Goal: Task Accomplishment & Management: Use online tool/utility

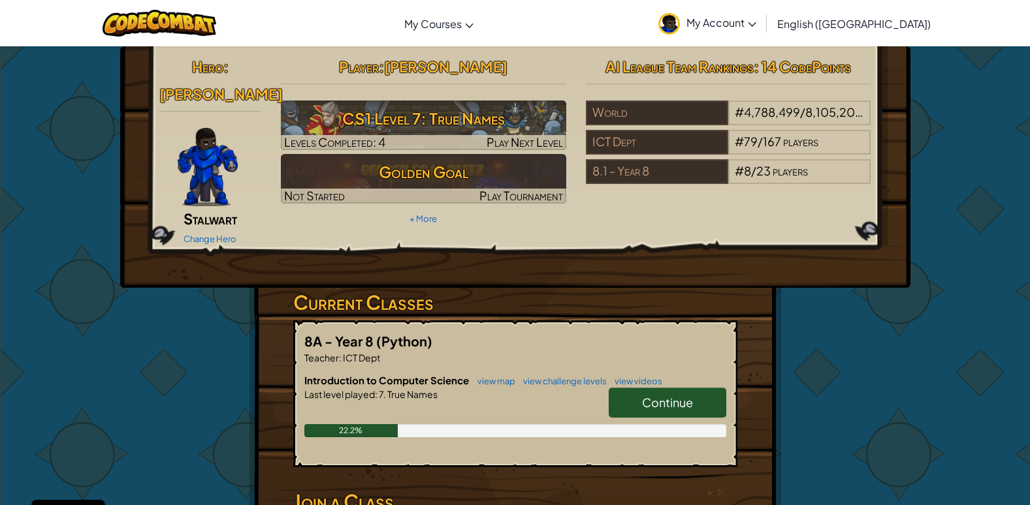
click at [667, 395] on span "Continue" at bounding box center [667, 402] width 51 height 15
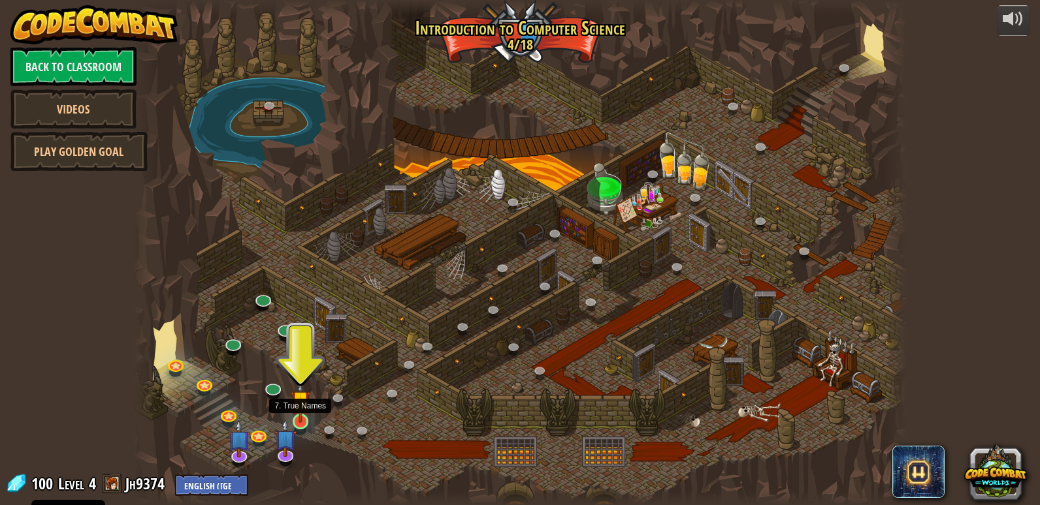
click at [302, 422] on img at bounding box center [301, 400] width 20 height 45
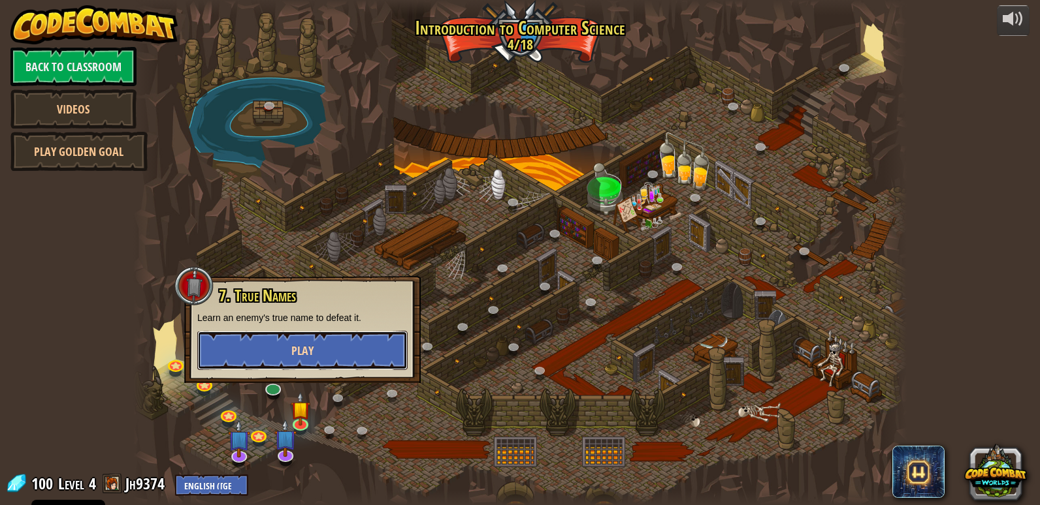
click at [320, 347] on button "Play" at bounding box center [302, 350] width 210 height 39
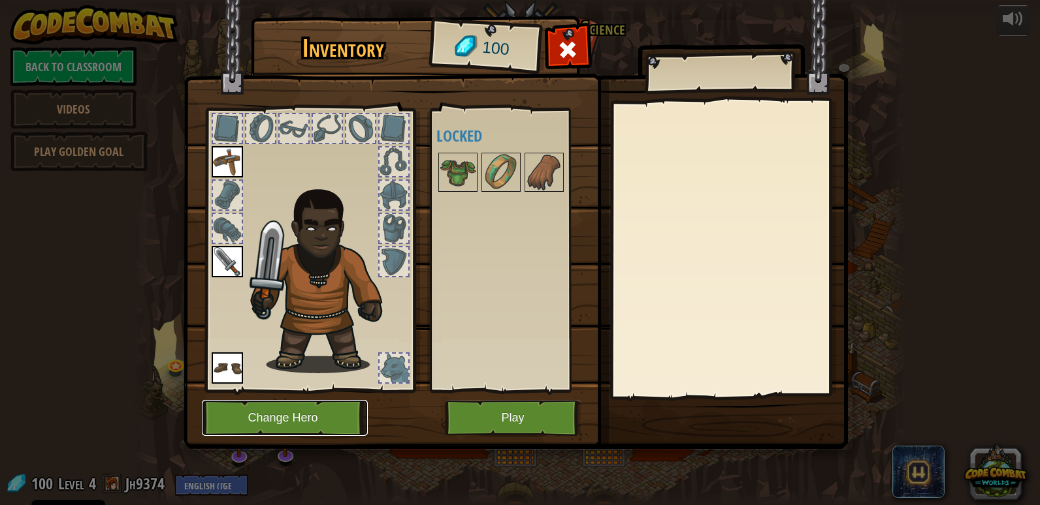
click at [285, 413] on button "Change Hero" at bounding box center [285, 418] width 166 height 36
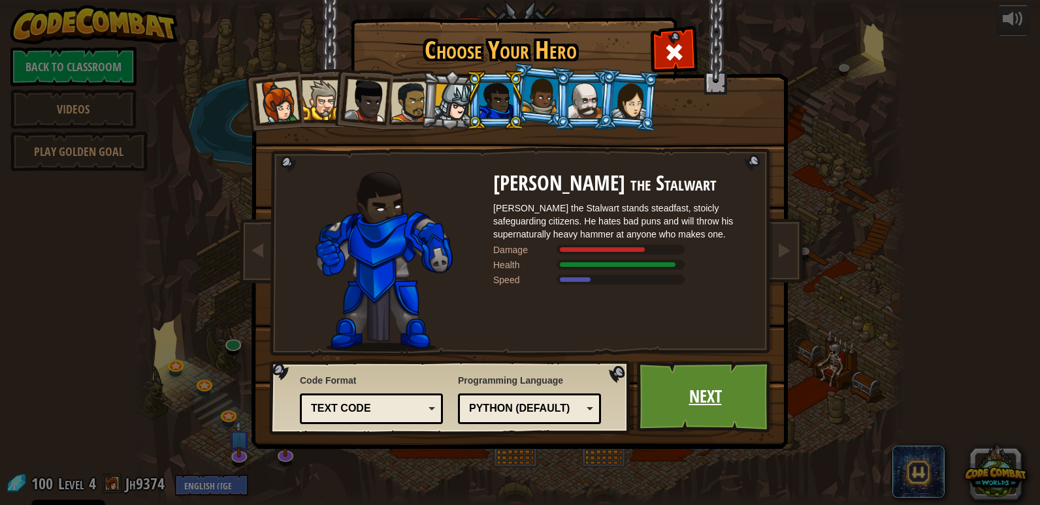
click at [682, 380] on link "Next" at bounding box center [705, 397] width 136 height 72
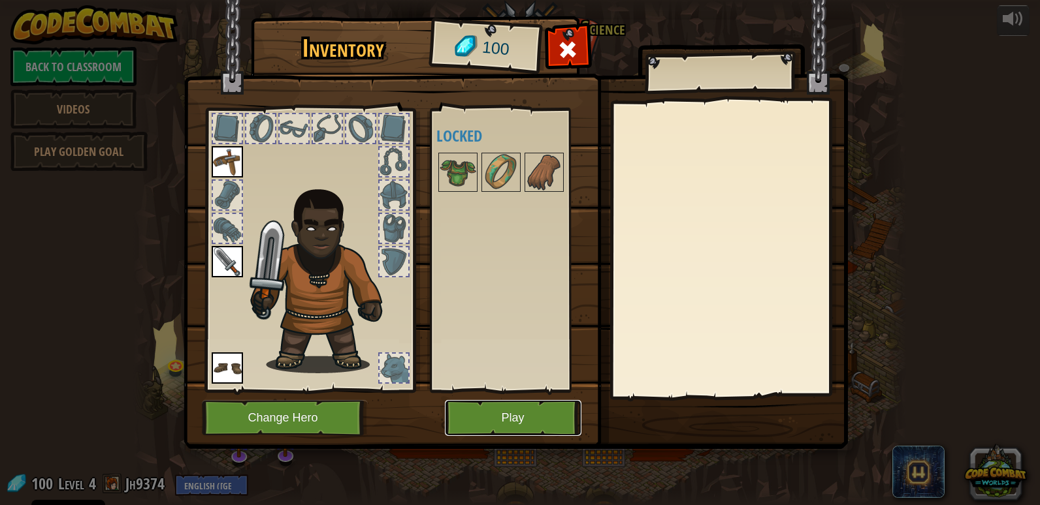
click at [477, 421] on button "Play" at bounding box center [513, 418] width 136 height 36
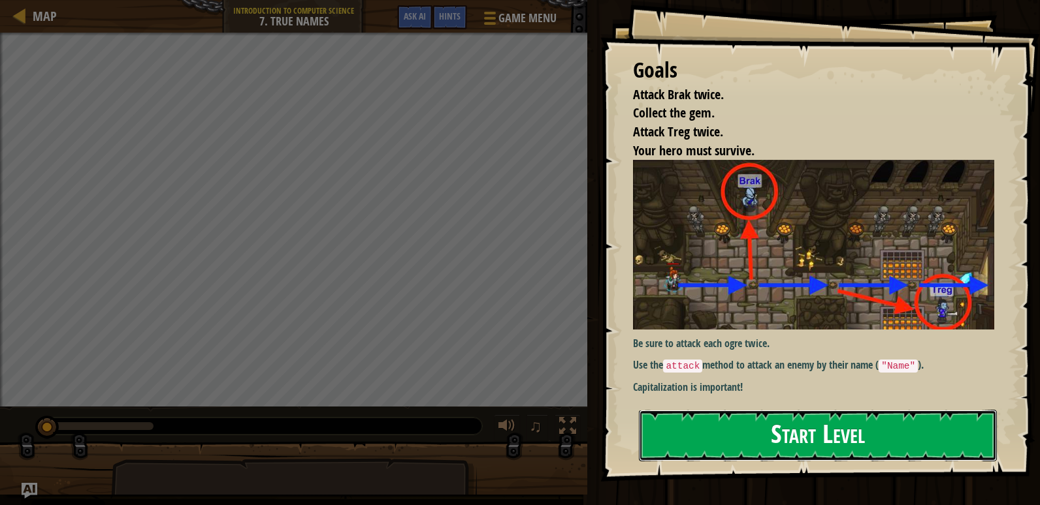
click at [793, 448] on button "Start Level" at bounding box center [818, 436] width 358 height 52
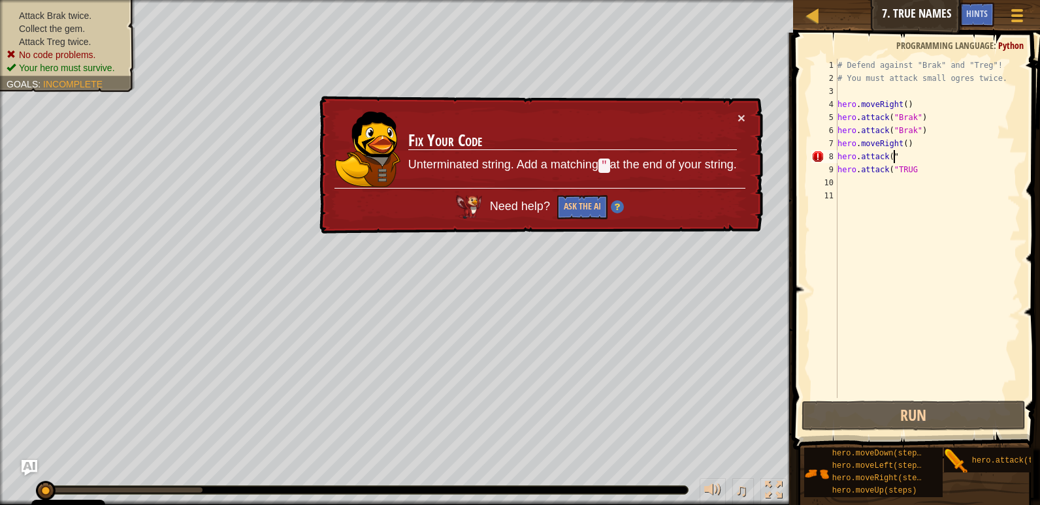
click at [901, 157] on div "# Defend against "Brak" and "Treg"! # You must attack small ogres twice. hero .…" at bounding box center [927, 242] width 185 height 366
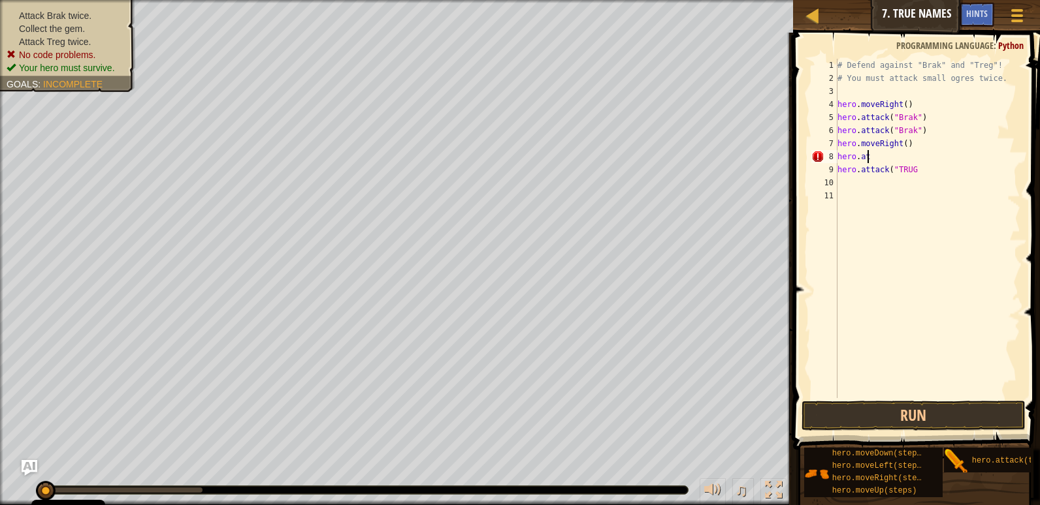
type textarea "h"
click at [917, 173] on div "# Defend against "Brak" and "Treg"! # You must attack small ogres twice. hero .…" at bounding box center [927, 242] width 185 height 366
drag, startPoint x: 914, startPoint y: 173, endPoint x: 814, endPoint y: 179, distance: 100.1
click at [814, 179] on div "hero.attack("TRUG 1 2 3 4 5 6 7 8 9 10 11 # Defend against "Brak" and "Treg"! #…" at bounding box center [914, 229] width 212 height 340
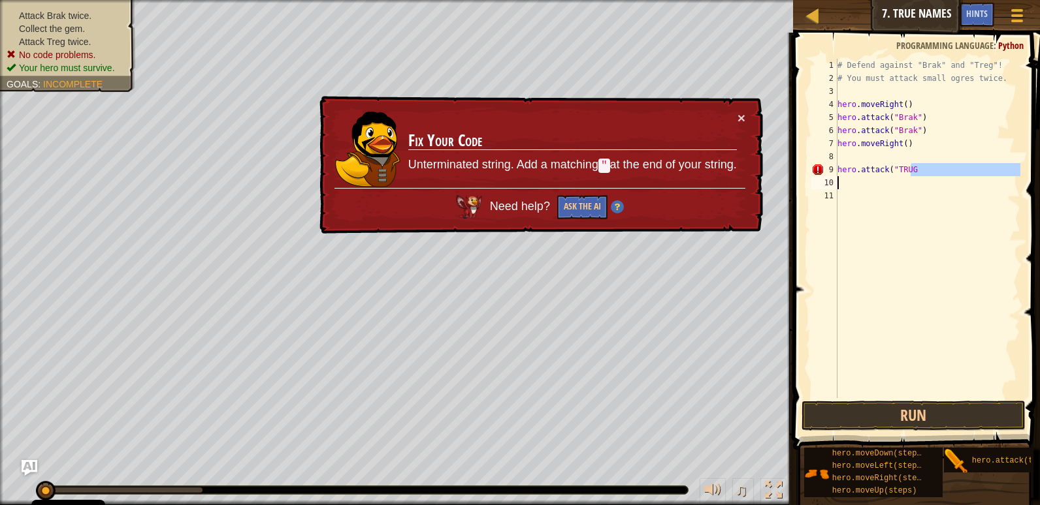
click at [914, 168] on div "# Defend against "Brak" and "Treg"! # You must attack small ogres twice. hero .…" at bounding box center [927, 229] width 185 height 340
type textarea "hero.attack("TRUG)"
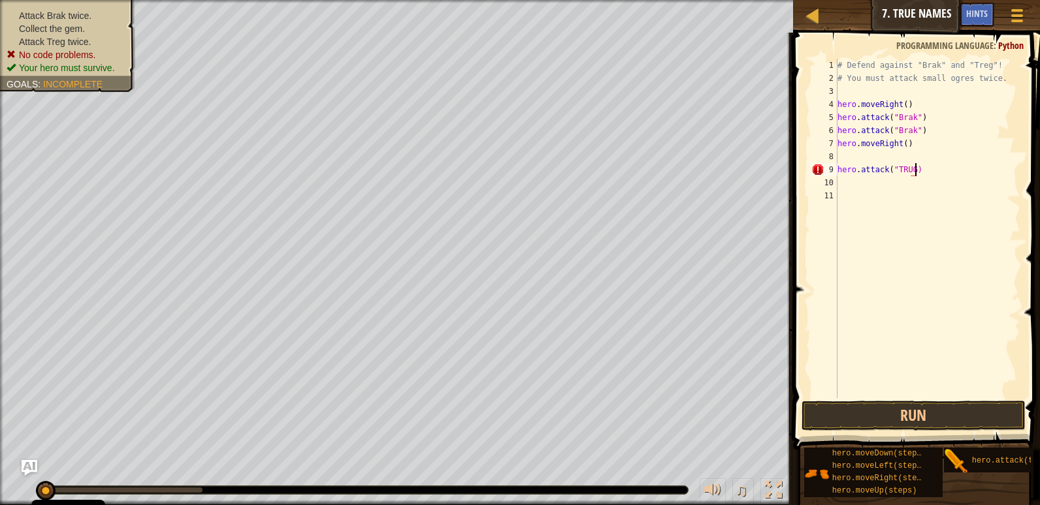
click at [916, 205] on div "# Defend against "Brak" and "Treg"! # You must attack small ogres twice. hero .…" at bounding box center [927, 242] width 185 height 366
click at [848, 164] on div "# Defend against "Brak" and "Treg"! # You must attack small ogres twice. hero .…" at bounding box center [927, 242] width 185 height 366
drag, startPoint x: 908, startPoint y: 164, endPoint x: 915, endPoint y: 165, distance: 6.6
click at [915, 165] on div "# Defend against "Brak" and "Treg"! # You must attack small ogres twice. hero .…" at bounding box center [927, 242] width 185 height 366
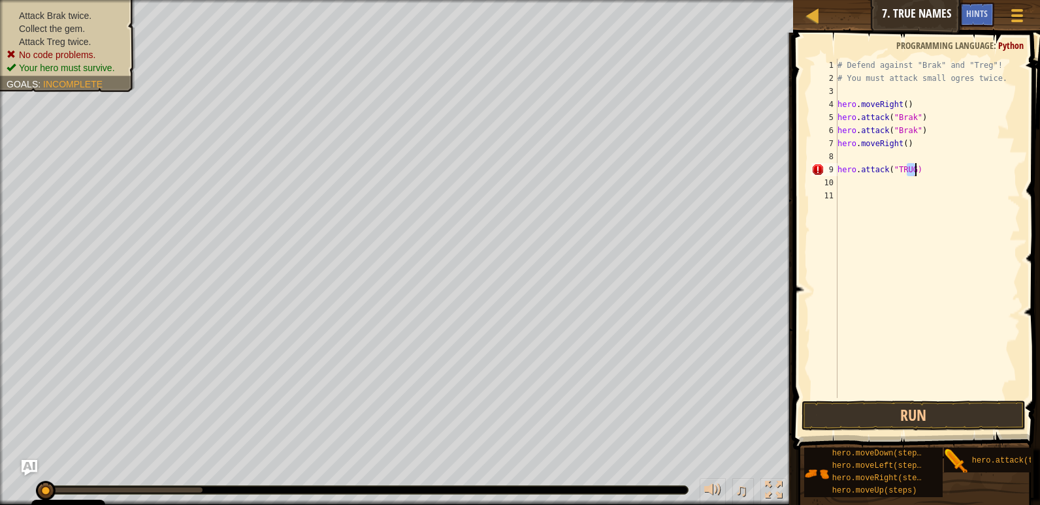
type textarea "hero.attack("TRUG)"
click at [917, 168] on div "# Defend against "Brak" and "Treg"! # You must attack small ogres twice. hero .…" at bounding box center [927, 229] width 185 height 340
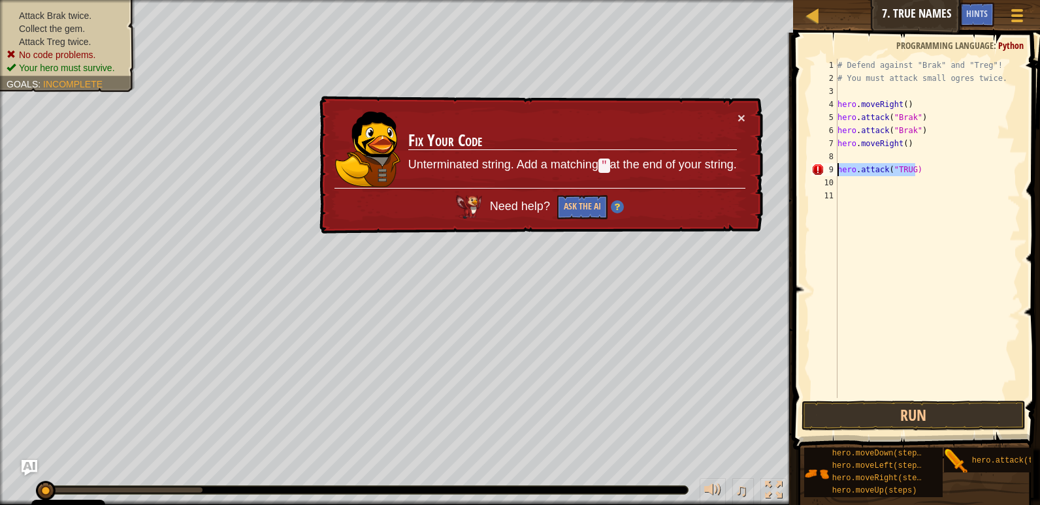
drag, startPoint x: 914, startPoint y: 170, endPoint x: 808, endPoint y: 174, distance: 105.2
click at [808, 174] on div "hero.attack("TRUG) 1 2 3 4 5 6 7 8 9 10 11 # Defend against "Brak" and "Treg"! …" at bounding box center [914, 229] width 212 height 340
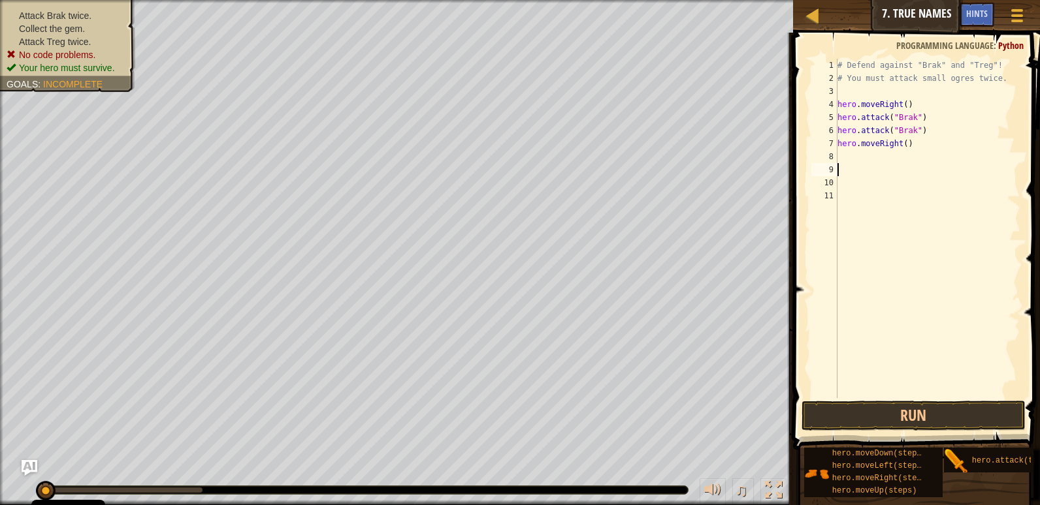
click at [838, 158] on div "# Defend against "Brak" and "Treg"! # You must attack small ogres twice. hero .…" at bounding box center [927, 242] width 185 height 366
paste textarea "hero.attack("TRUG)"
click at [892, 411] on button "Run" at bounding box center [913, 416] width 224 height 30
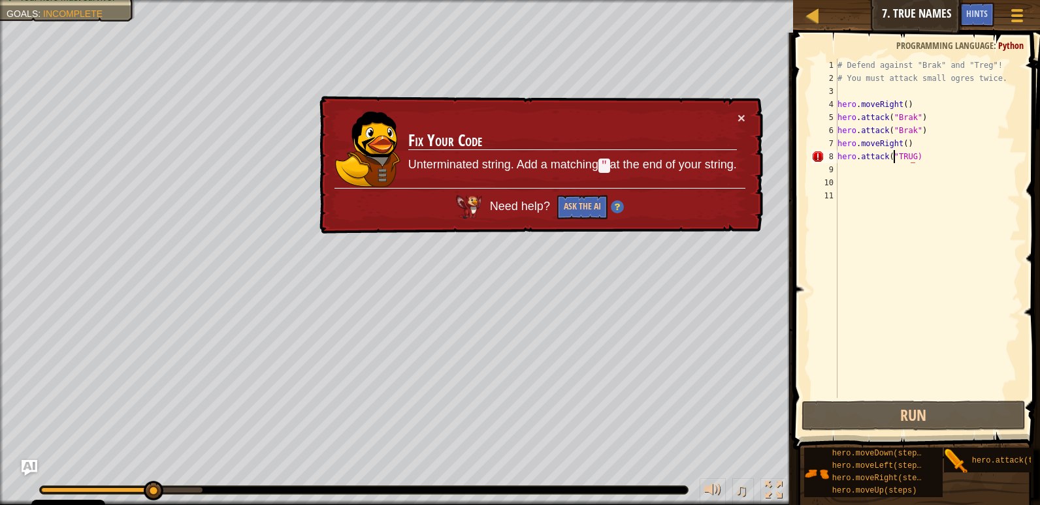
click at [893, 156] on div "# Defend against "Brak" and "Treg"! # You must attack small ogres twice. hero .…" at bounding box center [927, 242] width 185 height 366
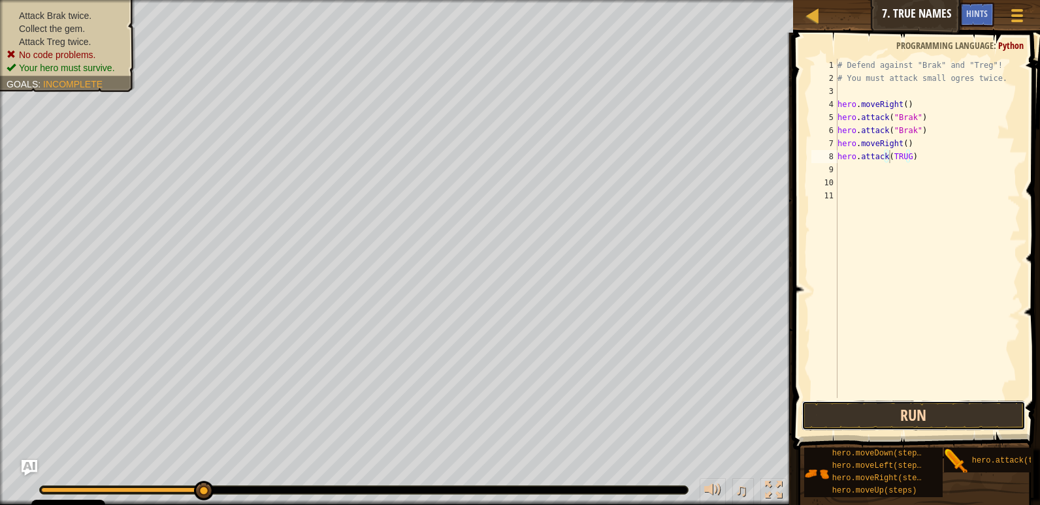
click at [894, 421] on button "Run" at bounding box center [913, 416] width 224 height 30
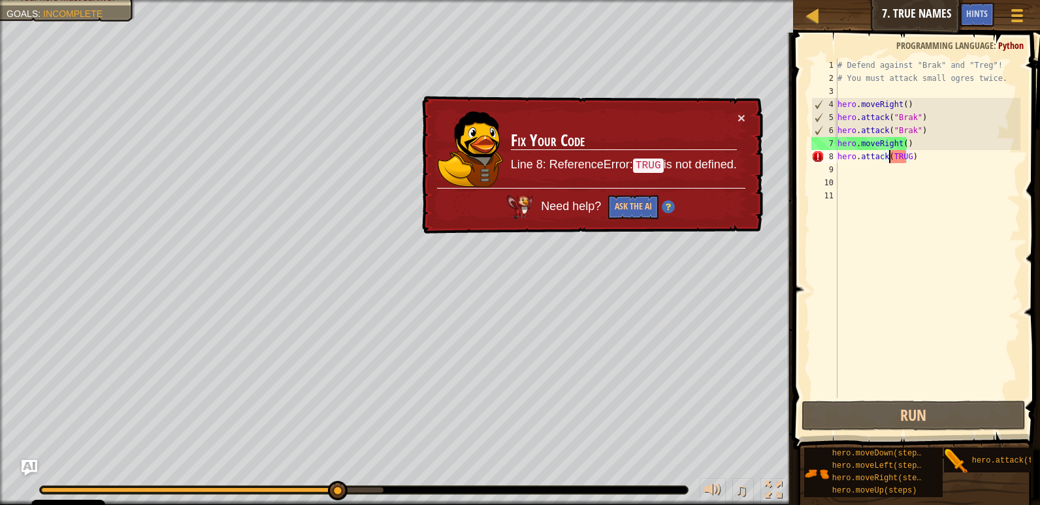
click at [899, 154] on div "# Defend against "Brak" and "Treg"! # You must attack small ogres twice. hero .…" at bounding box center [927, 242] width 185 height 366
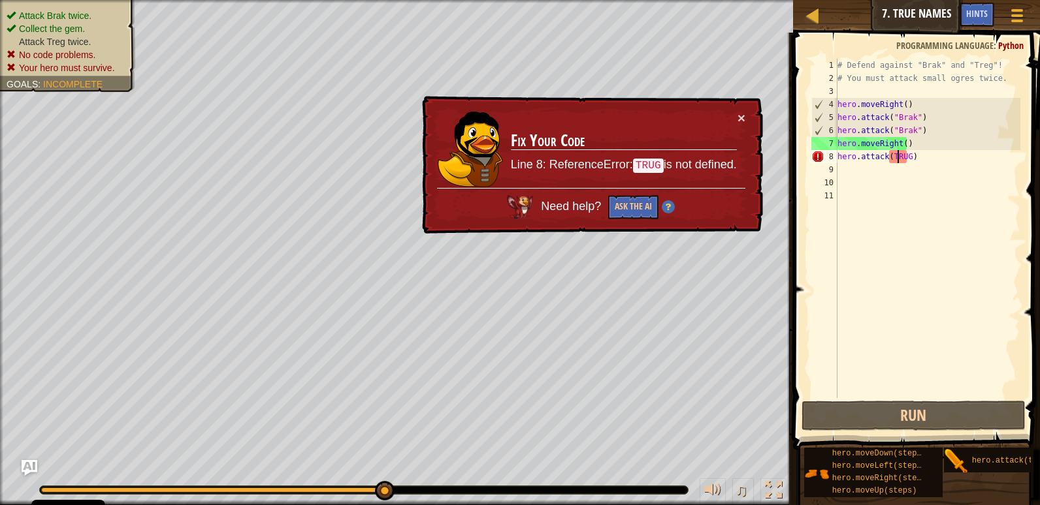
click at [904, 151] on div "# Defend against "Brak" and "Treg"! # You must attack small ogres twice. hero .…" at bounding box center [927, 242] width 185 height 366
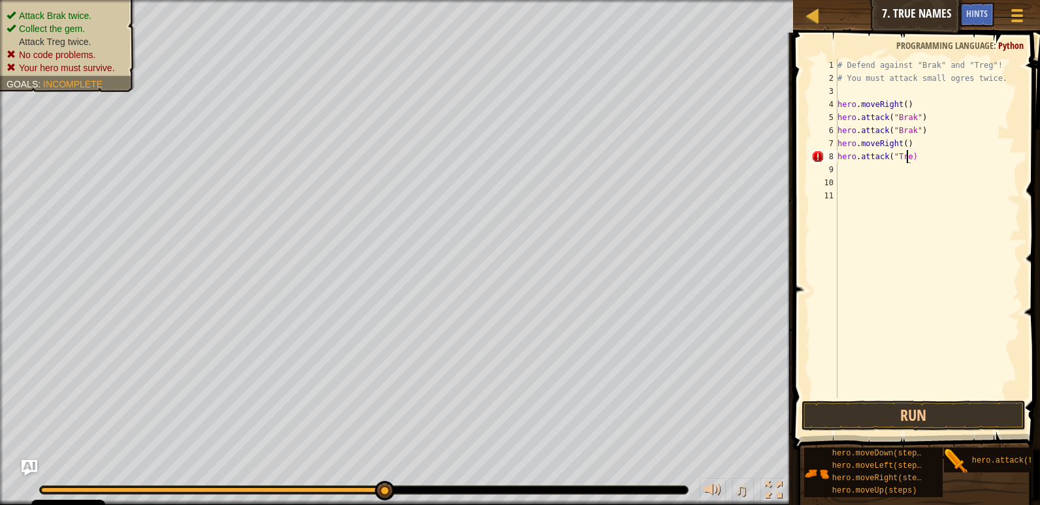
scroll to position [6, 6]
type textarea "hero.attack("Treg")"
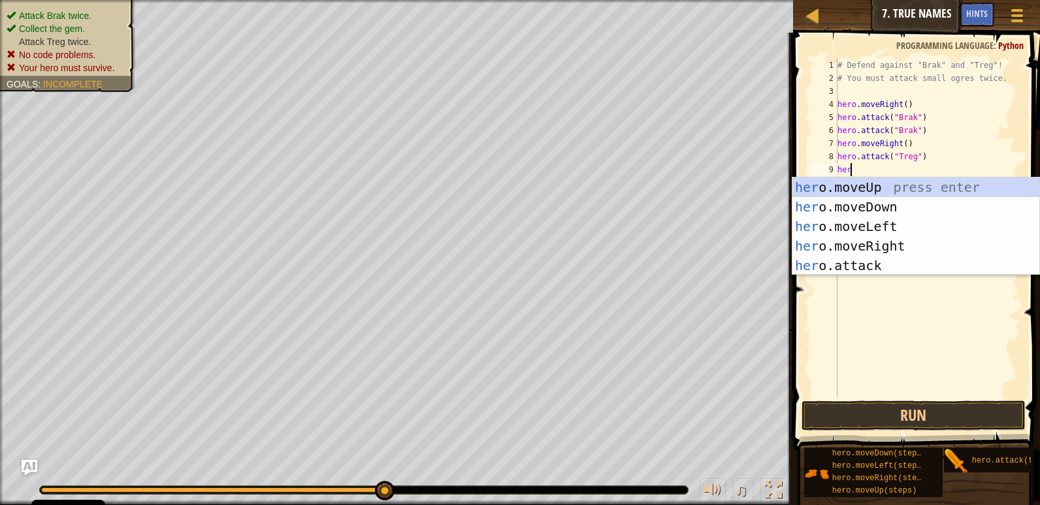
scroll to position [6, 1]
click at [848, 263] on div "her o.moveUp press enter her o.moveDown press enter her o.moveLeft press enter …" at bounding box center [915, 246] width 247 height 137
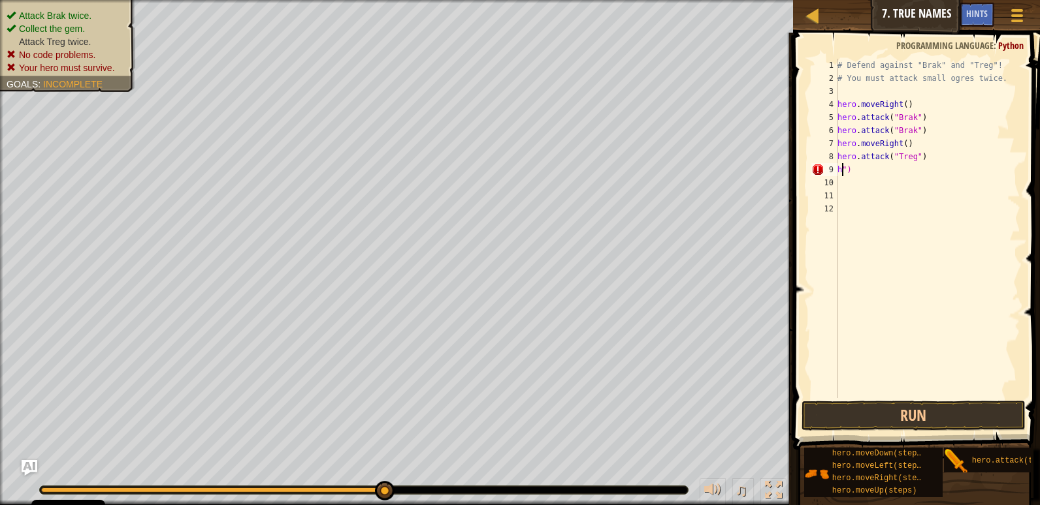
scroll to position [6, 0]
type textarea """
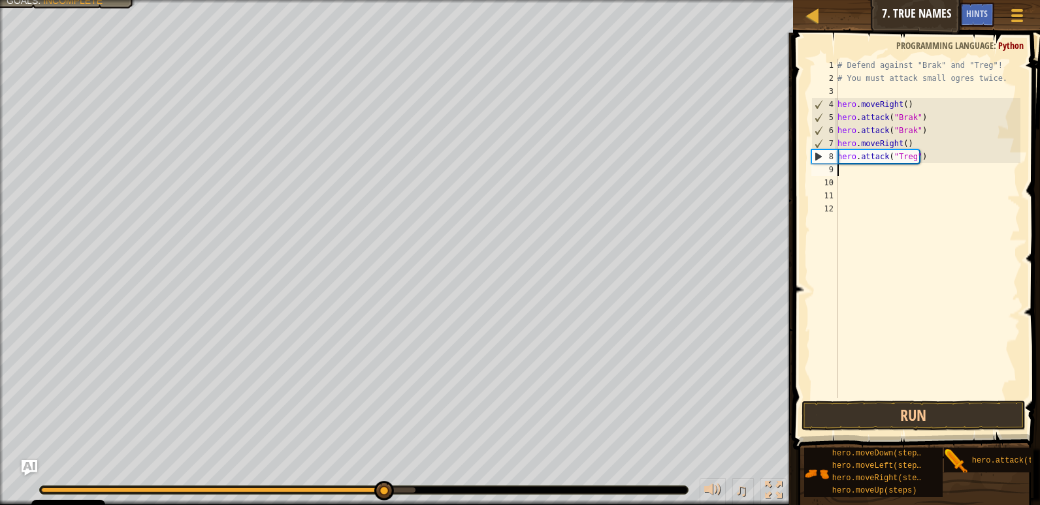
click at [893, 179] on div "# Defend against "Brak" and "Treg"! # You must attack small ogres twice. hero .…" at bounding box center [927, 242] width 185 height 366
click at [859, 173] on div "# Defend against "Brak" and "Treg"! # You must attack small ogres twice. hero .…" at bounding box center [927, 242] width 185 height 366
click at [842, 172] on div "# Defend against "Brak" and "Treg"! # You must attack small ogres twice. hero .…" at bounding box center [927, 242] width 185 height 366
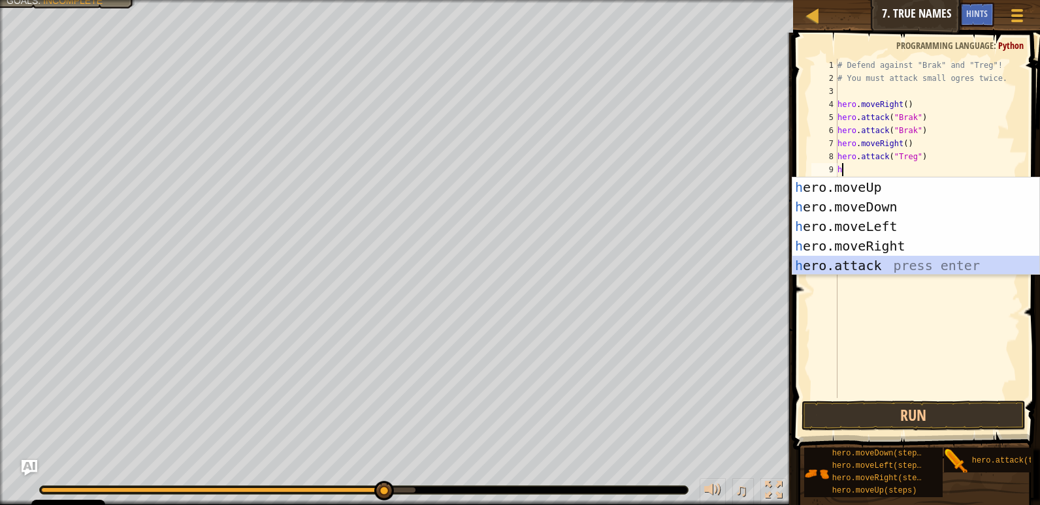
click at [833, 265] on div "h ero.moveUp press enter h ero.moveDown press enter h ero.moveLeft press enter …" at bounding box center [915, 246] width 247 height 137
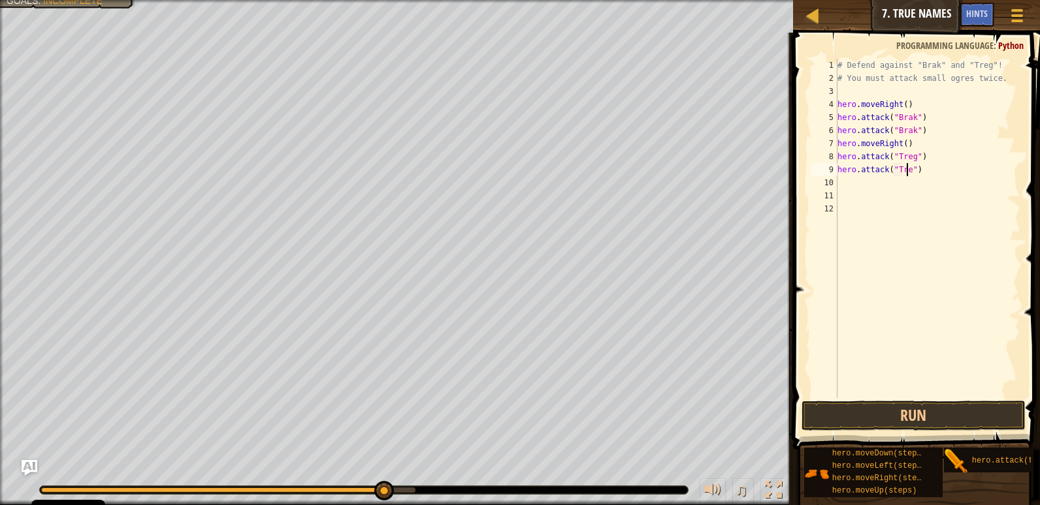
scroll to position [6, 6]
type textarea "hero.attack("Treg")"
click at [891, 422] on button "Run" at bounding box center [913, 416] width 224 height 30
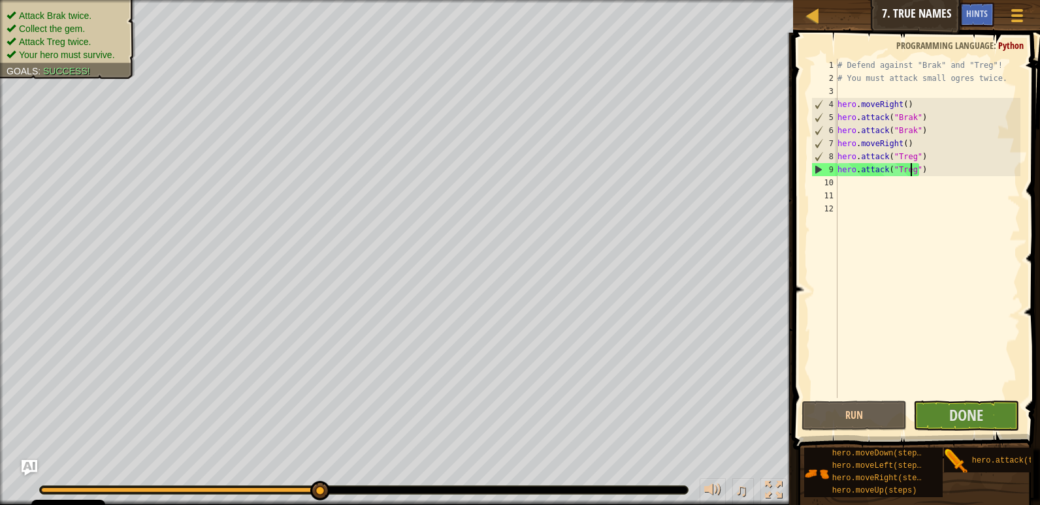
click at [845, 191] on div "# Defend against "Brak" and "Treg"! # You must attack small ogres twice. hero .…" at bounding box center [927, 242] width 185 height 366
click at [853, 179] on div "# Defend against "Brak" and "Treg"! # You must attack small ogres twice. hero .…" at bounding box center [927, 242] width 185 height 366
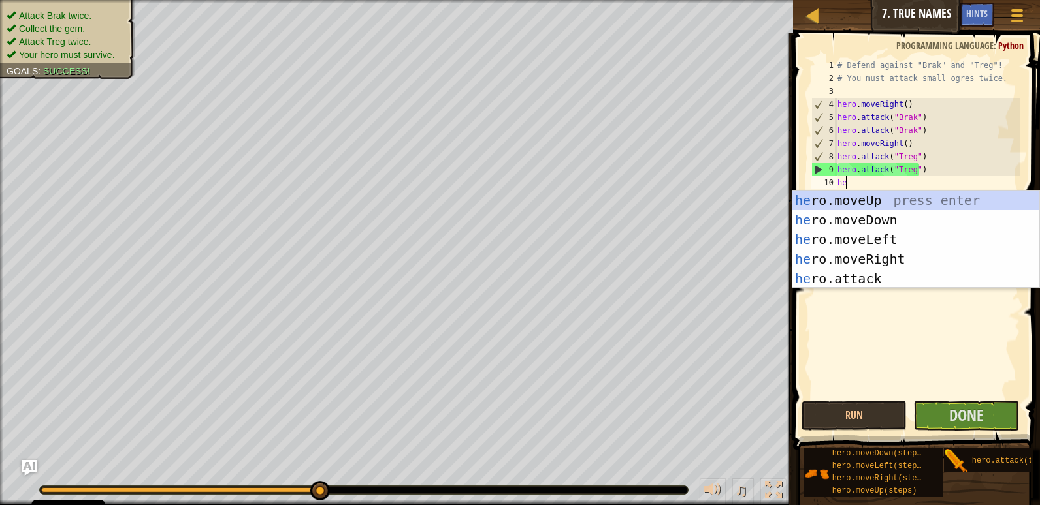
type textarea "her"
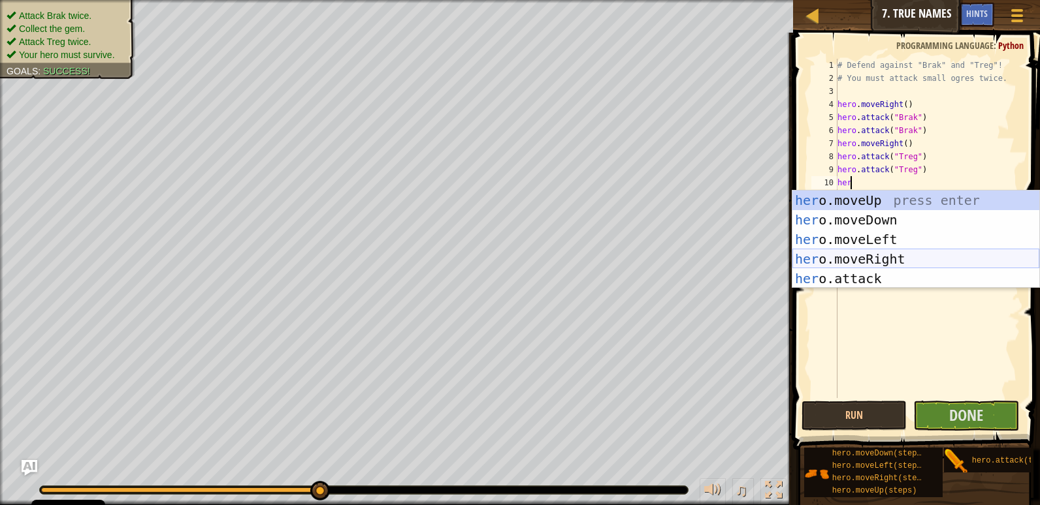
click at [868, 253] on div "her o.moveUp press enter her o.moveDown press enter her o.moveLeft press enter …" at bounding box center [915, 259] width 247 height 137
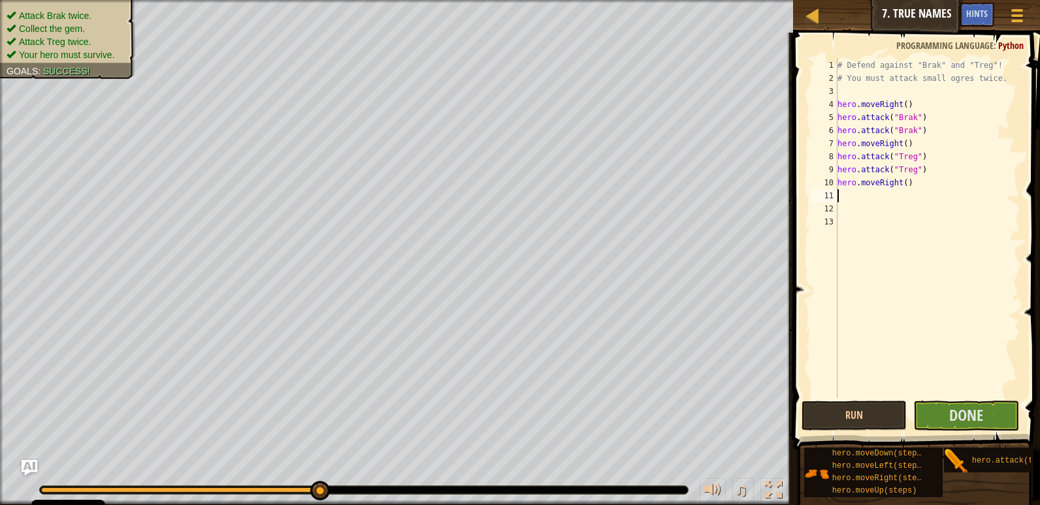
scroll to position [6, 0]
click at [902, 181] on div "# Defend against "Brak" and "Treg"! # You must attack small ogres twice. hero .…" at bounding box center [927, 242] width 185 height 366
type textarea "hero.moveRight(3)"
click at [968, 411] on span "Done" at bounding box center [966, 415] width 34 height 21
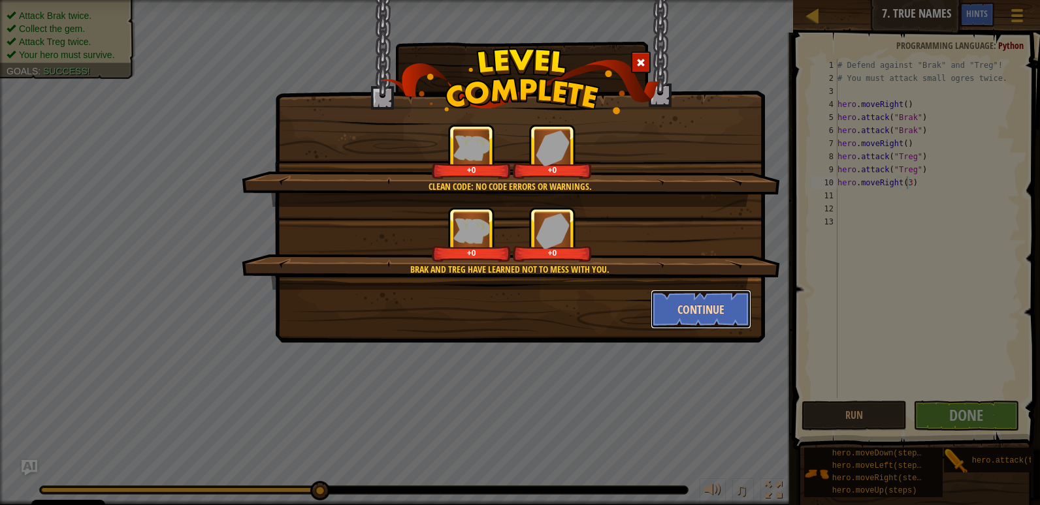
click at [715, 296] on button "Continue" at bounding box center [700, 309] width 101 height 39
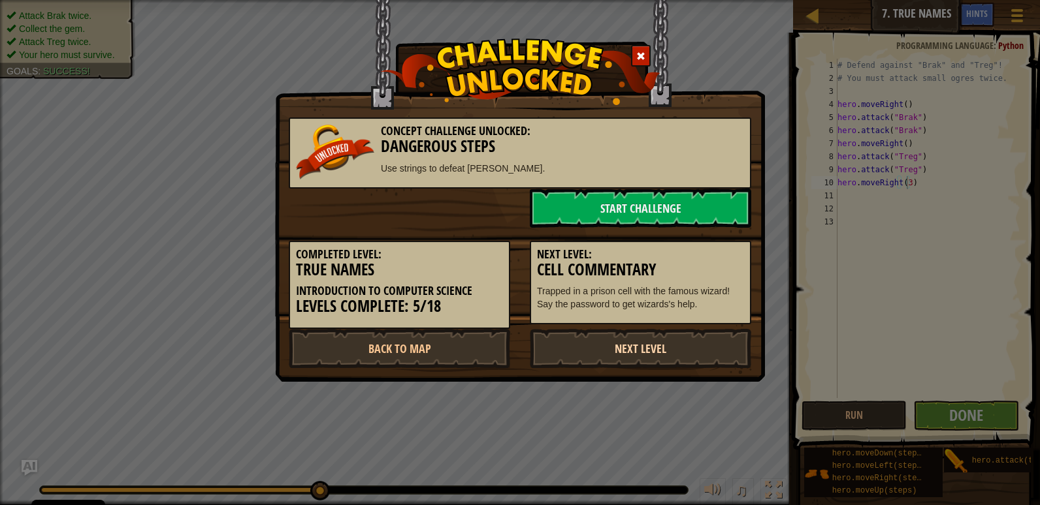
click at [609, 341] on link "Next Level" at bounding box center [640, 348] width 221 height 39
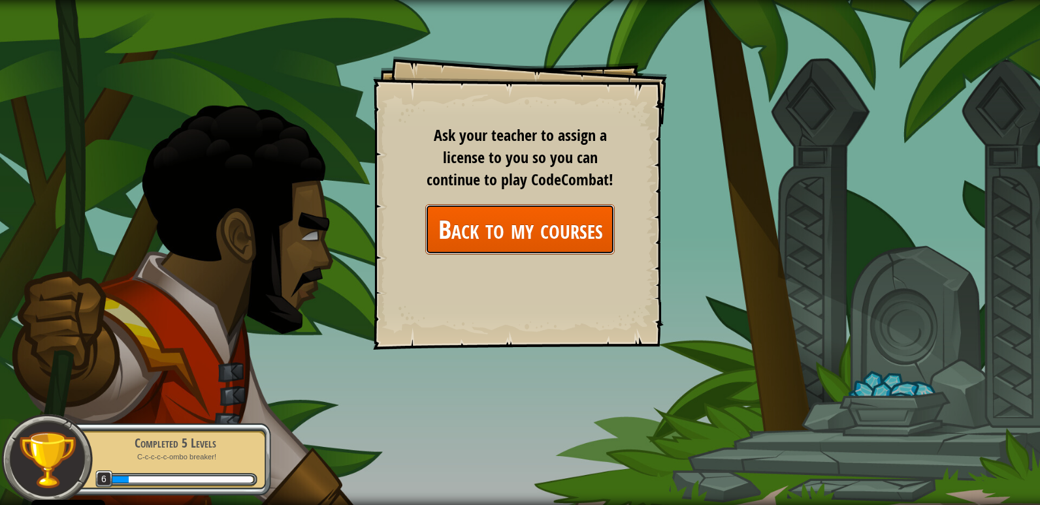
click at [506, 218] on link "Back to my courses" at bounding box center [519, 229] width 189 height 50
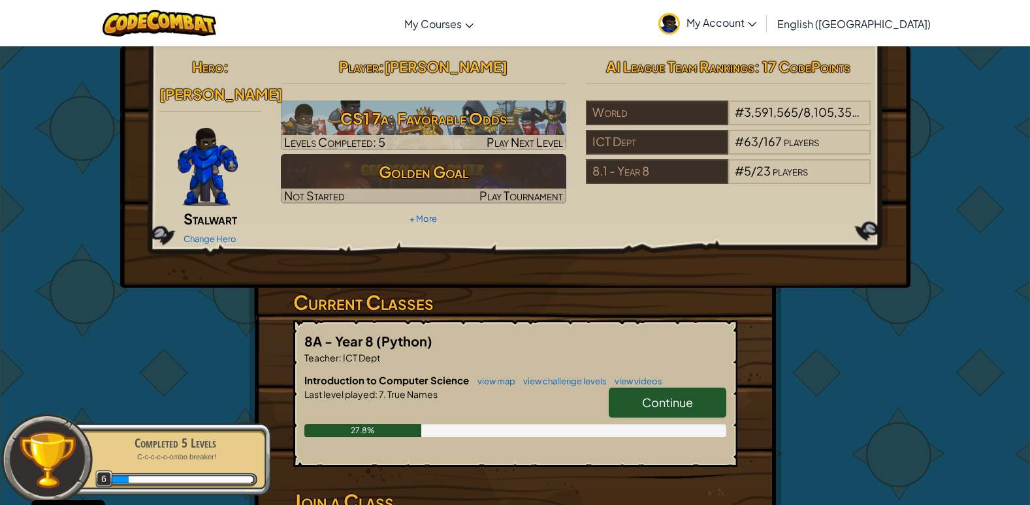
click at [637, 388] on link "Continue" at bounding box center [668, 403] width 118 height 30
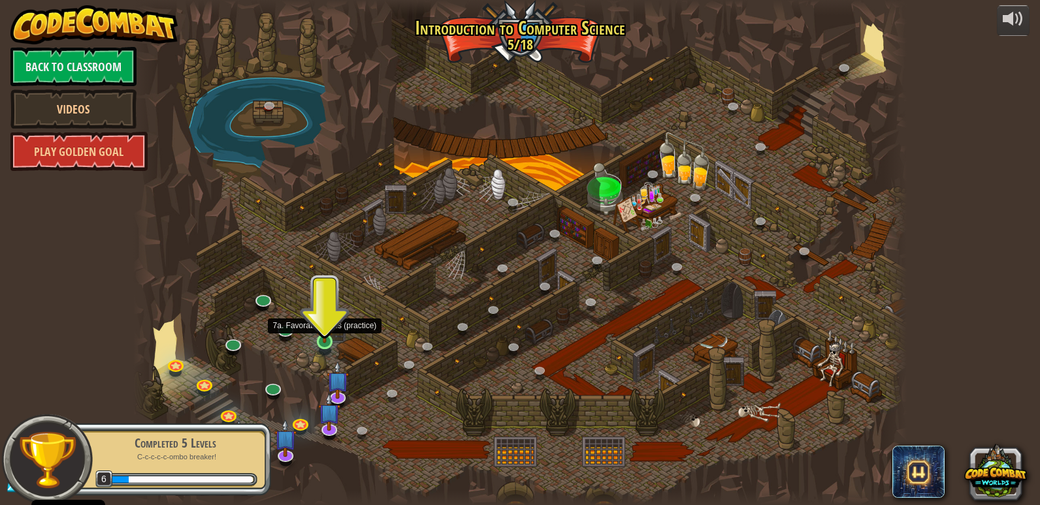
click at [323, 340] on img at bounding box center [325, 320] width 20 height 45
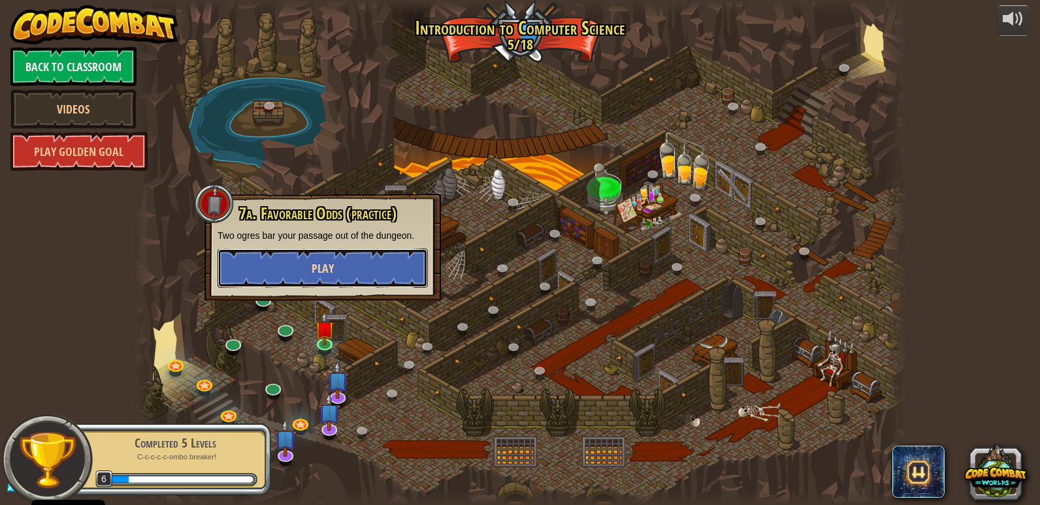
click at [321, 274] on button "Play" at bounding box center [322, 268] width 210 height 39
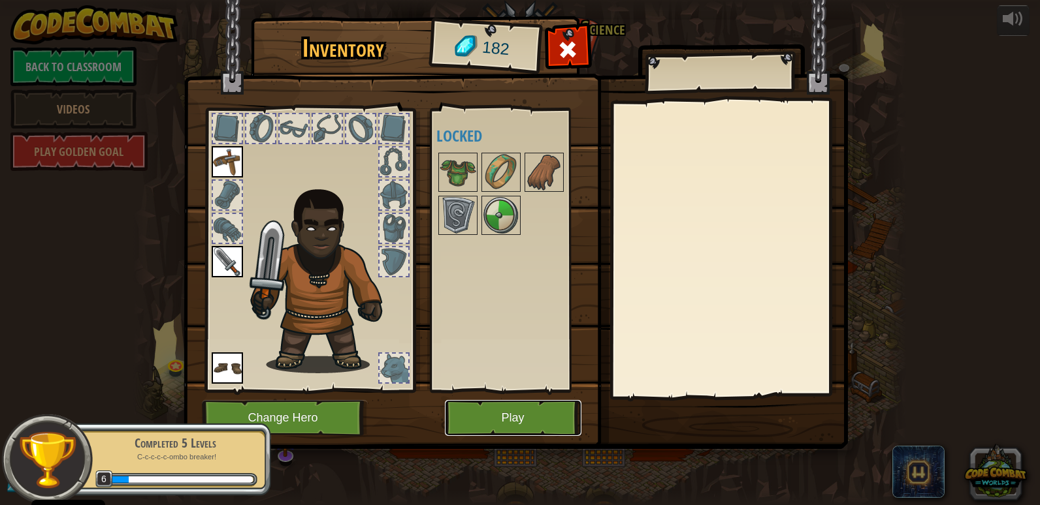
click at [448, 418] on button "Play" at bounding box center [513, 418] width 136 height 36
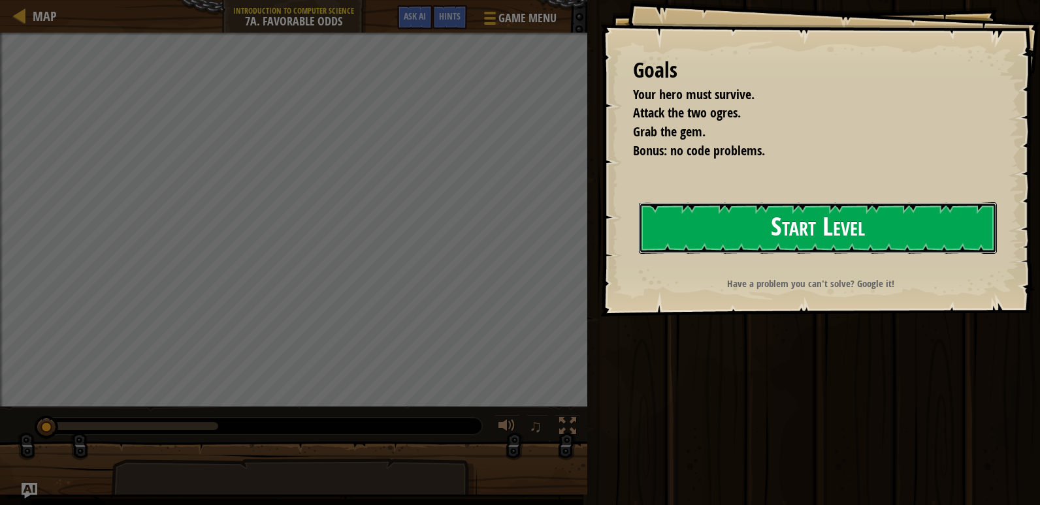
click at [745, 229] on button "Start Level" at bounding box center [818, 228] width 358 height 52
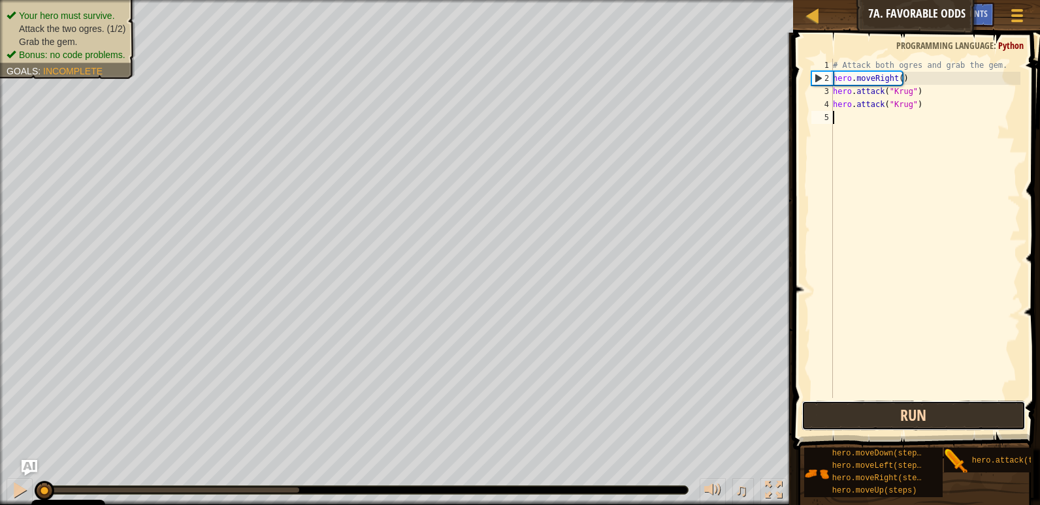
click at [910, 408] on button "Run" at bounding box center [913, 416] width 224 height 30
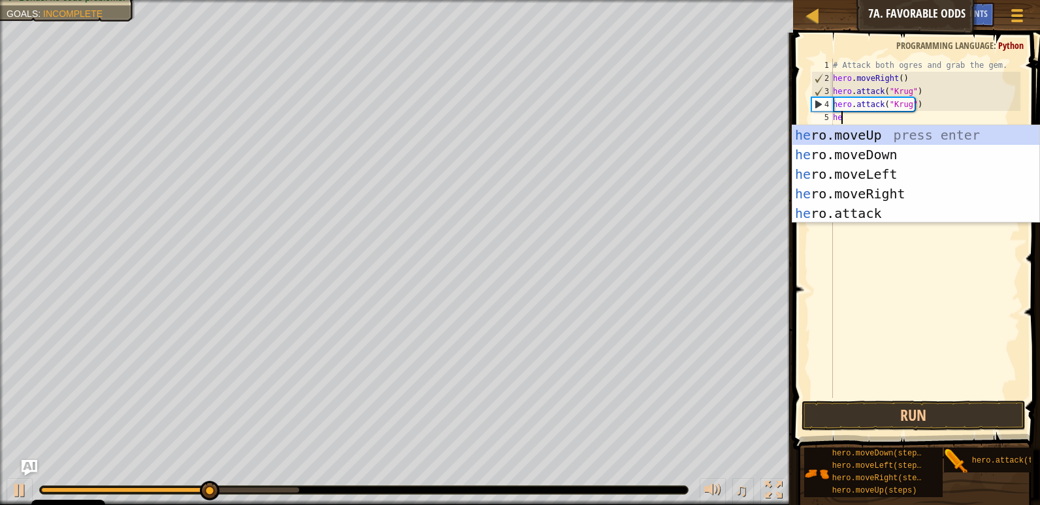
scroll to position [6, 0]
type textarea "hero"
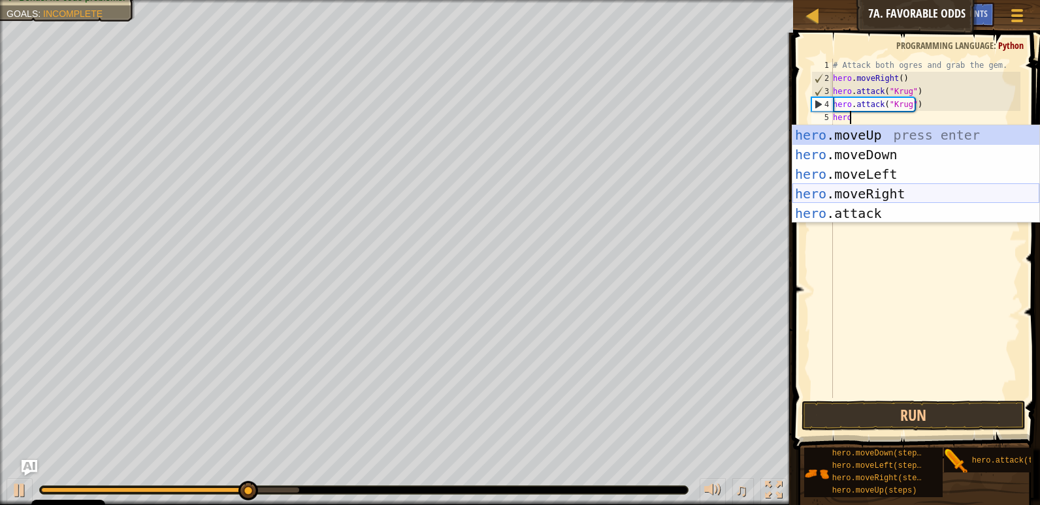
click at [852, 189] on div "hero .moveUp press enter hero .moveDown press enter hero .moveLeft press enter …" at bounding box center [915, 193] width 247 height 137
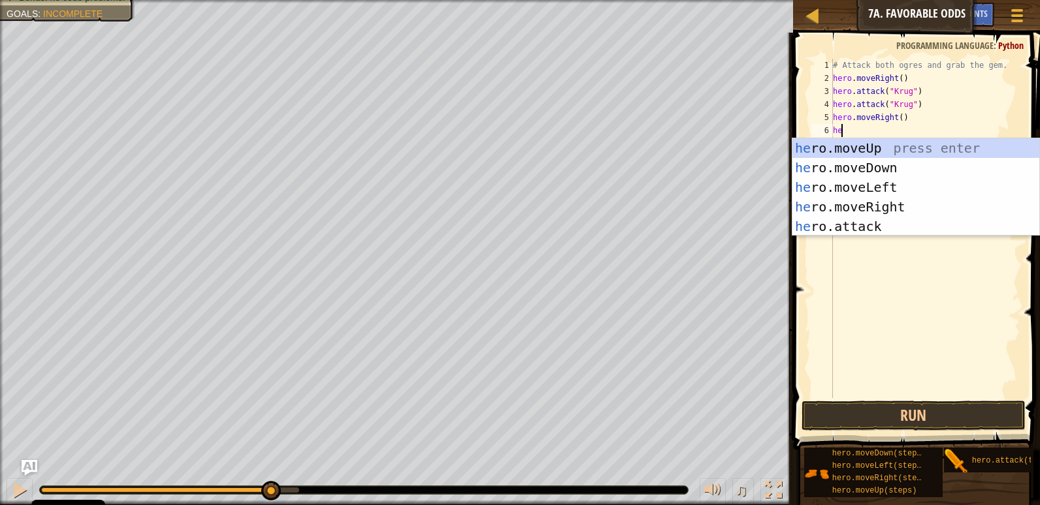
type textarea "hero"
click at [887, 151] on div "hero .moveUp press enter hero .moveDown press enter hero .moveLeft press enter …" at bounding box center [915, 206] width 247 height 137
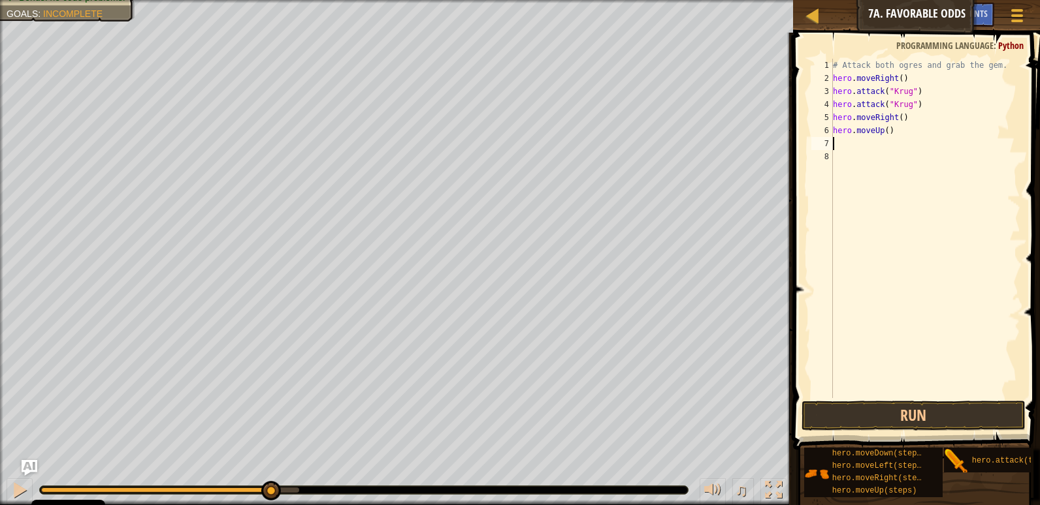
scroll to position [6, 0]
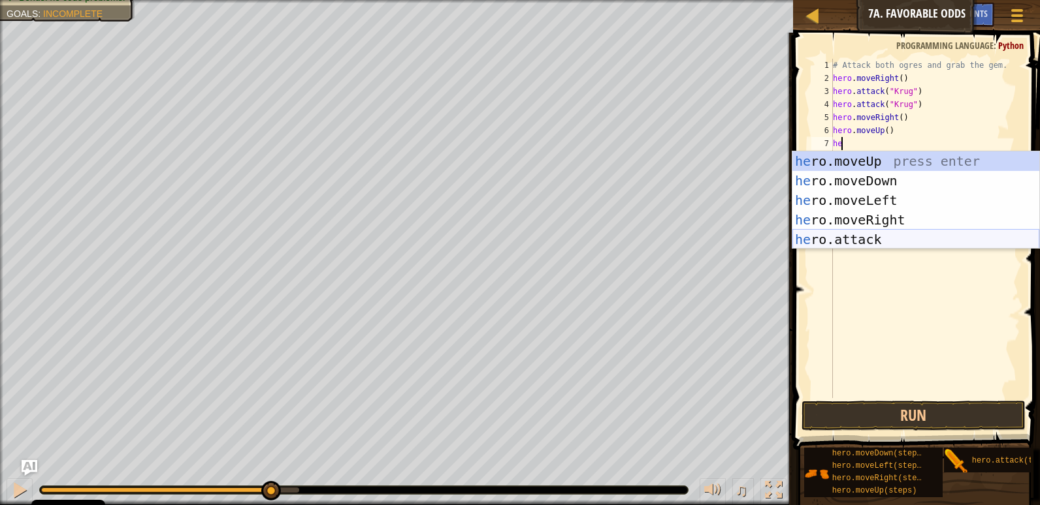
click at [848, 236] on div "he ro.moveUp press enter he ro.moveDown press enter he ro.moveLeft press enter …" at bounding box center [915, 219] width 247 height 137
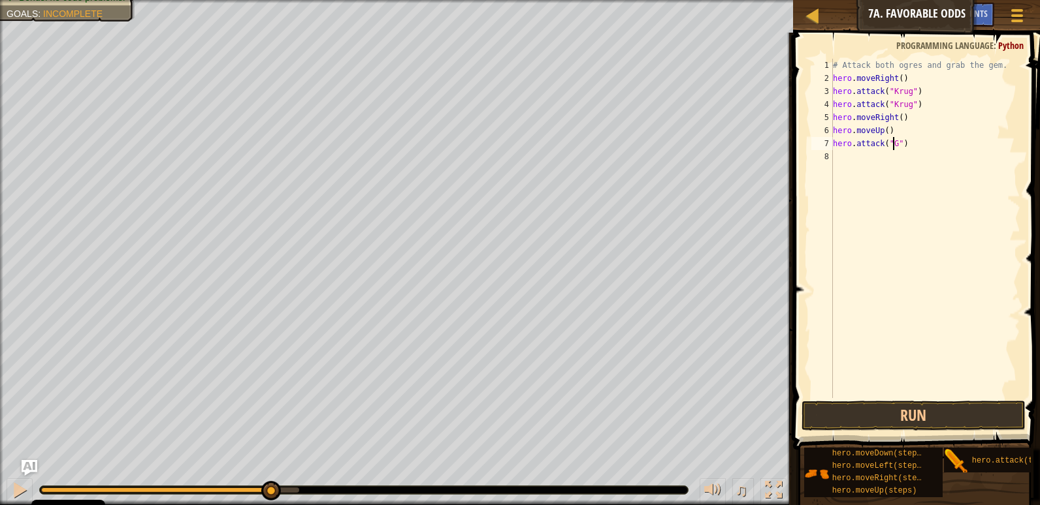
scroll to position [6, 5]
type textarea "hero.attack("Grump")"
click at [863, 164] on div "# Attack both ogres and grab the gem. hero . moveRight ( ) hero . attack ( "Kru…" at bounding box center [925, 242] width 190 height 366
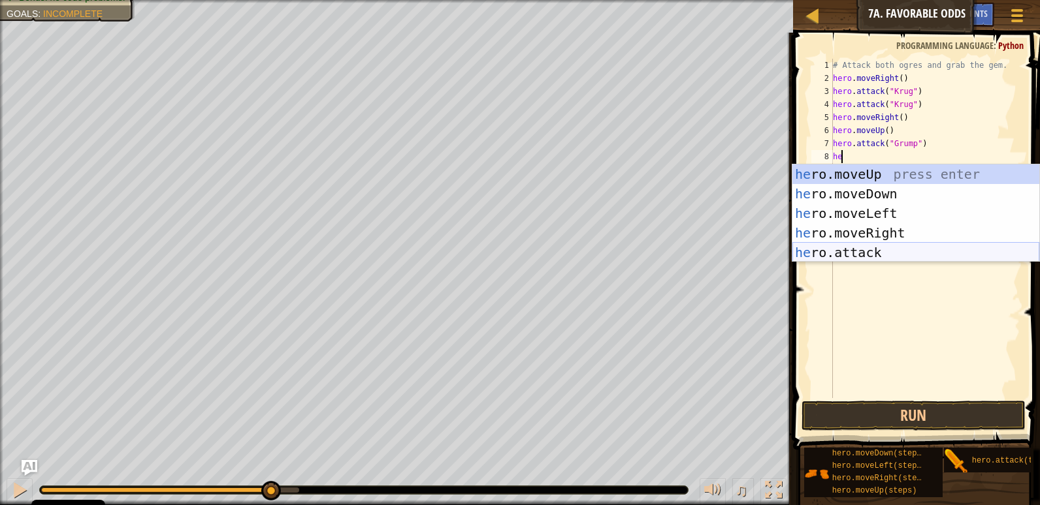
click at [826, 251] on div "he ro.moveUp press enter he ro.moveDown press enter he ro.moveLeft press enter …" at bounding box center [915, 233] width 247 height 137
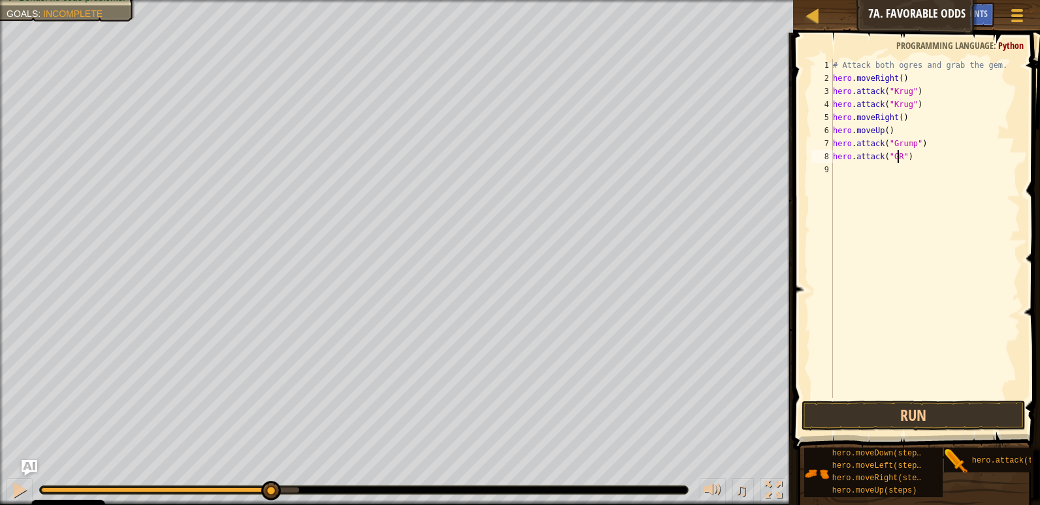
scroll to position [6, 5]
type textarea "hero.attack("Grump")"
click at [850, 182] on div "# Attack both ogres and grab the gem. hero . moveRight ( ) hero . attack ( "[PE…" at bounding box center [925, 242] width 190 height 366
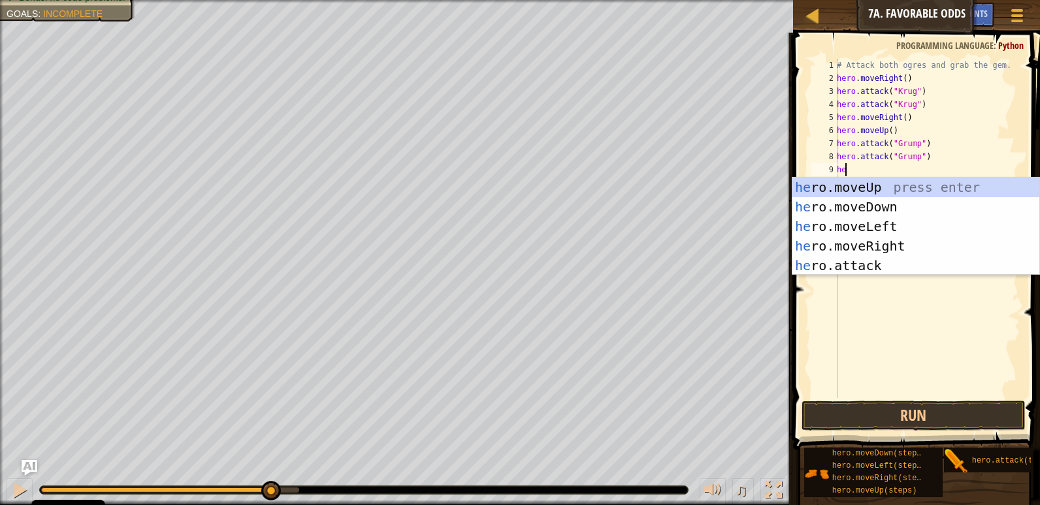
type textarea "hero"
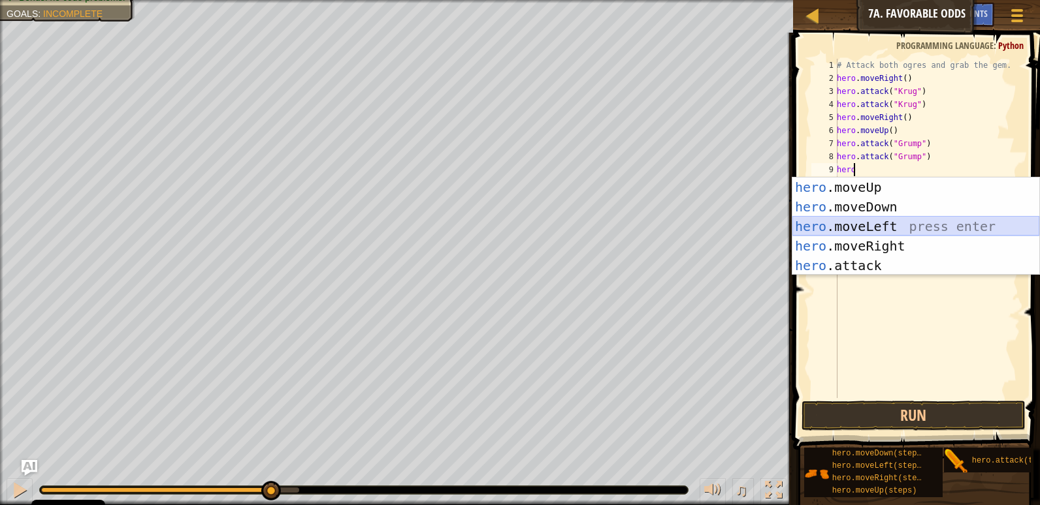
click at [909, 235] on div "hero .moveUp press enter hero .moveDown press enter hero .moveLeft press enter …" at bounding box center [915, 246] width 247 height 137
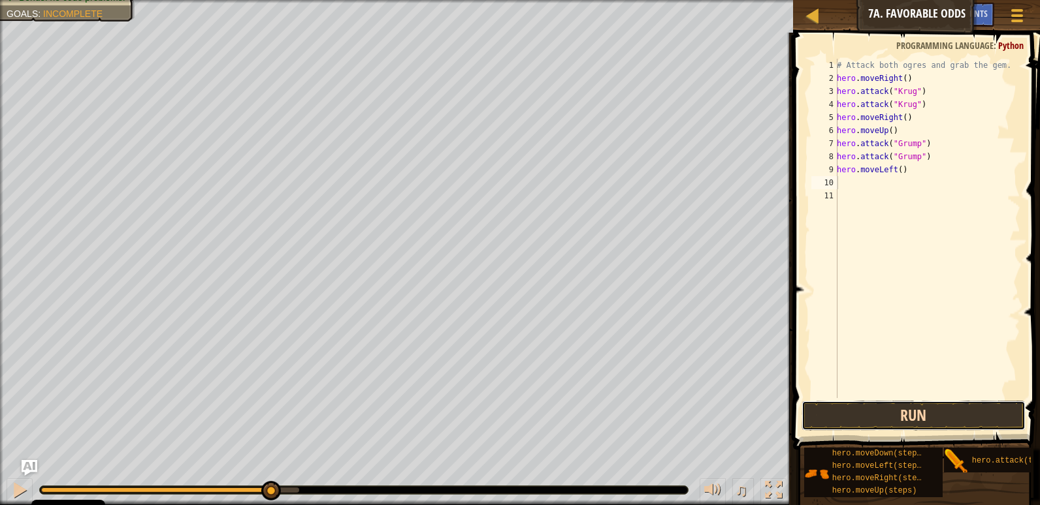
click at [937, 420] on button "Run" at bounding box center [913, 416] width 224 height 30
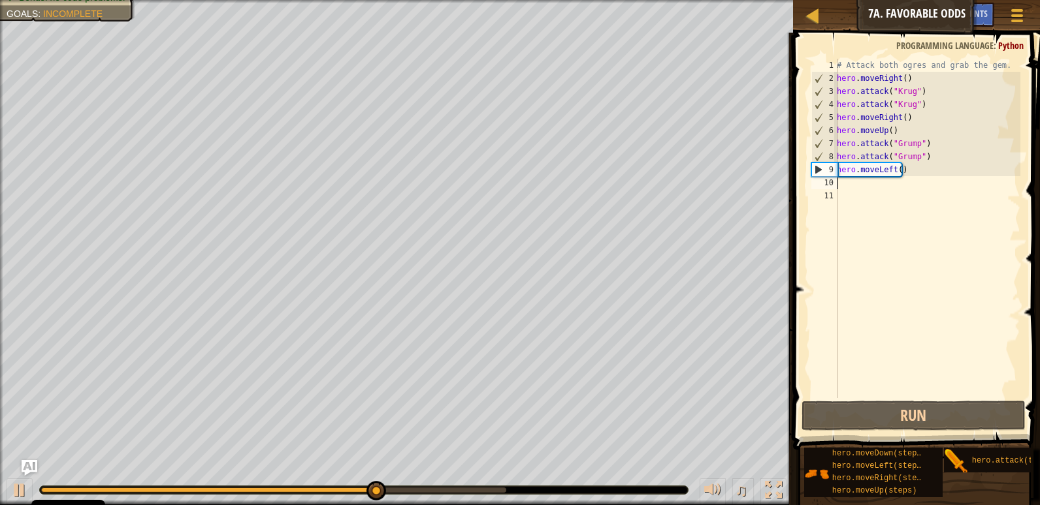
click at [895, 169] on div "# Attack both ogres and grab the gem. hero . moveRight ( ) hero . attack ( "Kru…" at bounding box center [927, 242] width 186 height 366
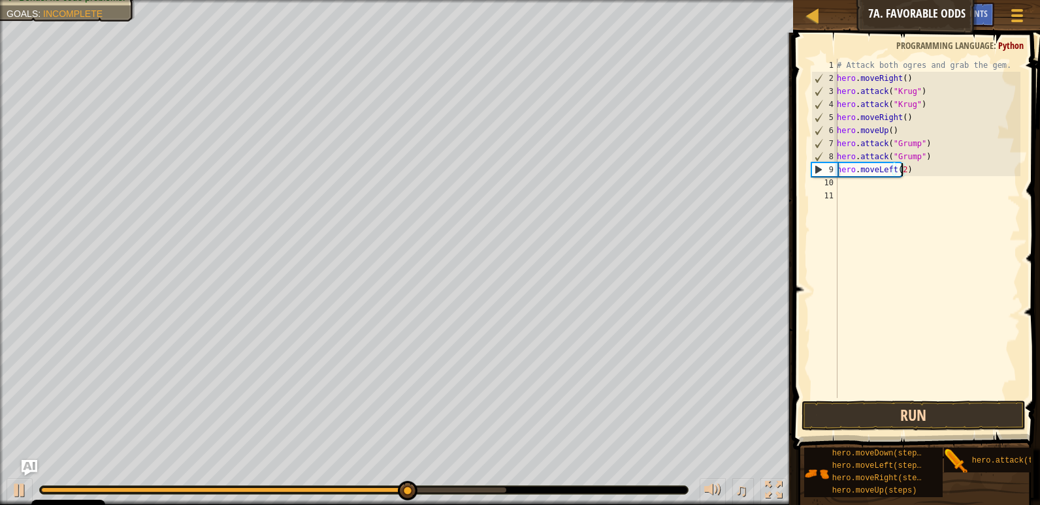
type textarea "hero.moveLeft(2)"
click at [936, 406] on button "Run" at bounding box center [913, 416] width 224 height 30
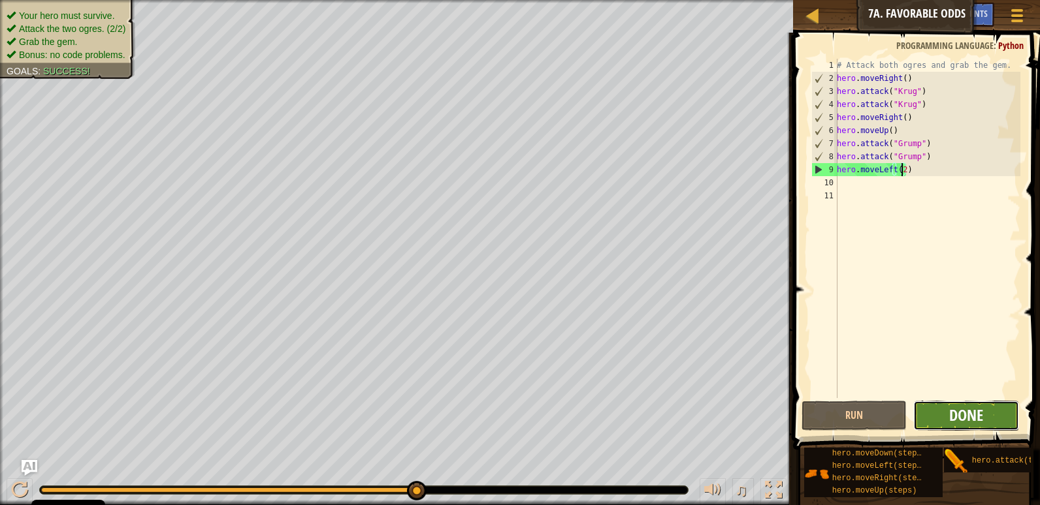
click at [979, 415] on span "Done" at bounding box center [966, 415] width 34 height 21
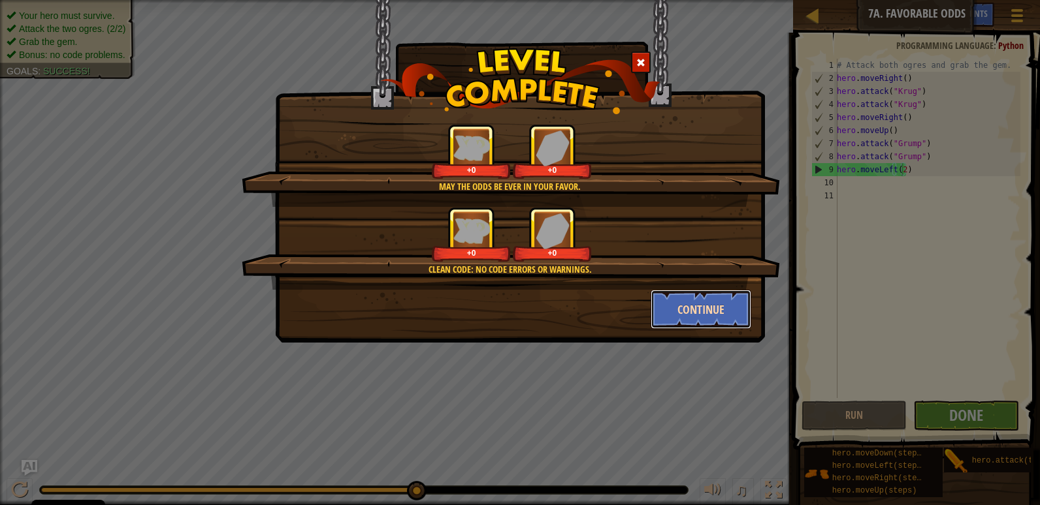
click at [710, 317] on button "Continue" at bounding box center [700, 309] width 101 height 39
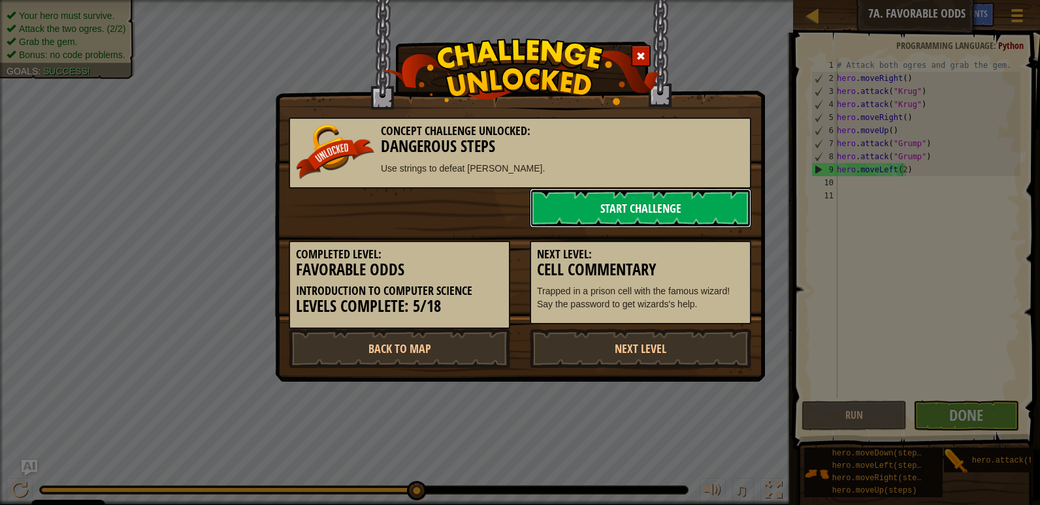
click at [671, 208] on link "Start Challenge" at bounding box center [640, 208] width 221 height 39
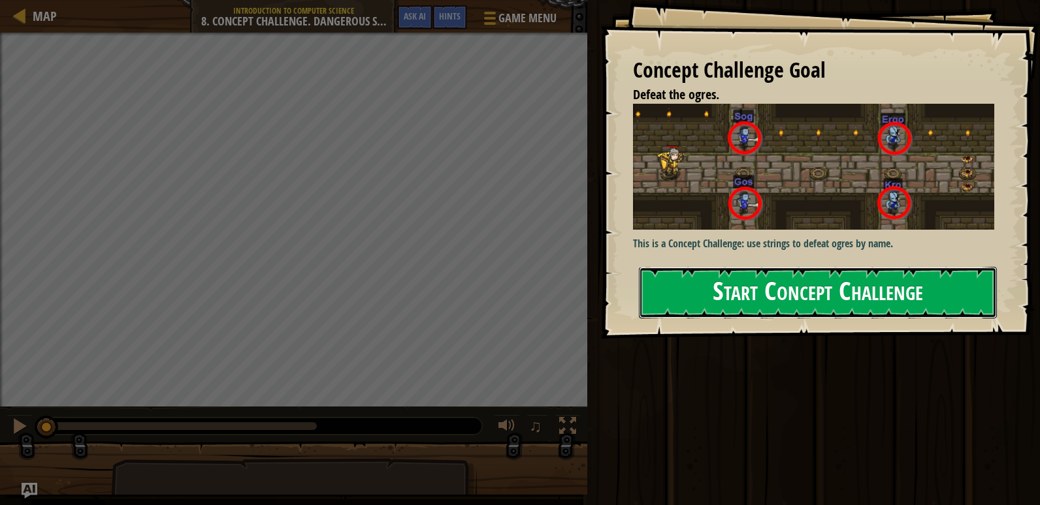
click at [793, 280] on button "Start Concept Challenge" at bounding box center [818, 293] width 358 height 52
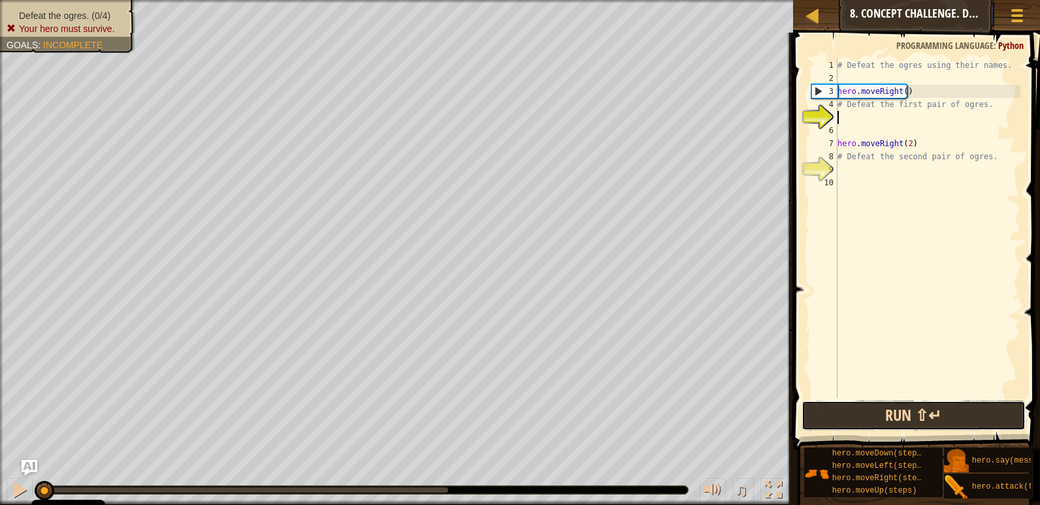
click at [900, 419] on button "Run ⇧↵" at bounding box center [913, 416] width 224 height 30
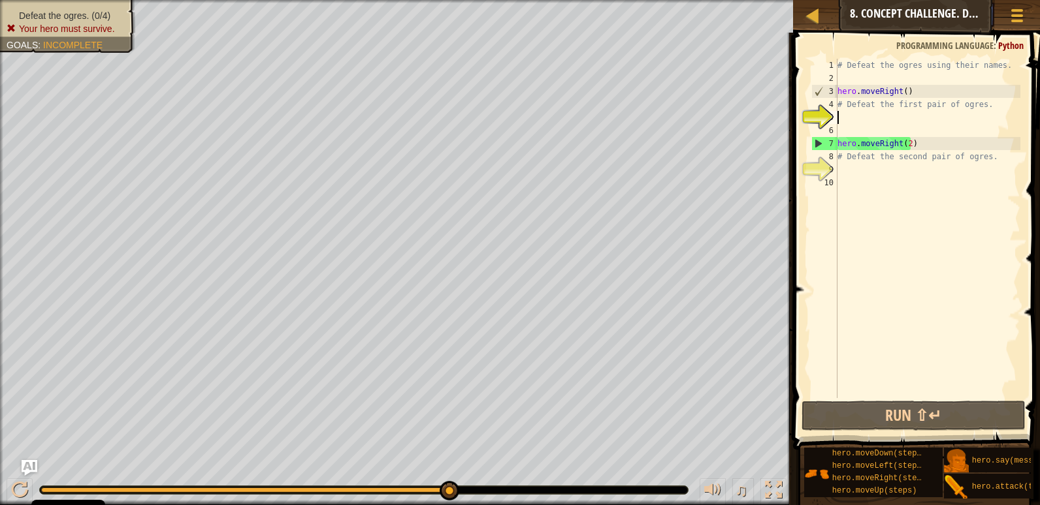
drag, startPoint x: 258, startPoint y: 494, endPoint x: 572, endPoint y: 489, distance: 314.1
click at [572, 489] on div at bounding box center [364, 490] width 648 height 8
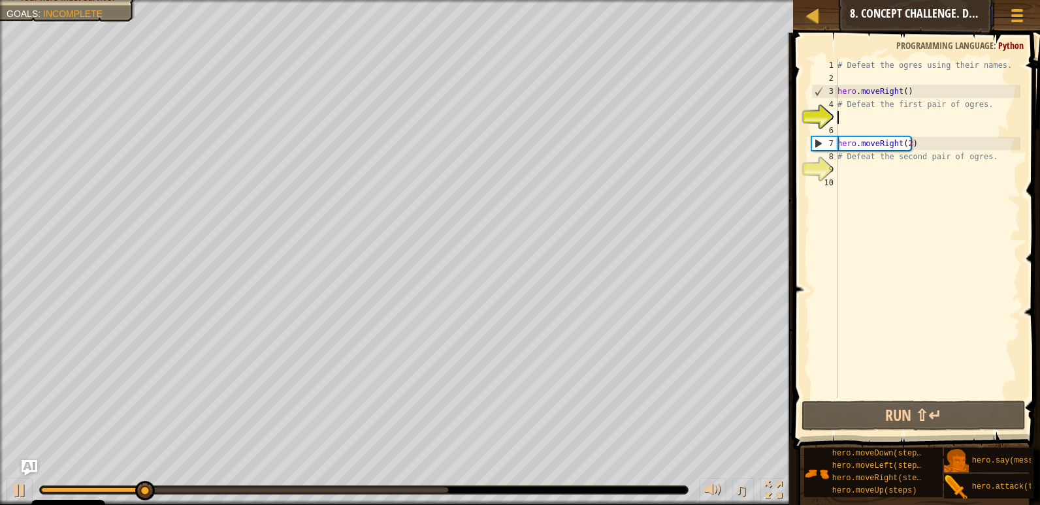
click at [854, 115] on div "# Defeat the ogres using their names. hero . moveRight ( ) # Defeat the first p…" at bounding box center [927, 242] width 185 height 366
click at [855, 80] on div "# Defeat the ogres using their names. hero . moveRight ( ) # Defeat the first p…" at bounding box center [927, 242] width 185 height 366
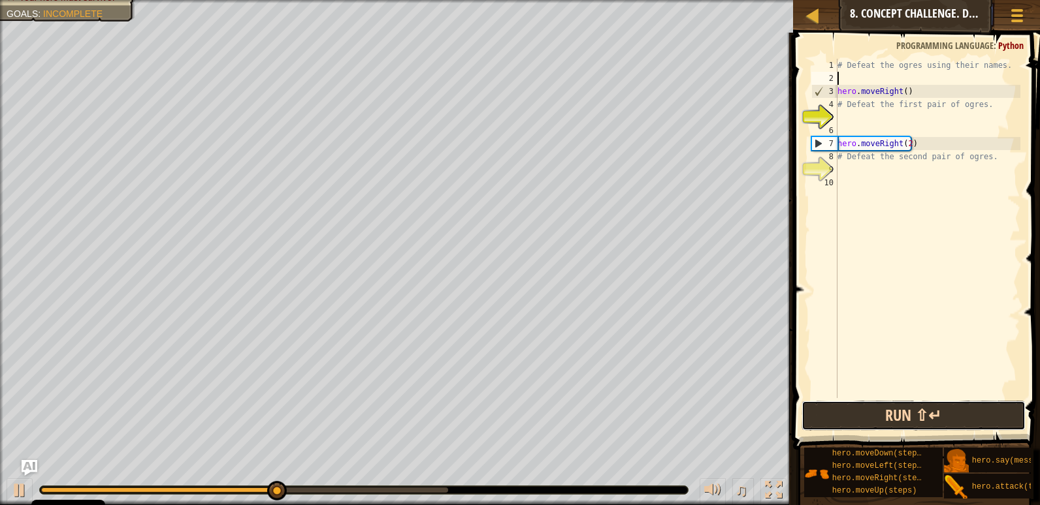
click at [861, 409] on button "Run ⇧↵" at bounding box center [913, 416] width 224 height 30
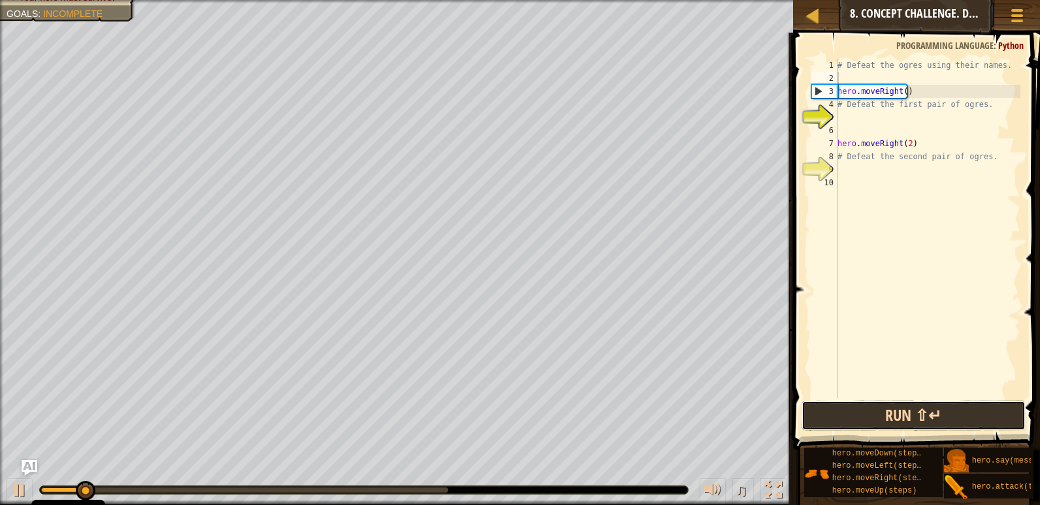
click at [879, 406] on button "Run ⇧↵" at bounding box center [913, 416] width 224 height 30
click at [916, 408] on button "Run ⇧↵" at bounding box center [913, 416] width 224 height 30
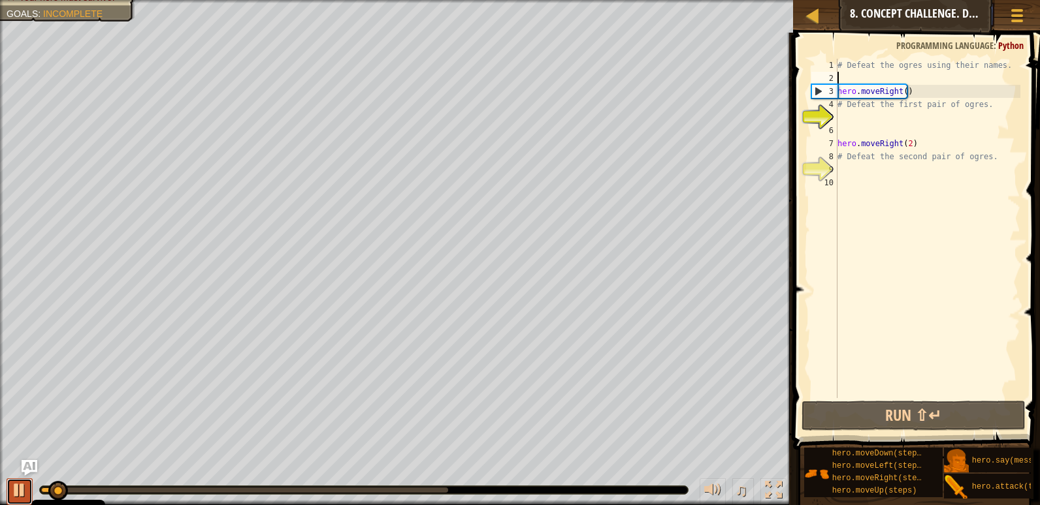
click at [24, 485] on div at bounding box center [19, 490] width 17 height 17
click at [31, 467] on img "Ask AI" at bounding box center [29, 468] width 17 height 17
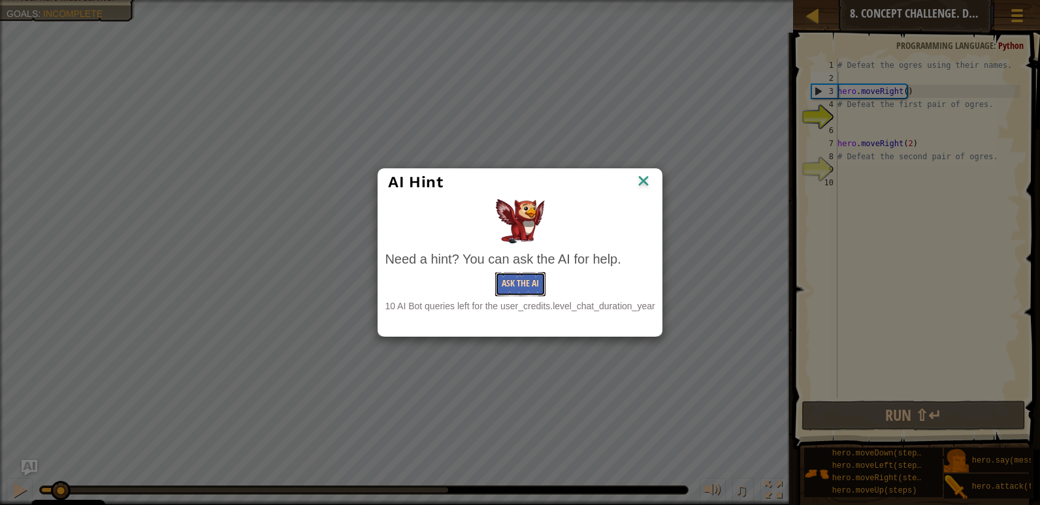
click at [521, 289] on button "Ask the AI" at bounding box center [520, 284] width 50 height 24
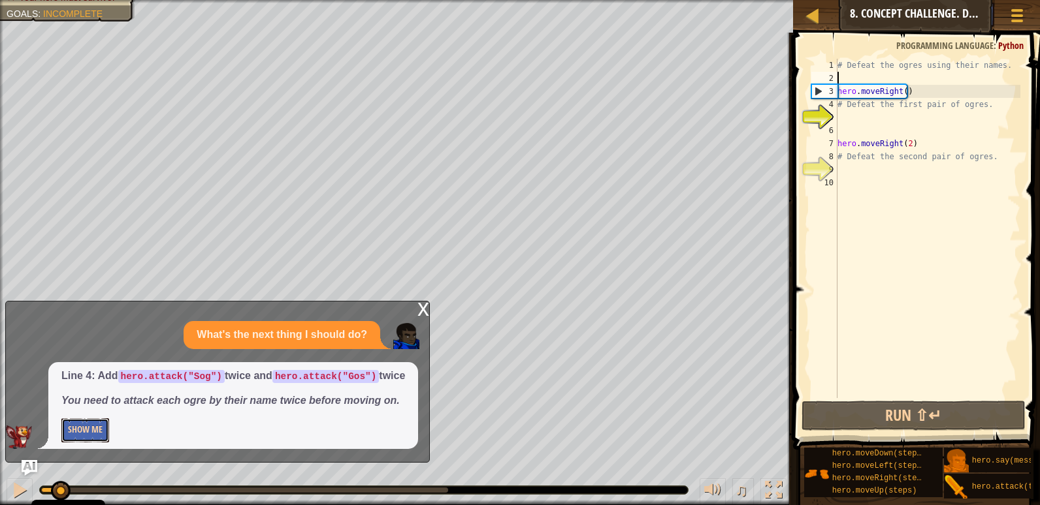
click at [86, 428] on button "Show Me" at bounding box center [85, 431] width 48 height 24
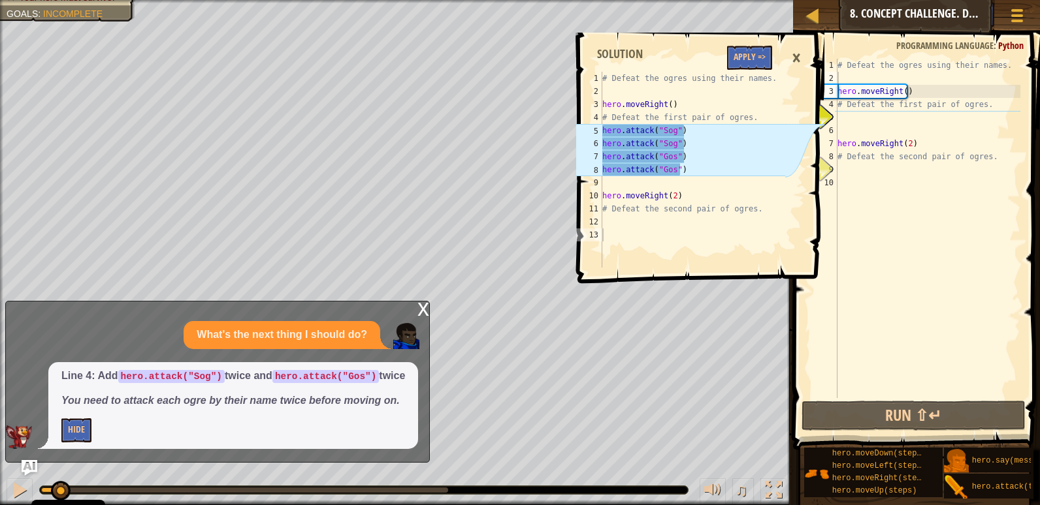
click at [857, 116] on div "# Defeat the ogres using their names. hero . moveRight ( ) # Defeat the first p…" at bounding box center [927, 242] width 185 height 366
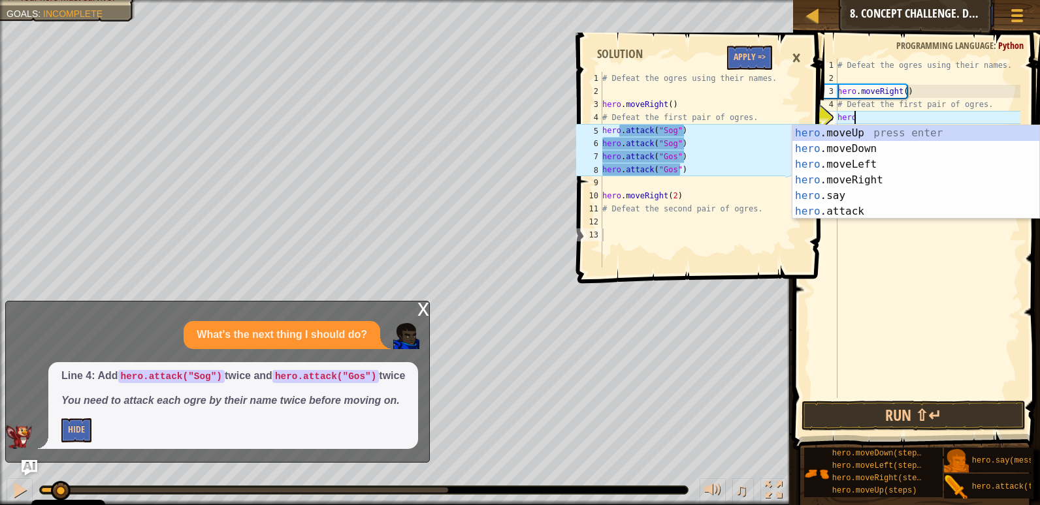
scroll to position [6, 1]
click at [821, 212] on div "hero .moveUp press enter hero .moveDown press enter hero .moveLeft press enter …" at bounding box center [915, 187] width 247 height 125
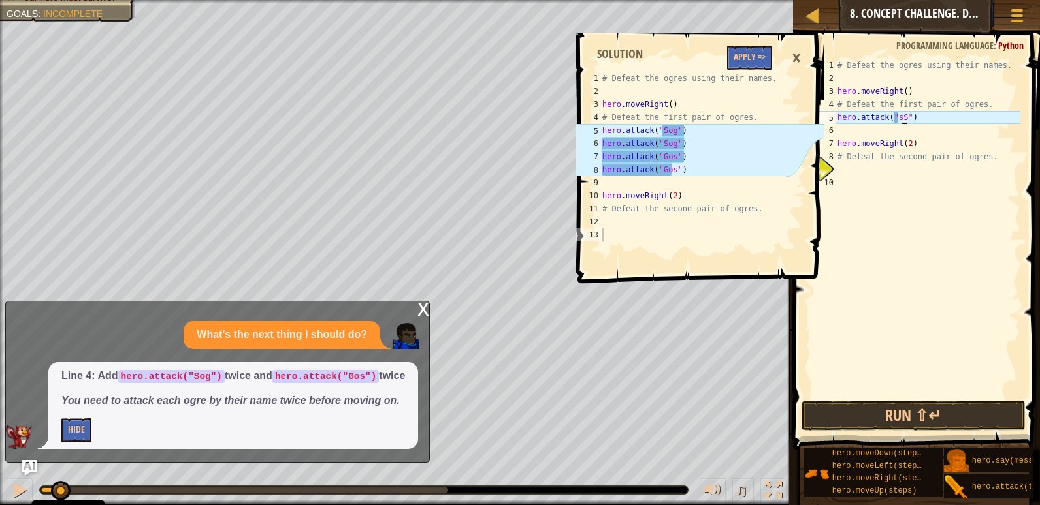
scroll to position [6, 5]
type textarea "hero.attack("Sog")"
click at [850, 130] on div "# Defeat the ogres using their names. hero . moveRight ( ) # Defeat the first p…" at bounding box center [927, 242] width 185 height 366
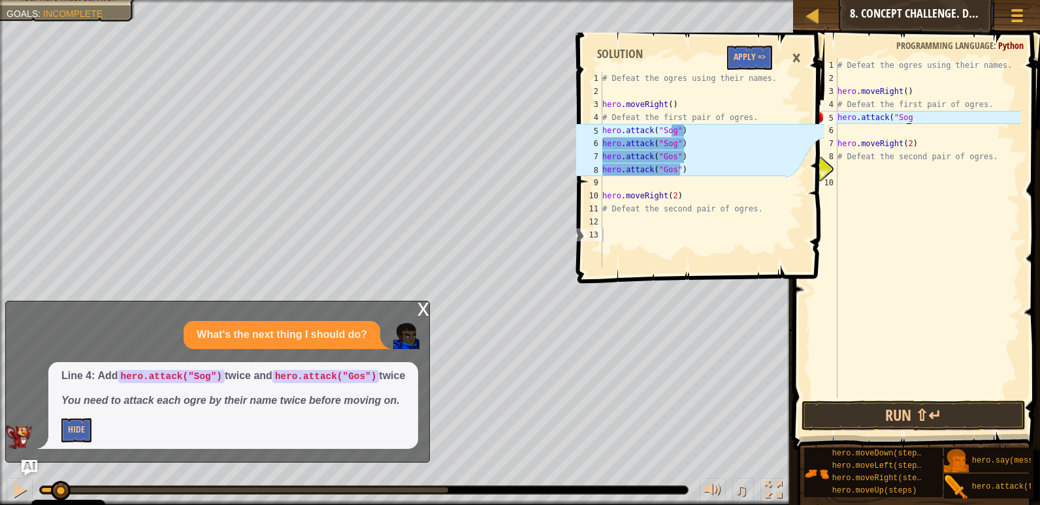
click at [915, 119] on div "# Defeat the ogres using their names. hero . moveRight ( ) # Defeat the first p…" at bounding box center [927, 242] width 185 height 366
type textarea "hero.attack("Sog")"
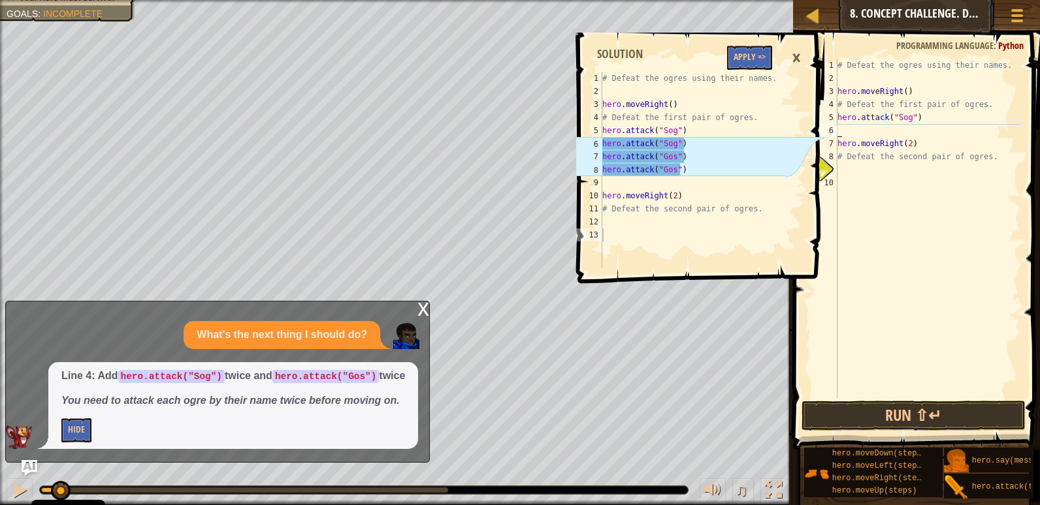
click at [869, 132] on div "# Defeat the ogres using their names. hero . moveRight ( ) # Defeat the first p…" at bounding box center [927, 242] width 185 height 366
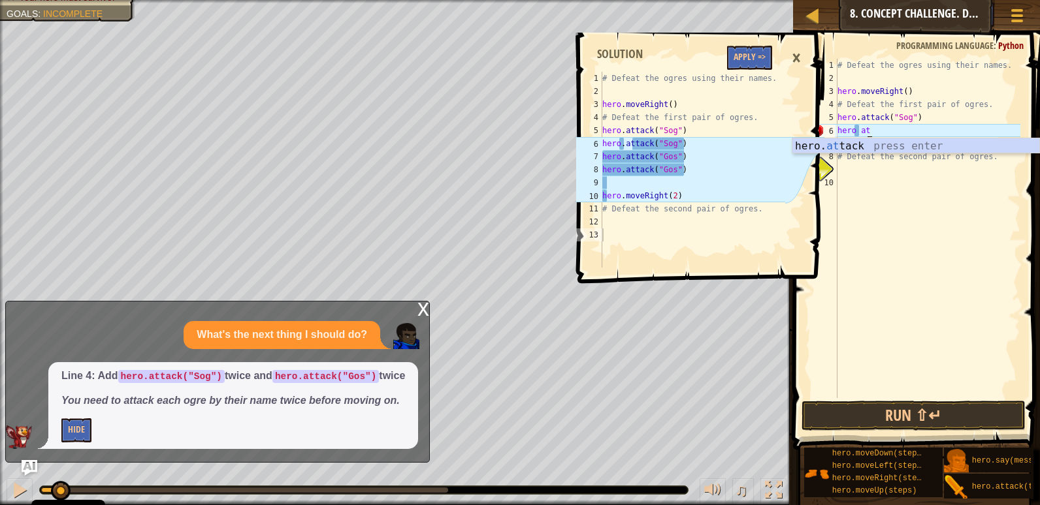
scroll to position [6, 2]
click at [875, 140] on div "hero. at tack press enter" at bounding box center [915, 161] width 247 height 47
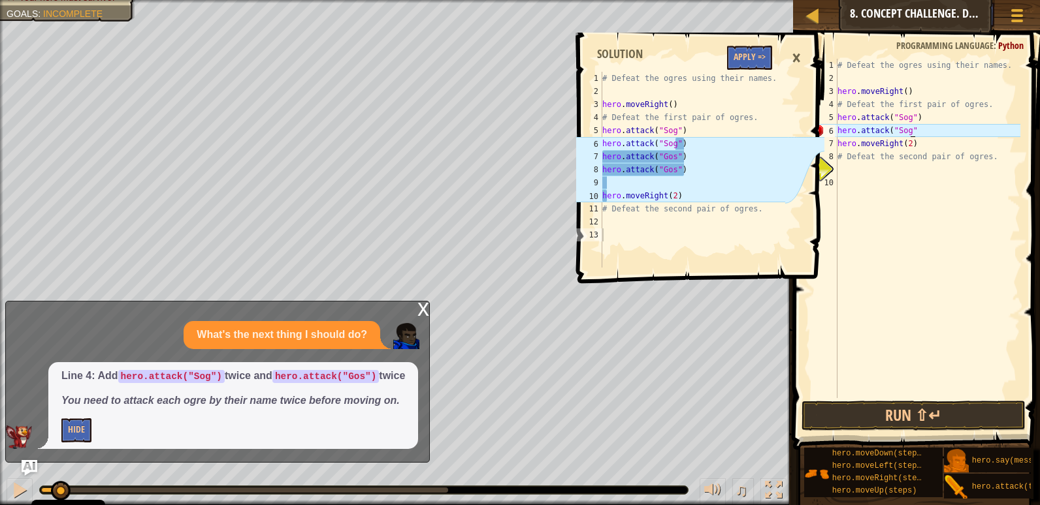
scroll to position [6, 6]
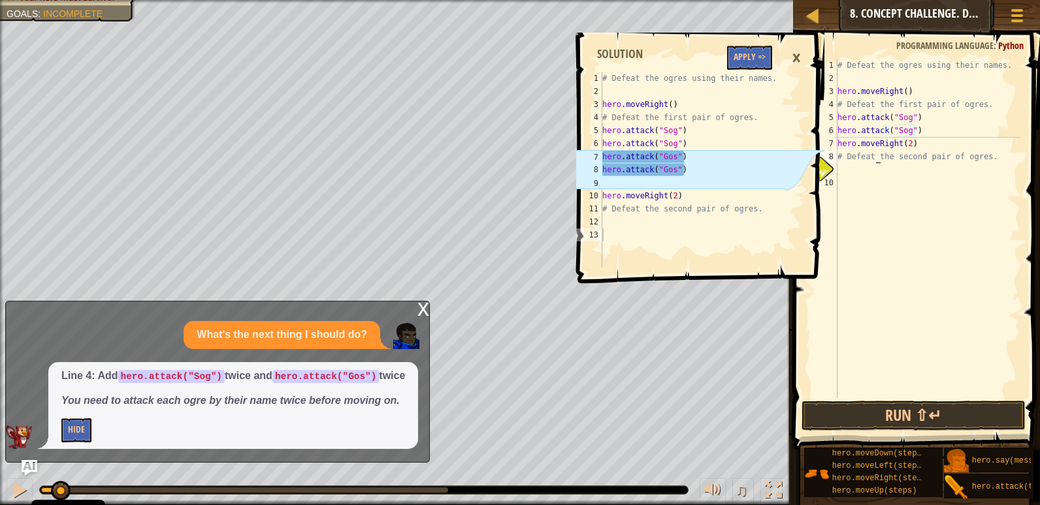
click at [874, 159] on div "# Defeat the ogres using their names. hero . moveRight ( ) # Defeat the first p…" at bounding box center [927, 242] width 185 height 366
type textarea "# Defeat the second pair of ogres."
click at [911, 413] on button "Run ⇧↵" at bounding box center [913, 416] width 224 height 30
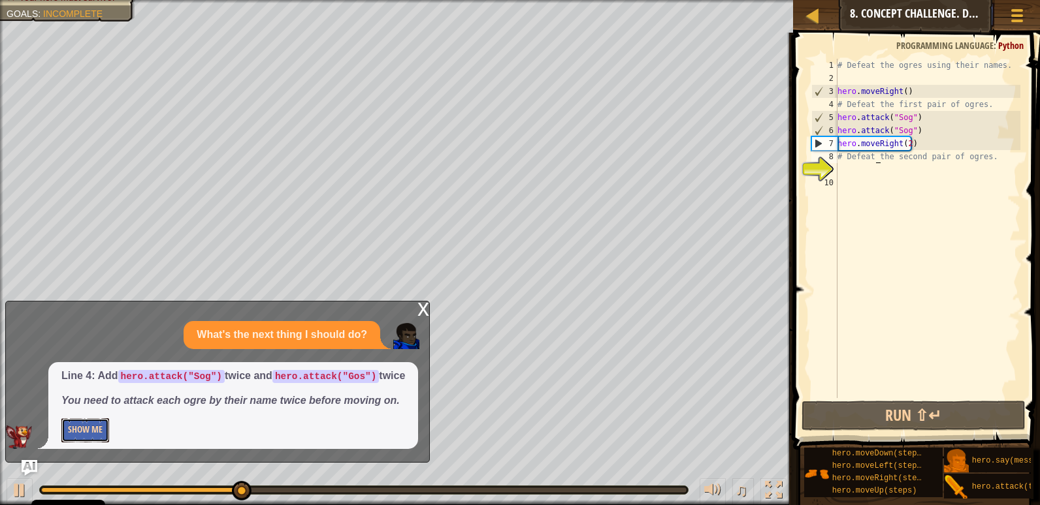
click at [76, 432] on button "Show Me" at bounding box center [85, 431] width 48 height 24
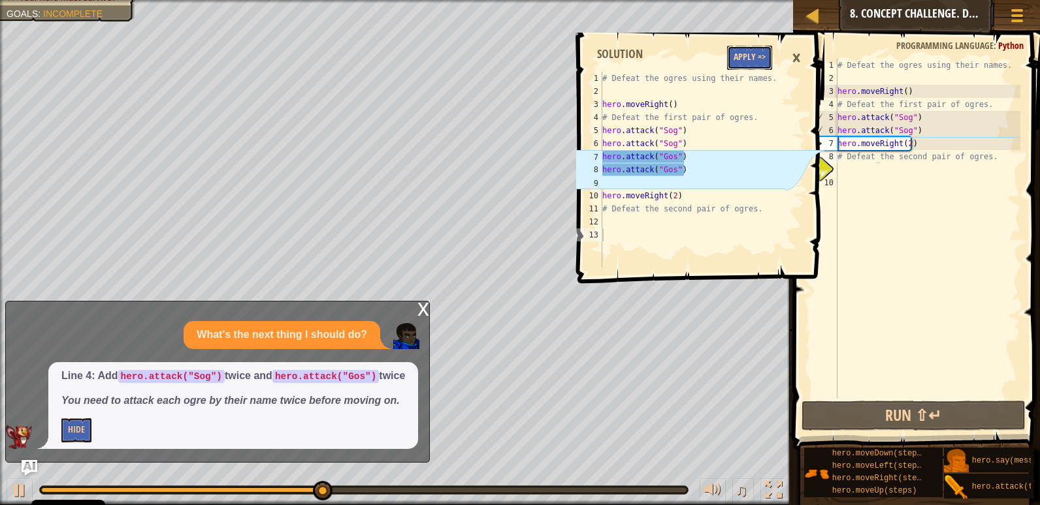
click at [754, 57] on button "Apply =>" at bounding box center [749, 58] width 45 height 24
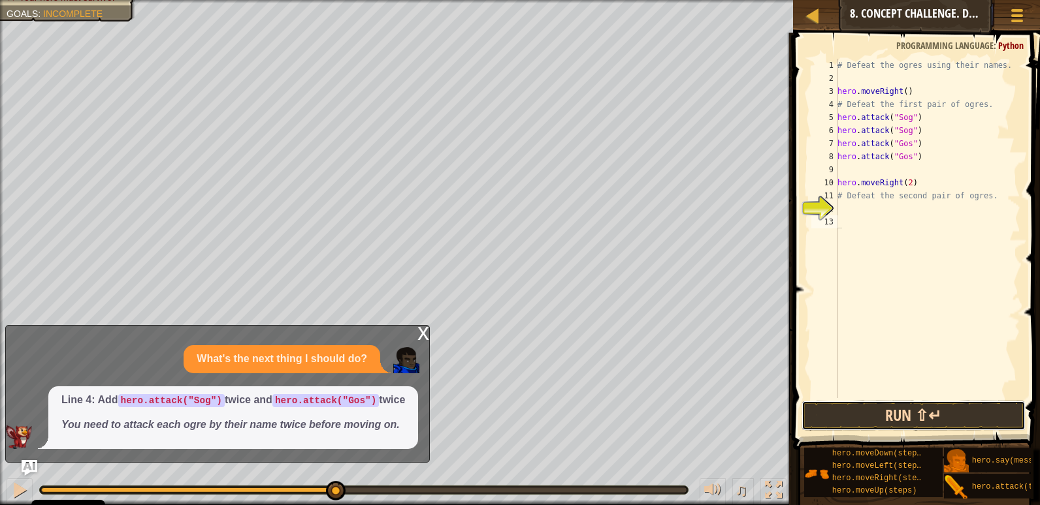
click at [847, 413] on button "Run ⇧↵" at bounding box center [913, 416] width 224 height 30
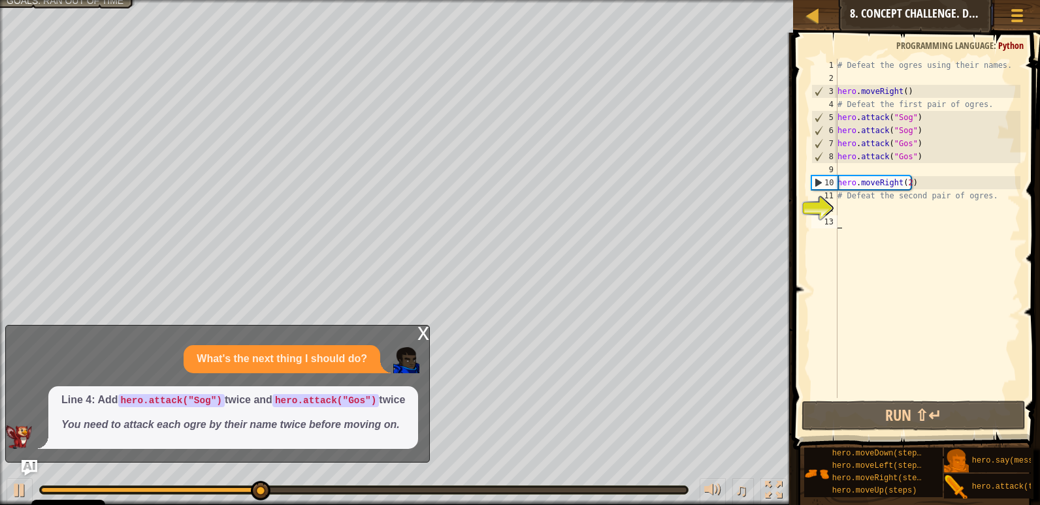
click at [845, 198] on div "# Defeat the ogres using their names. hero . moveRight ( ) # Defeat the first p…" at bounding box center [927, 242] width 185 height 366
type textarea "# Defeat the second pair of ogres."
click at [852, 214] on div "# Defeat the ogres using their names. hero . moveRight ( ) # Defeat the first p…" at bounding box center [927, 242] width 185 height 366
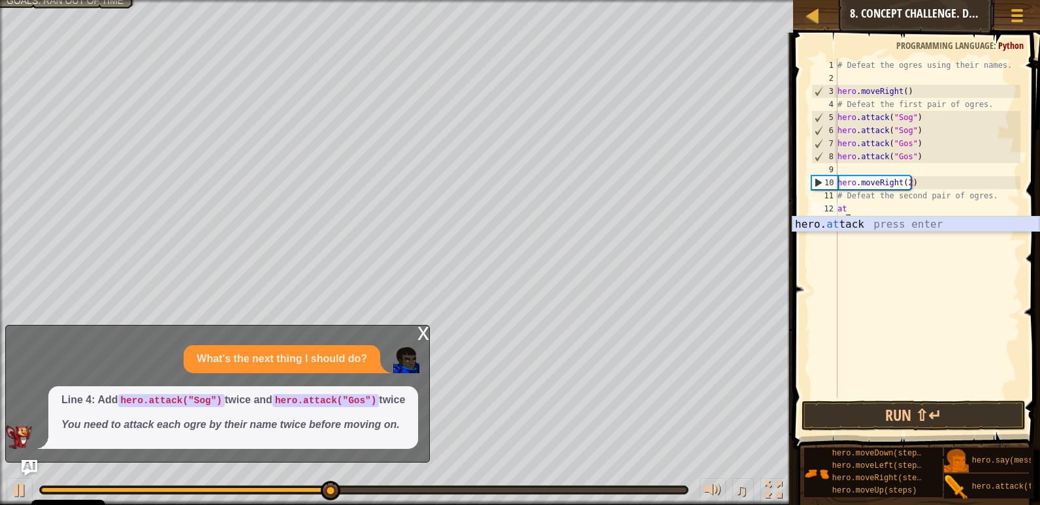
click at [829, 220] on div "hero. at tack press enter" at bounding box center [915, 240] width 247 height 47
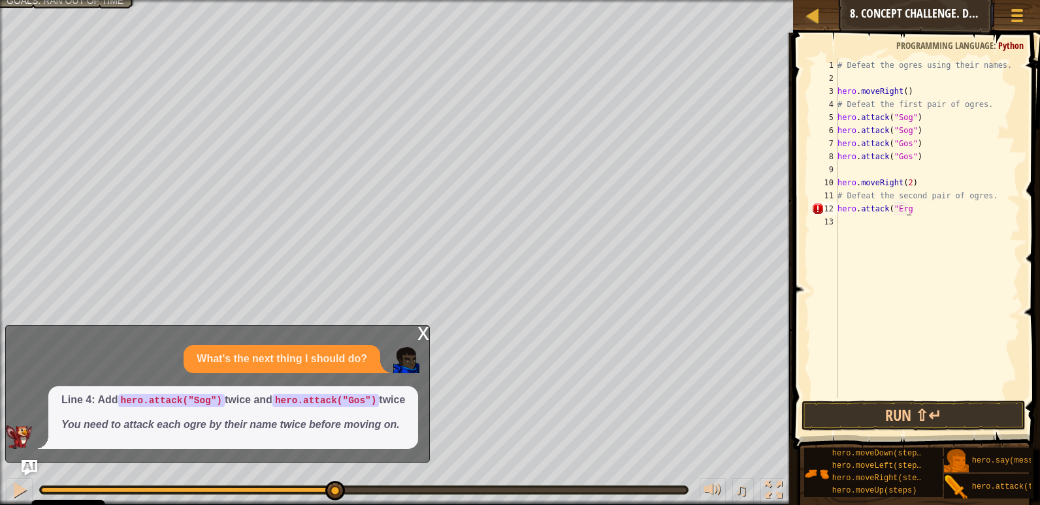
scroll to position [6, 5]
type textarea "hero.attack("Ergo")"
click at [860, 227] on div "# Defeat the ogres using their names. hero . moveRight ( ) # Defeat the first p…" at bounding box center [927, 242] width 185 height 366
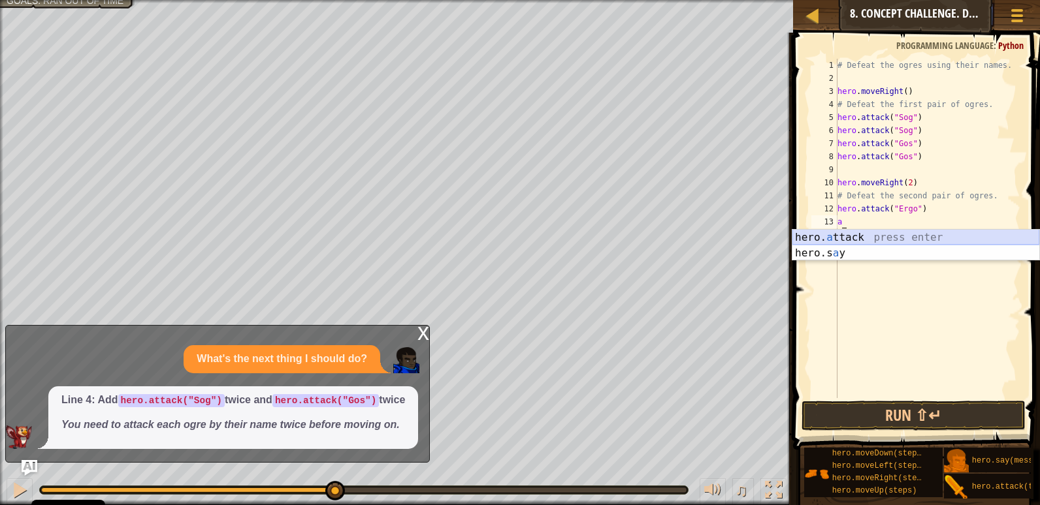
click at [845, 232] on div "hero. a ttack press enter hero.s a y press enter" at bounding box center [915, 261] width 247 height 63
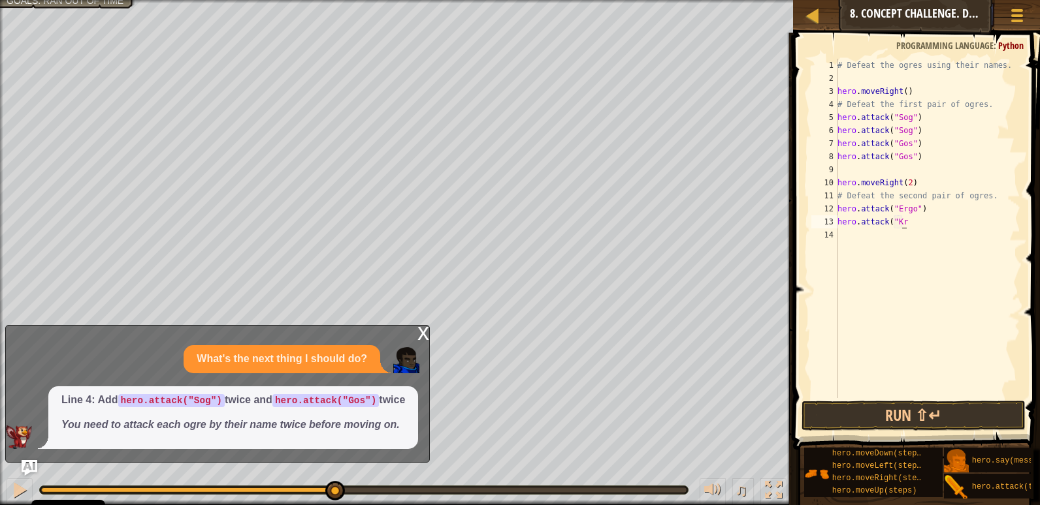
scroll to position [6, 5]
type textarea "hero.attack("Kro)""
click at [878, 232] on div "# Defeat the ogres using their names. hero . moveRight ( ) # Defeat the first p…" at bounding box center [927, 242] width 185 height 366
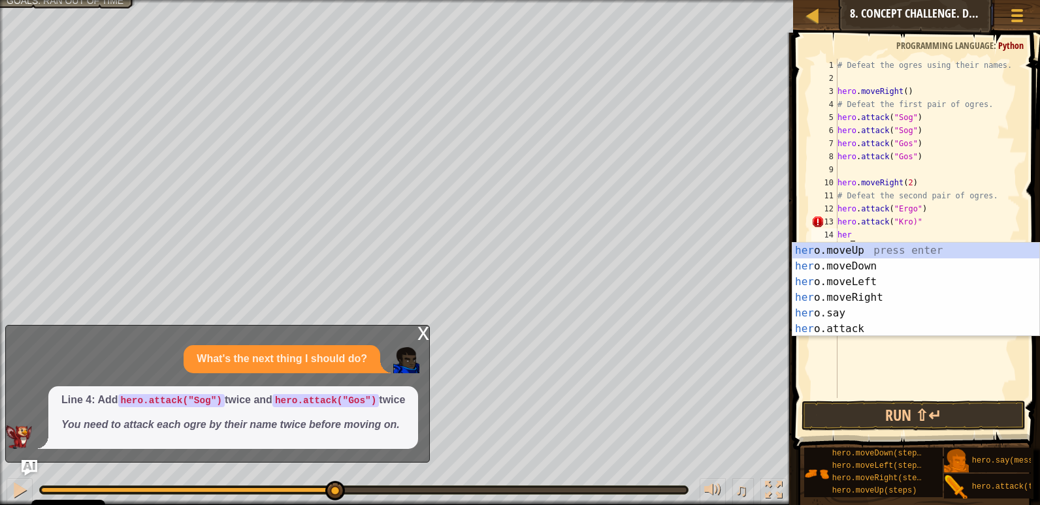
scroll to position [6, 1]
click at [841, 327] on div "hero .moveUp press enter hero .moveDown press enter hero .moveLeft press enter …" at bounding box center [915, 305] width 247 height 125
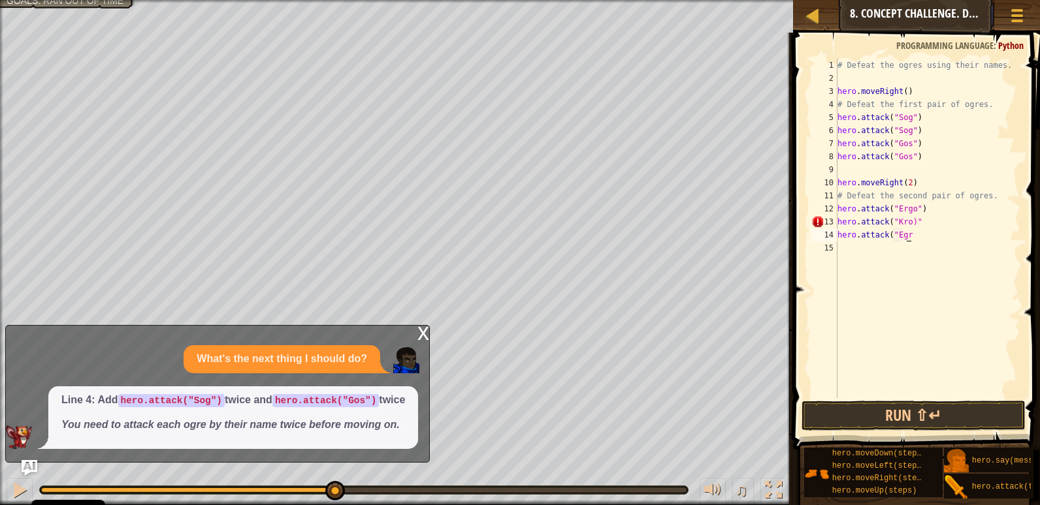
scroll to position [6, 6]
type textarea "hero.attack("Egro")")"
click at [835, 250] on div "15" at bounding box center [824, 248] width 26 height 13
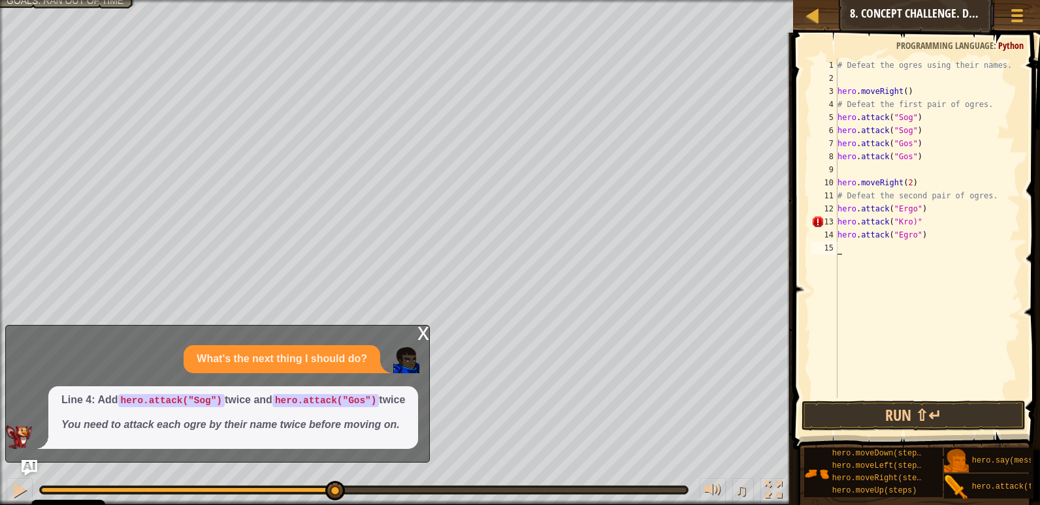
click at [863, 249] on div "# Defeat the ogres using their names. hero . moveRight ( ) # Defeat the first p…" at bounding box center [927, 242] width 185 height 366
drag, startPoint x: 902, startPoint y: 239, endPoint x: 927, endPoint y: 235, distance: 25.8
click at [903, 238] on div "# Defeat the ogres using their names. hero . moveRight ( ) # Defeat the first p…" at bounding box center [927, 242] width 185 height 366
click at [856, 246] on div "# Defeat the ogres using their names. hero . moveRight ( ) # Defeat the first p…" at bounding box center [927, 242] width 185 height 366
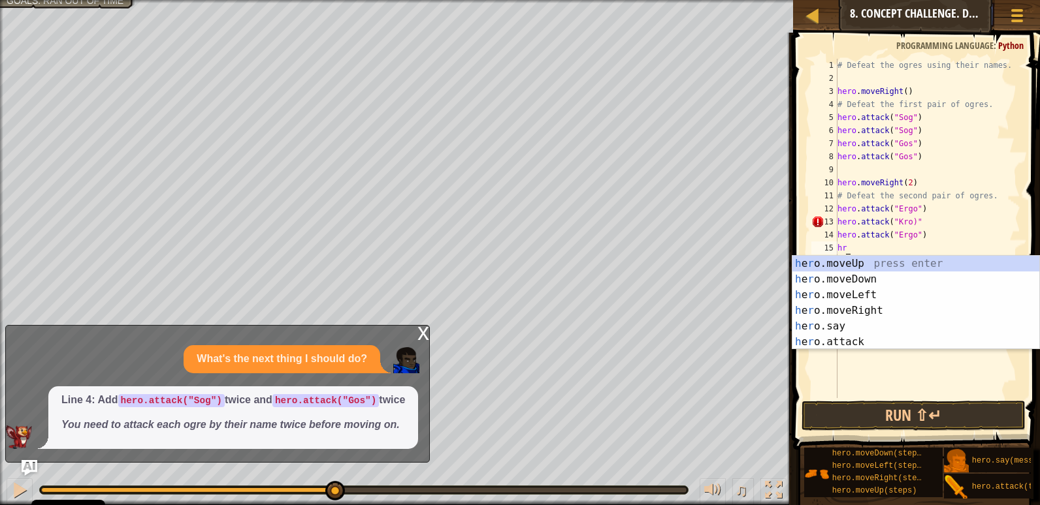
scroll to position [6, 1]
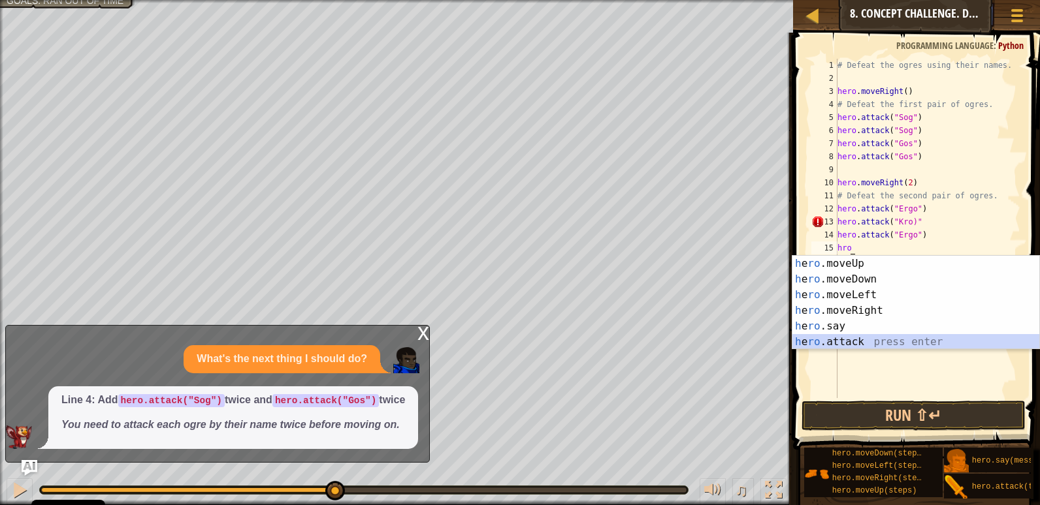
click at [838, 338] on div "h e ro .moveUp press enter h e ro .moveDown press enter h e ro .moveLeft press …" at bounding box center [915, 318] width 247 height 125
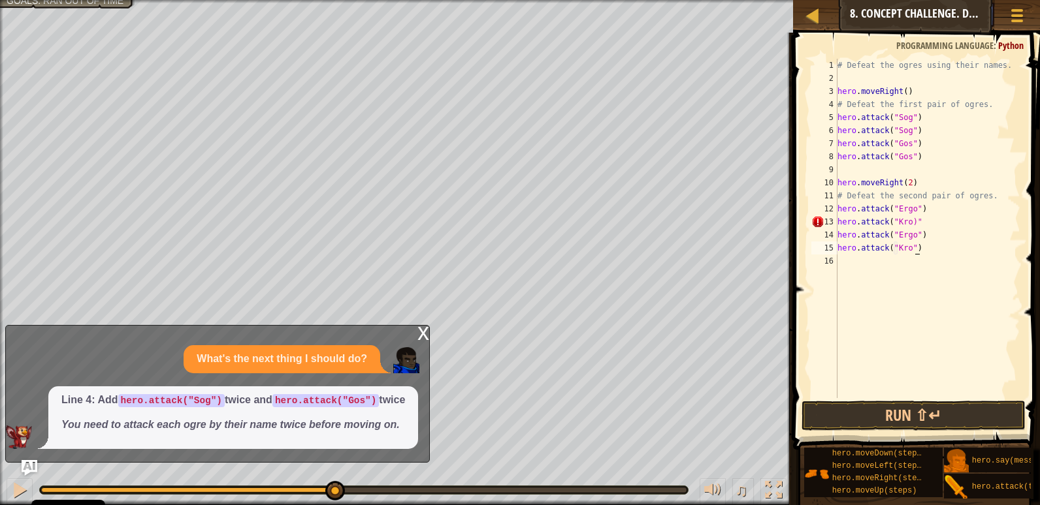
scroll to position [6, 6]
click at [878, 424] on button "Run ⇧↵" at bounding box center [913, 416] width 224 height 30
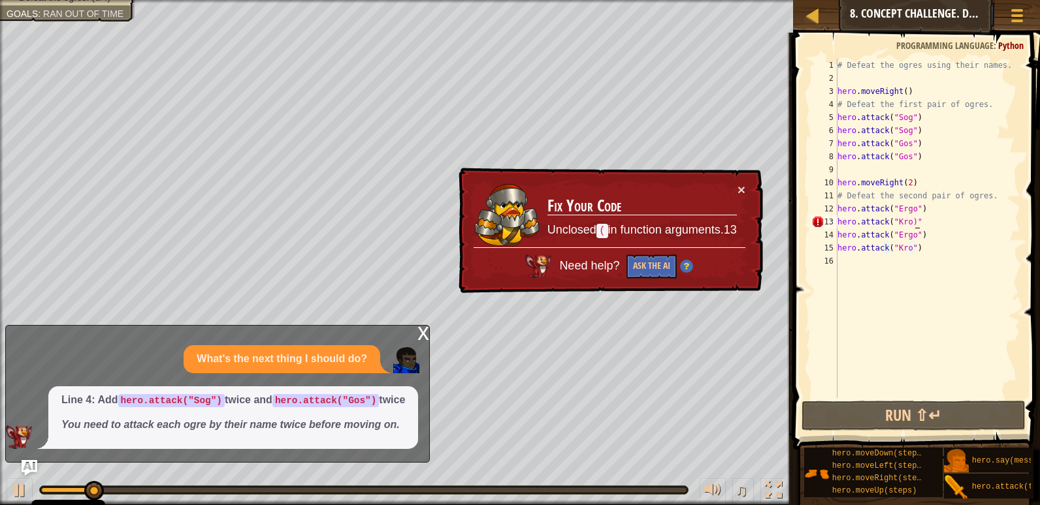
click at [916, 223] on div "# Defeat the ogres using their names. hero . moveRight ( ) # Defeat the first p…" at bounding box center [927, 242] width 185 height 366
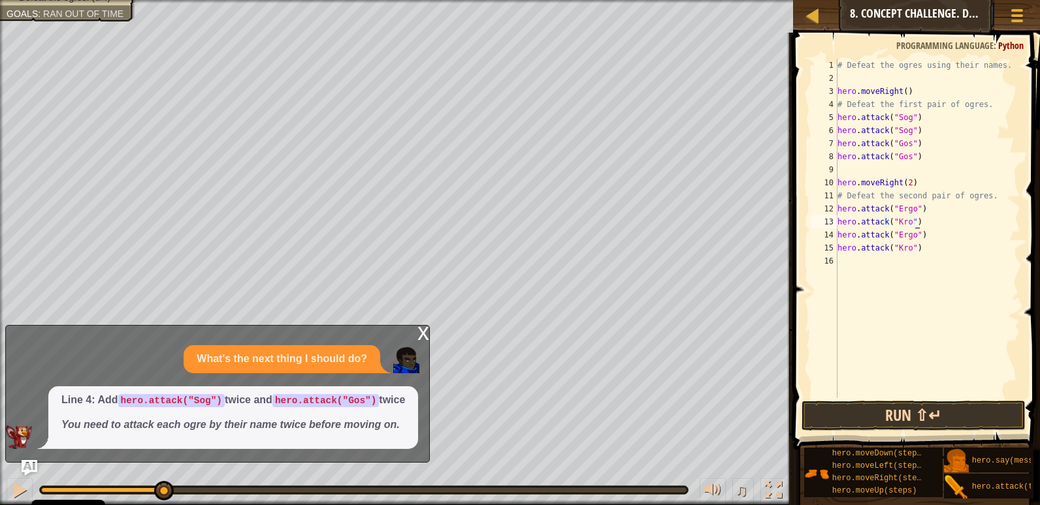
type textarea "hero.attack("Kro")"
click at [926, 419] on button "Run ⇧↵" at bounding box center [913, 416] width 224 height 30
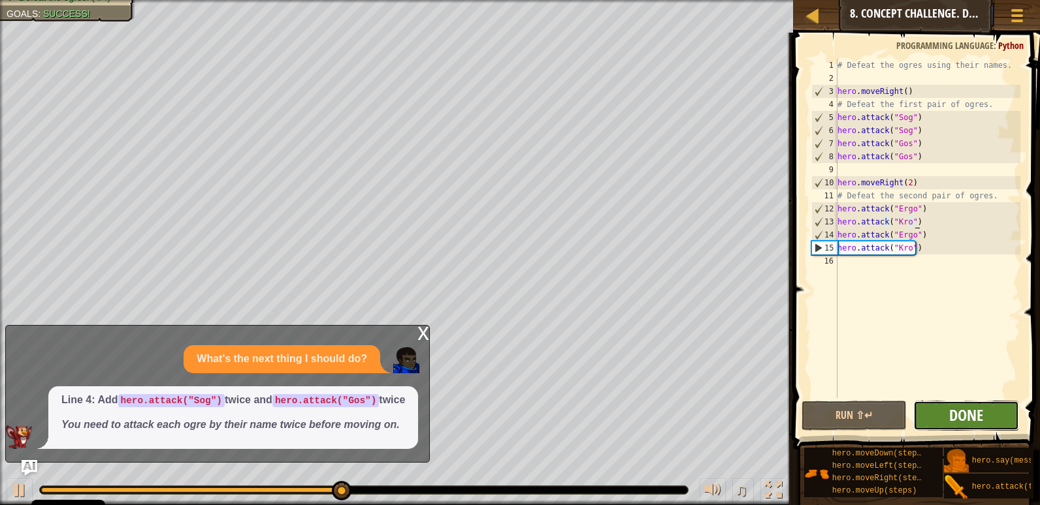
click at [974, 412] on span "Done" at bounding box center [966, 415] width 34 height 21
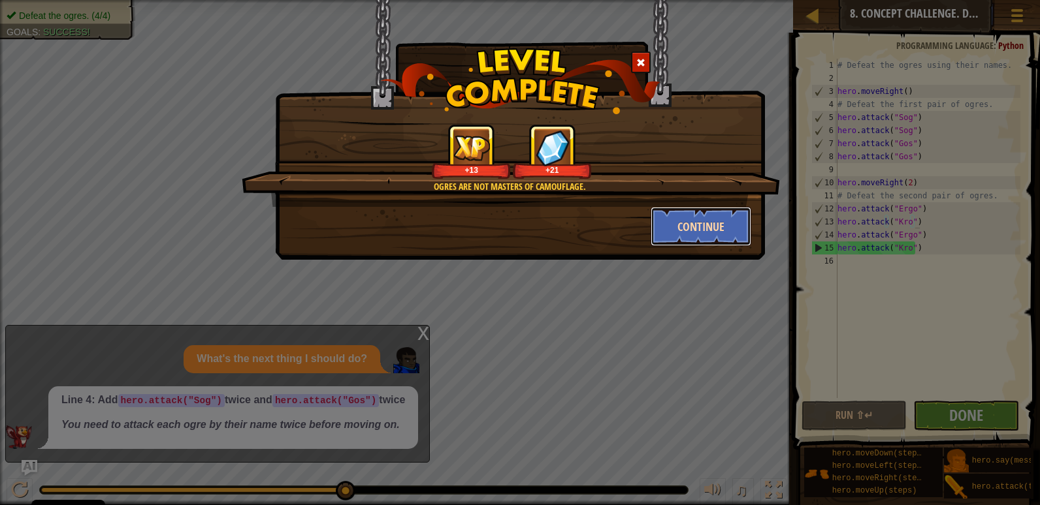
click at [722, 223] on button "Continue" at bounding box center [700, 226] width 101 height 39
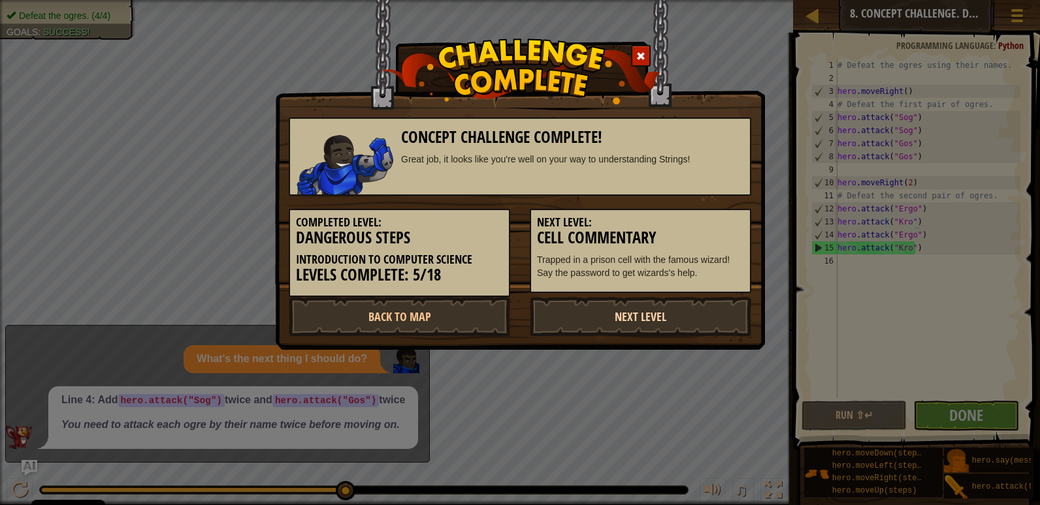
click at [601, 334] on link "Next Level" at bounding box center [640, 316] width 221 height 39
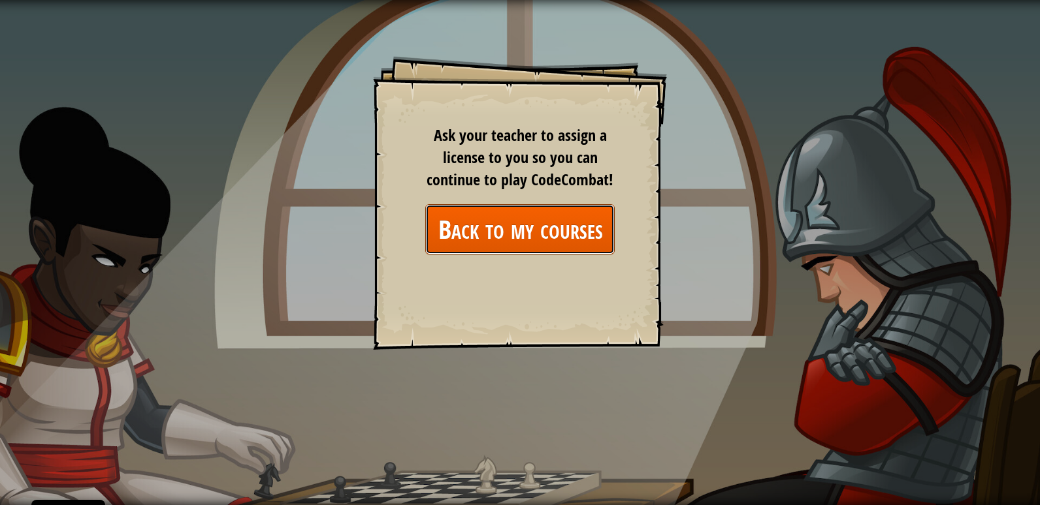
click at [541, 234] on link "Back to my courses" at bounding box center [519, 229] width 189 height 50
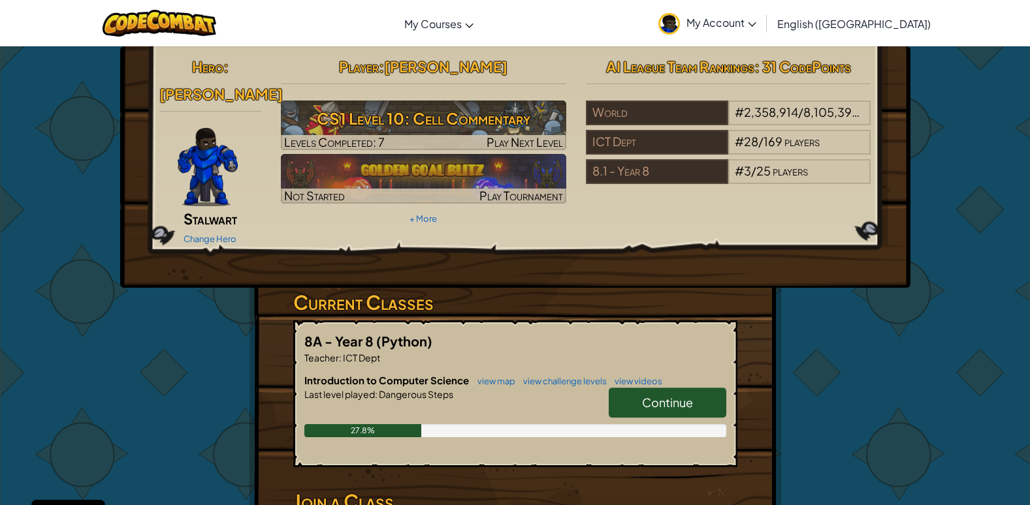
click at [664, 395] on span "Continue" at bounding box center [667, 402] width 51 height 15
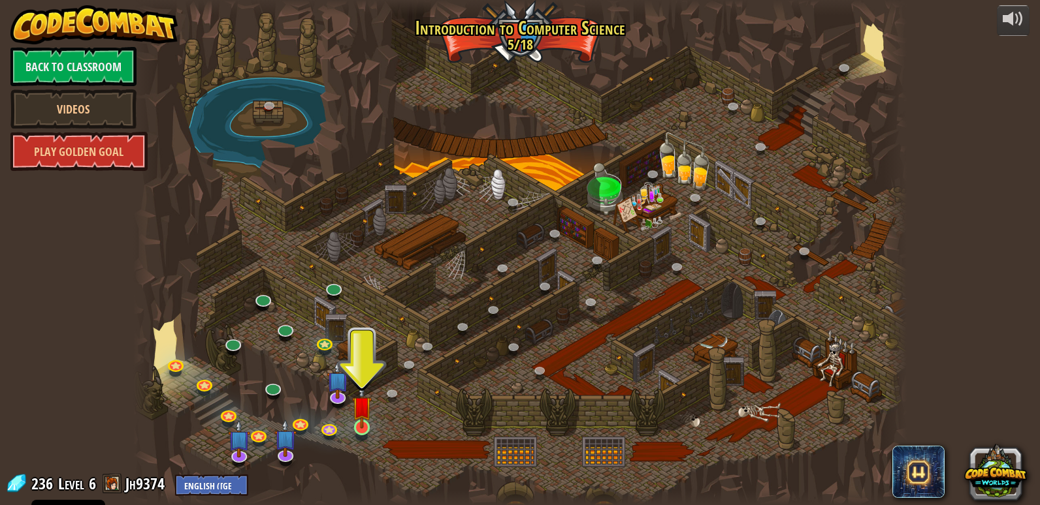
click at [359, 424] on img at bounding box center [362, 406] width 20 height 45
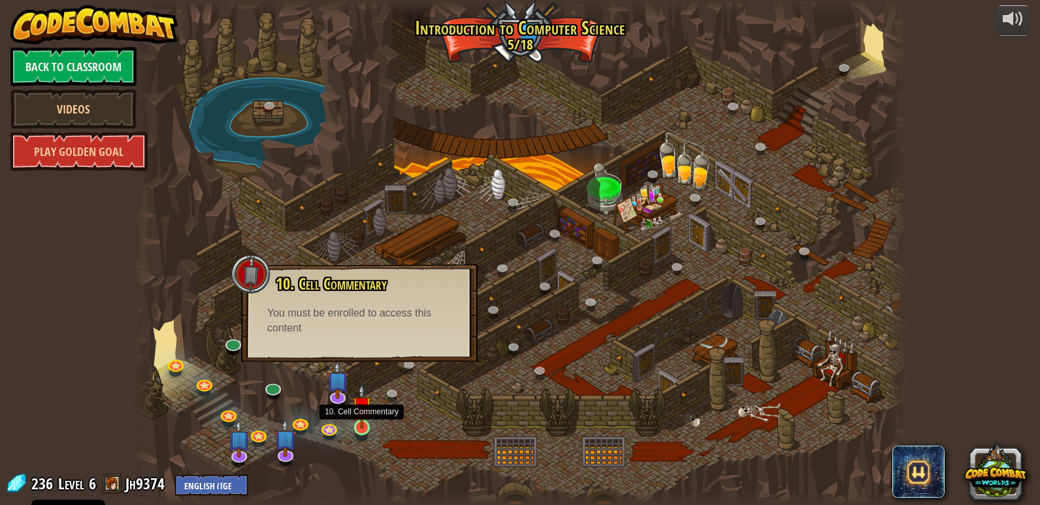
click at [355, 421] on img at bounding box center [362, 406] width 20 height 45
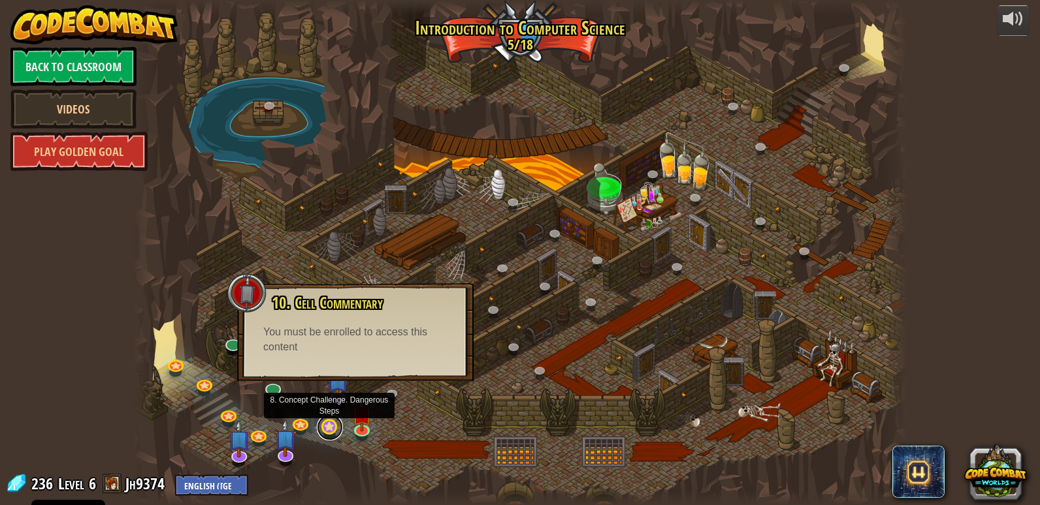
click at [340, 427] on link at bounding box center [330, 428] width 26 height 26
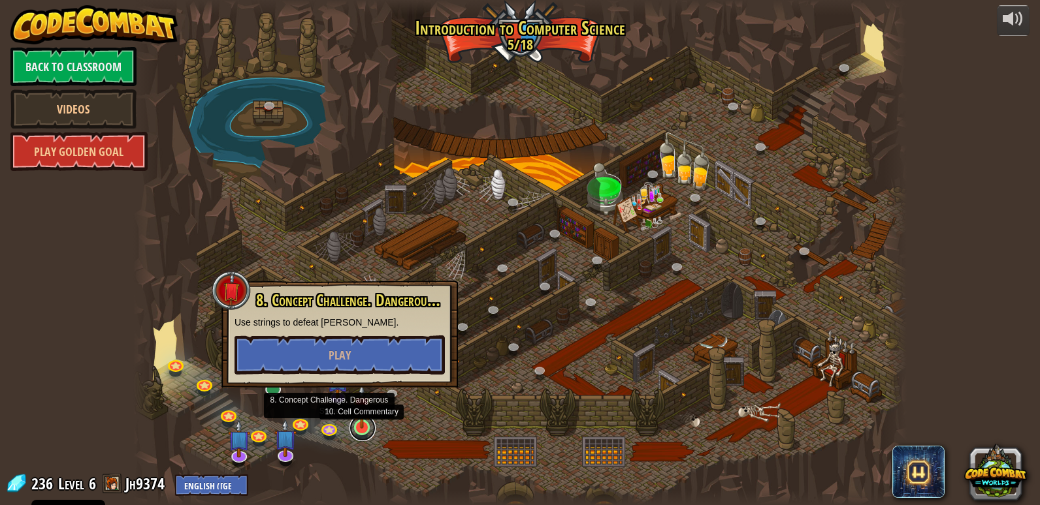
click at [367, 437] on link at bounding box center [362, 428] width 26 height 26
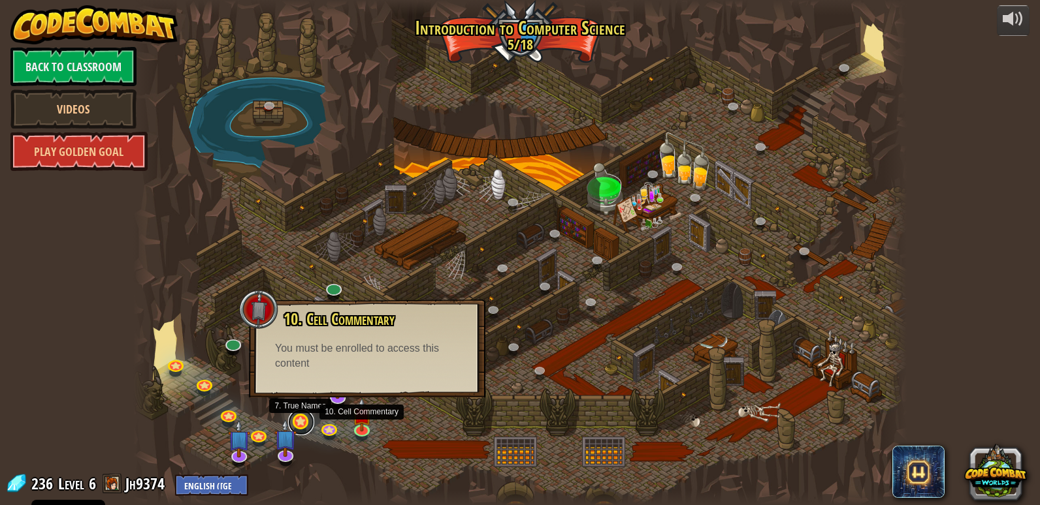
click at [310, 423] on link at bounding box center [301, 422] width 26 height 26
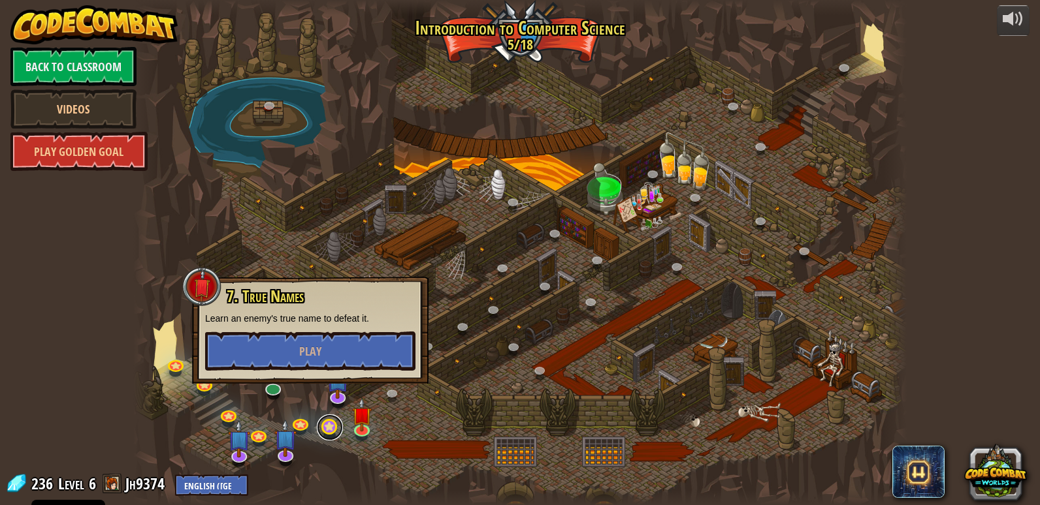
click at [341, 436] on link at bounding box center [330, 428] width 26 height 26
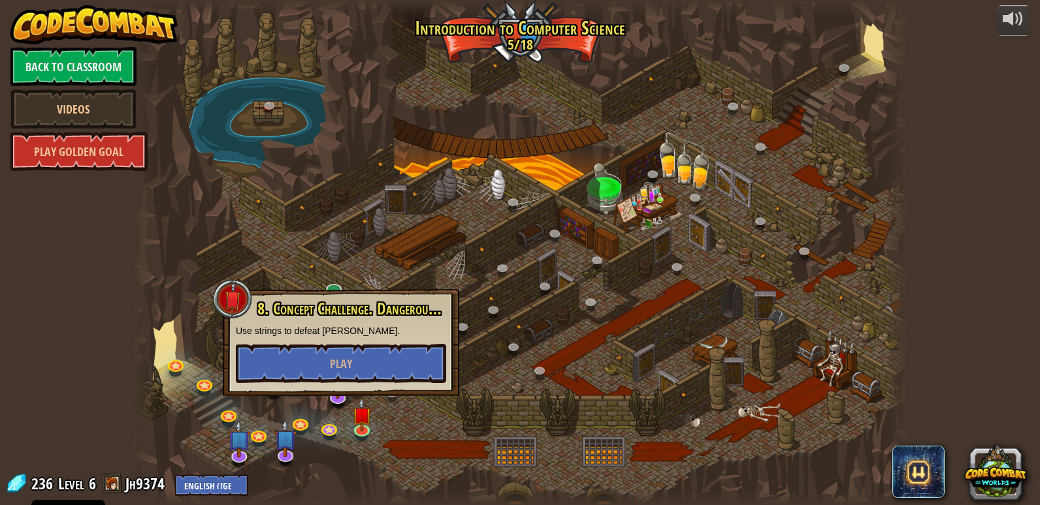
click at [359, 450] on div at bounding box center [519, 252] width 773 height 505
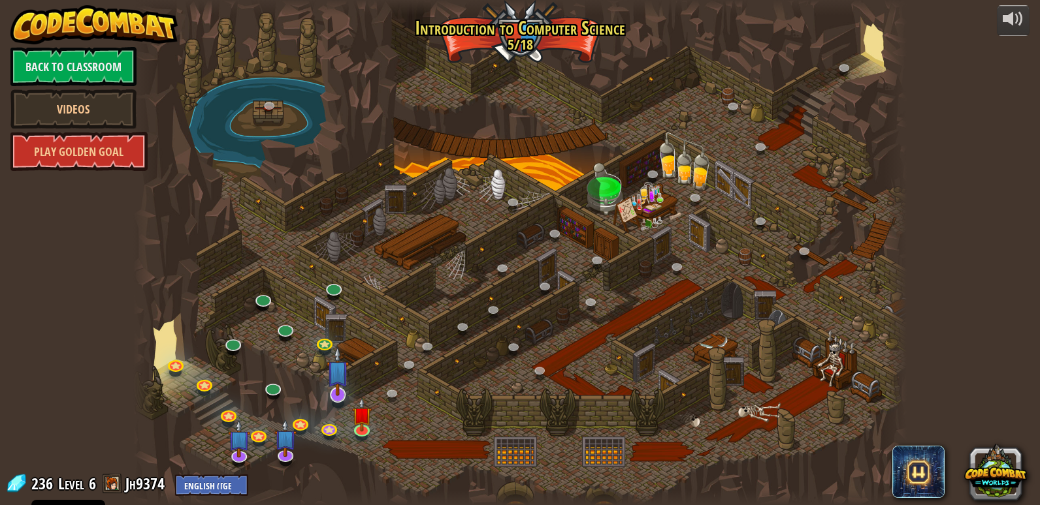
click at [326, 383] on div at bounding box center [519, 252] width 773 height 505
click at [329, 383] on img at bounding box center [337, 372] width 22 height 50
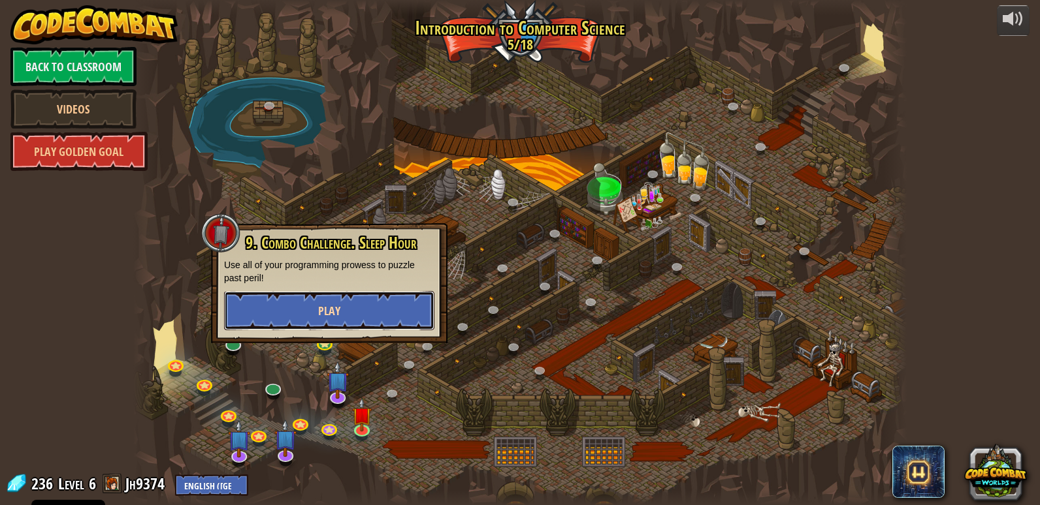
click at [347, 302] on button "Play" at bounding box center [329, 310] width 210 height 39
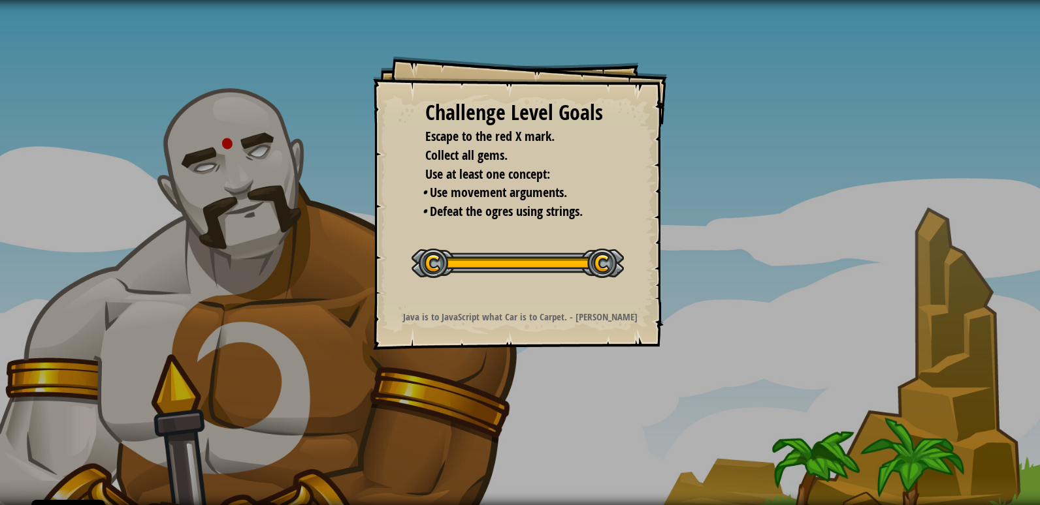
click at [508, 291] on div "Challenge Level Goals Escape to the red X mark. Collect all gems. Use at least …" at bounding box center [520, 203] width 294 height 294
drag, startPoint x: 489, startPoint y: 326, endPoint x: 500, endPoint y: 325, distance: 11.1
click at [500, 325] on div "Challenge Level Goals Escape to the red X mark. Collect all gems. Use at least …" at bounding box center [520, 203] width 294 height 294
click at [497, 379] on div "Challenge Level Goals Escape to the red X mark. Collect all gems. Use at least …" at bounding box center [520, 252] width 1040 height 505
click at [637, 98] on div "Challenge Level Goals Escape to the red X mark. Collect all gems. Use at least …" at bounding box center [520, 203] width 294 height 294
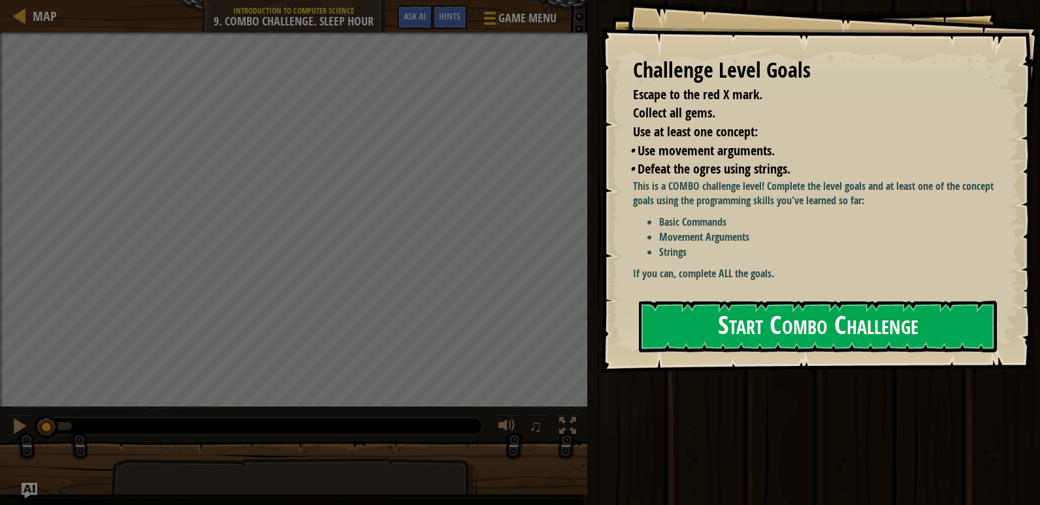
click at [801, 314] on button "Start Combo Challenge" at bounding box center [818, 327] width 358 height 52
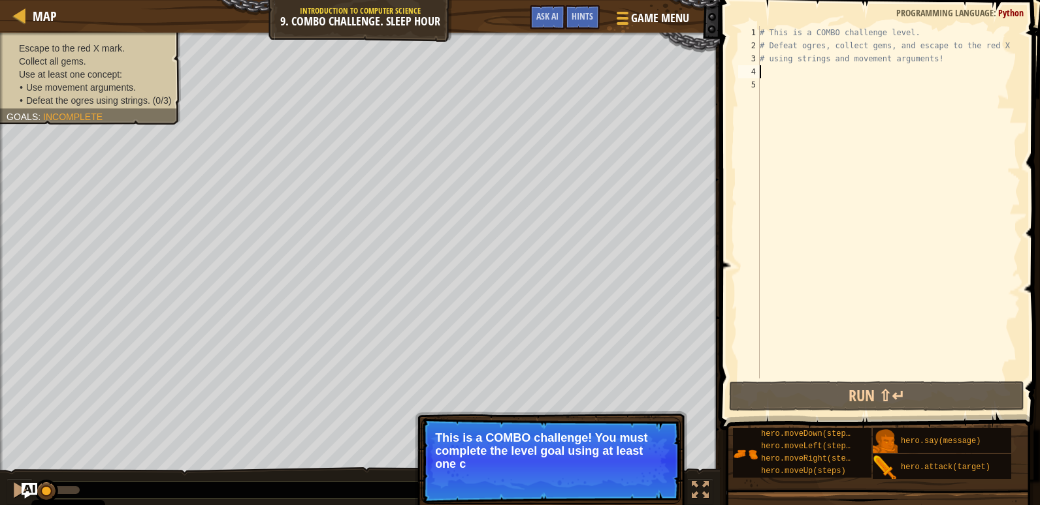
click at [796, 68] on div "# This is a COMBO challenge level. # Defeat [PERSON_NAME], collect gems, and es…" at bounding box center [888, 215] width 263 height 379
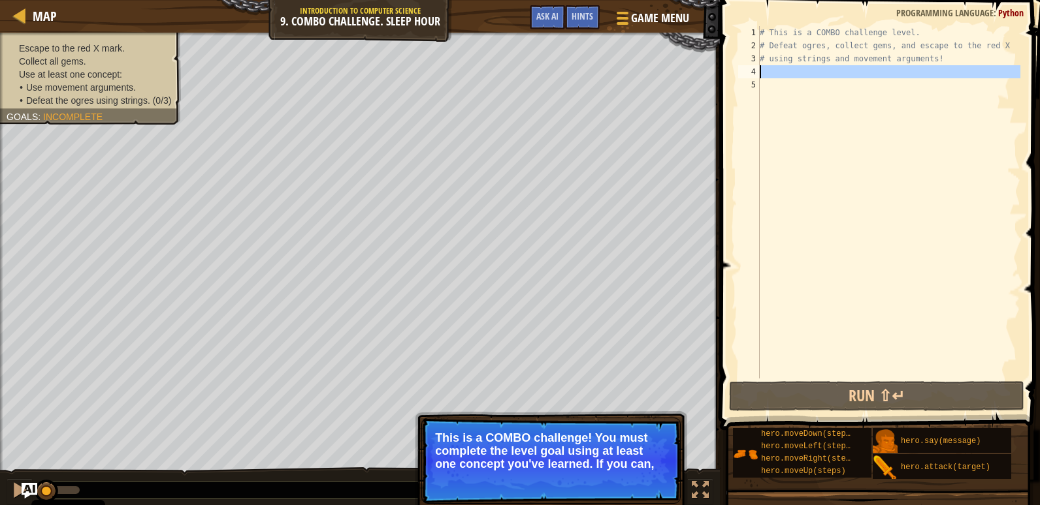
click at [748, 78] on div "4" at bounding box center [749, 71] width 22 height 13
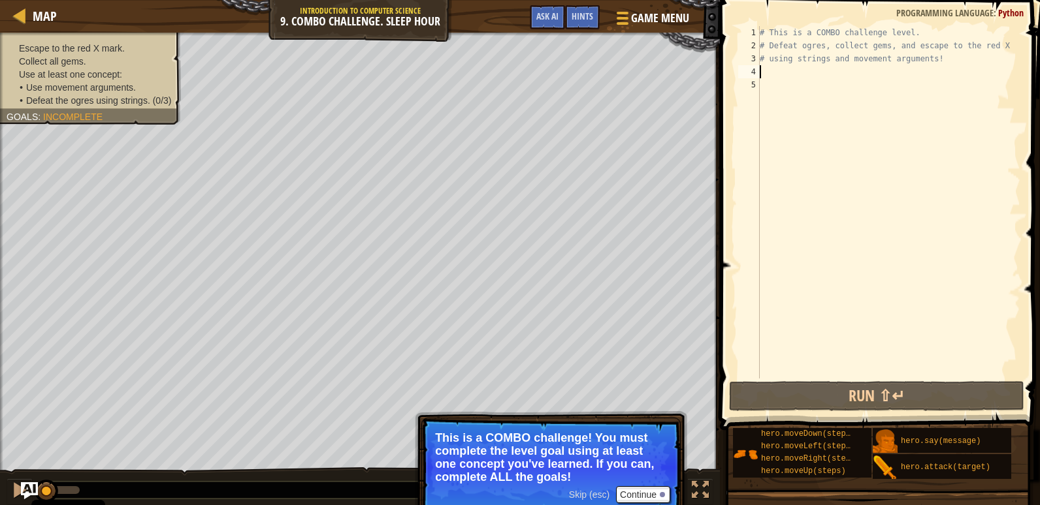
click at [25, 491] on img "Ask AI" at bounding box center [29, 491] width 17 height 17
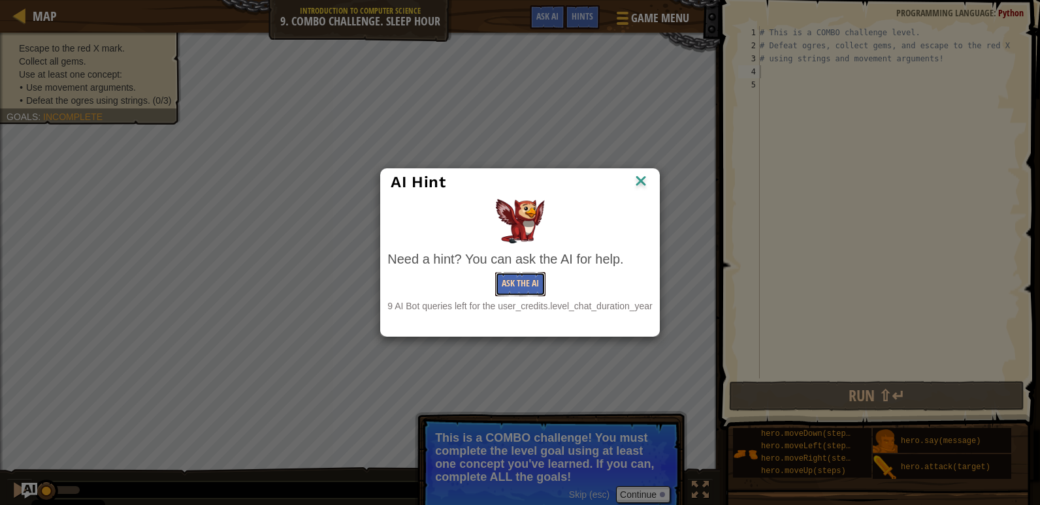
click at [516, 282] on button "Ask the AI" at bounding box center [520, 284] width 50 height 24
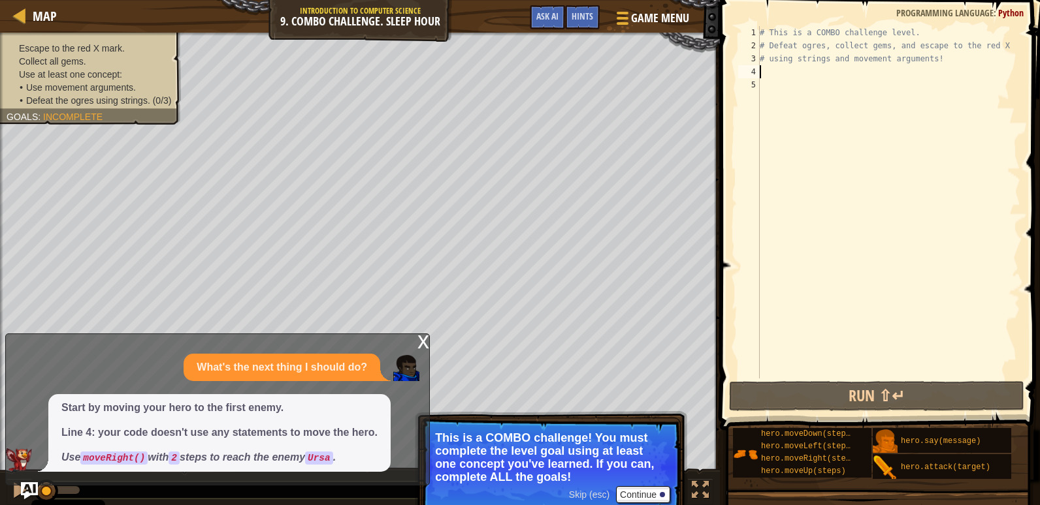
drag, startPoint x: 27, startPoint y: 488, endPoint x: 35, endPoint y: 484, distance: 8.8
click at [27, 488] on img "Ask AI" at bounding box center [29, 491] width 17 height 17
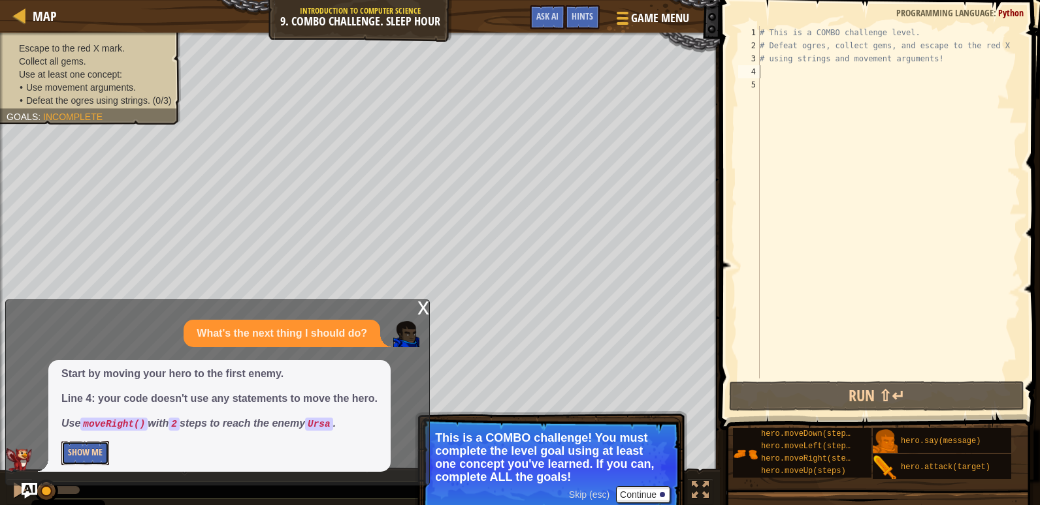
click at [98, 451] on button "Show Me" at bounding box center [85, 453] width 48 height 24
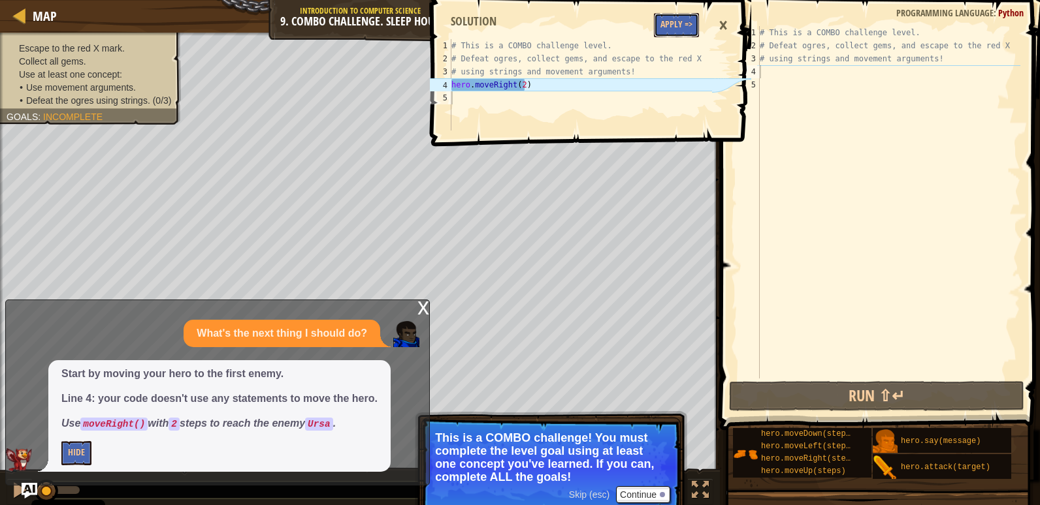
click at [671, 30] on button "Apply =>" at bounding box center [676, 25] width 45 height 24
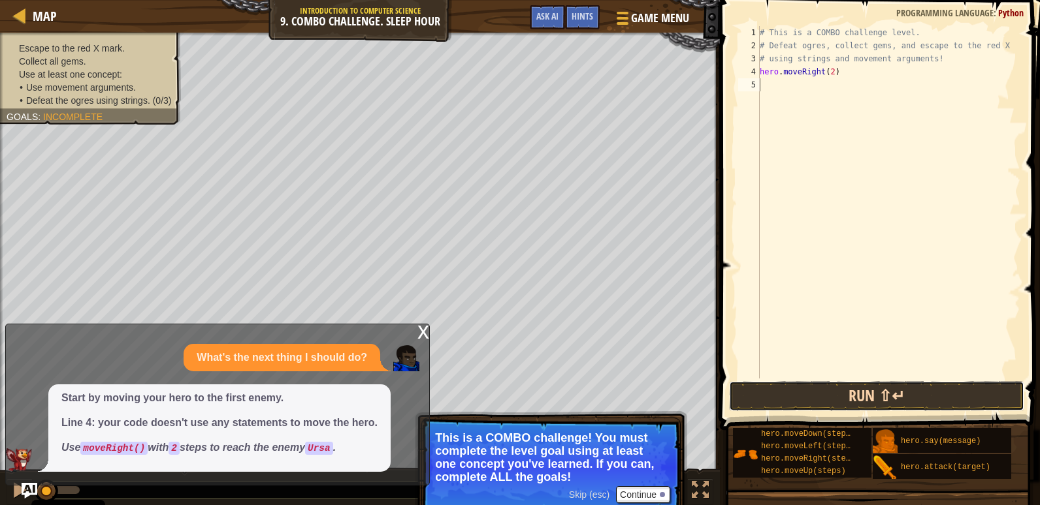
click at [805, 385] on button "Run ⇧↵" at bounding box center [876, 396] width 295 height 30
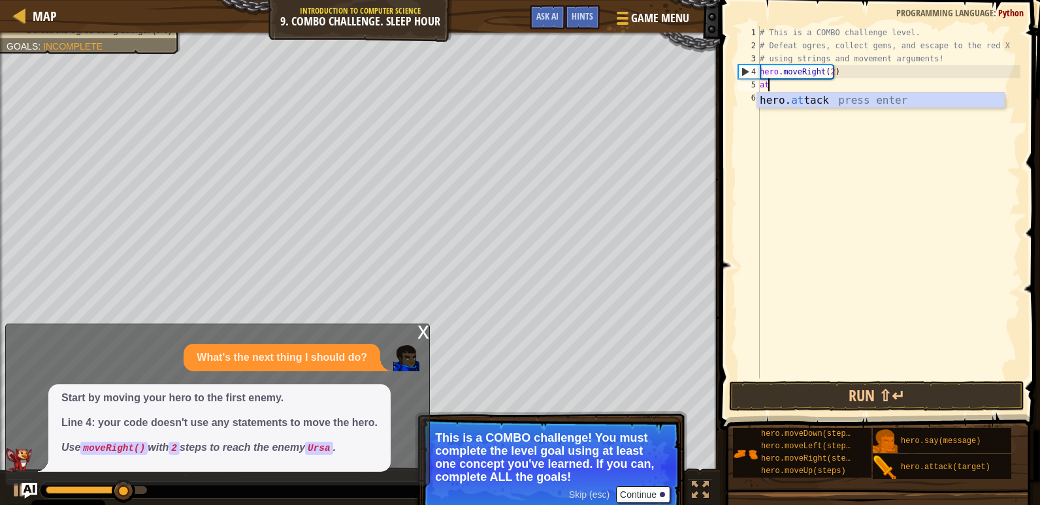
scroll to position [6, 1]
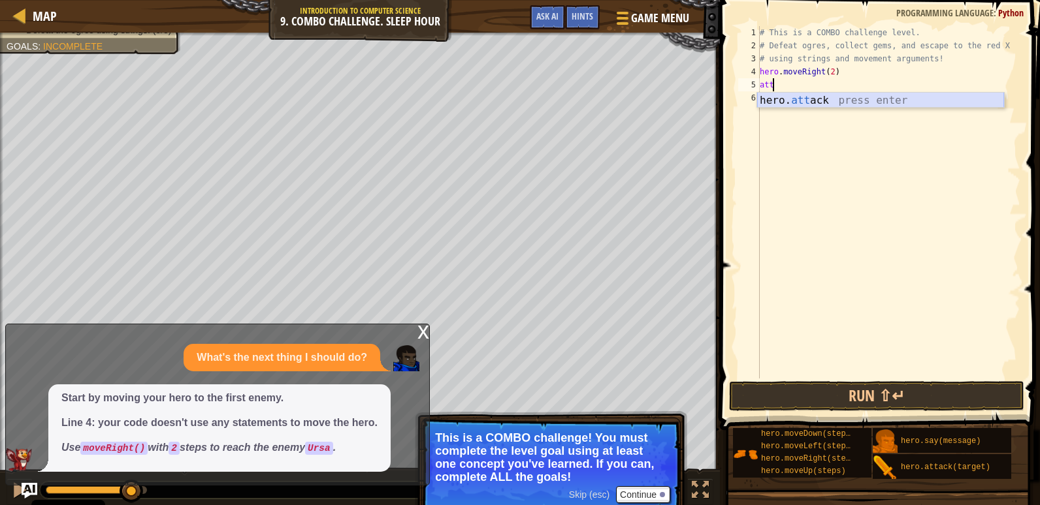
click at [859, 105] on div "hero. att ack press enter" at bounding box center [880, 116] width 247 height 47
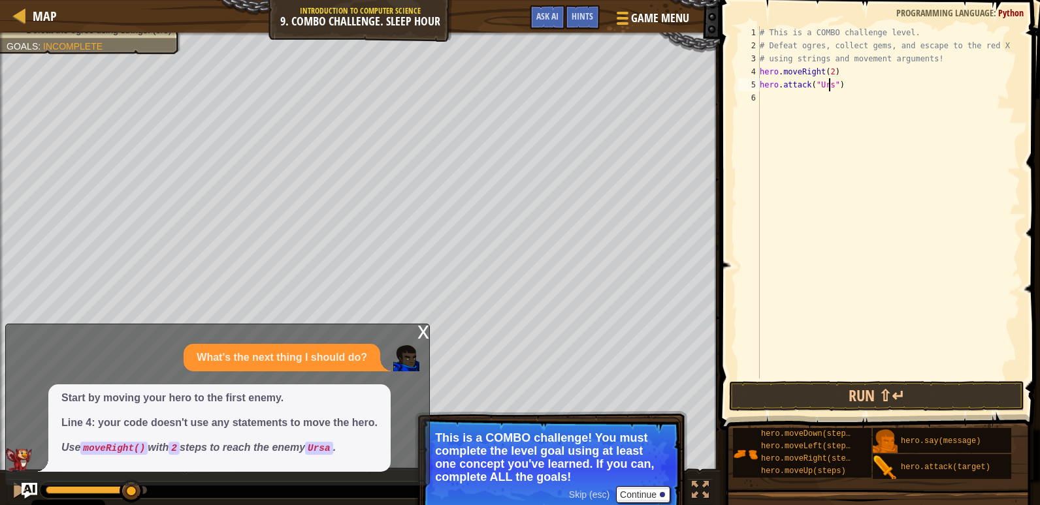
scroll to position [6, 6]
type textarea "hero.attack("Ursa")"
click at [902, 403] on button "Run ⇧↵" at bounding box center [876, 396] width 295 height 30
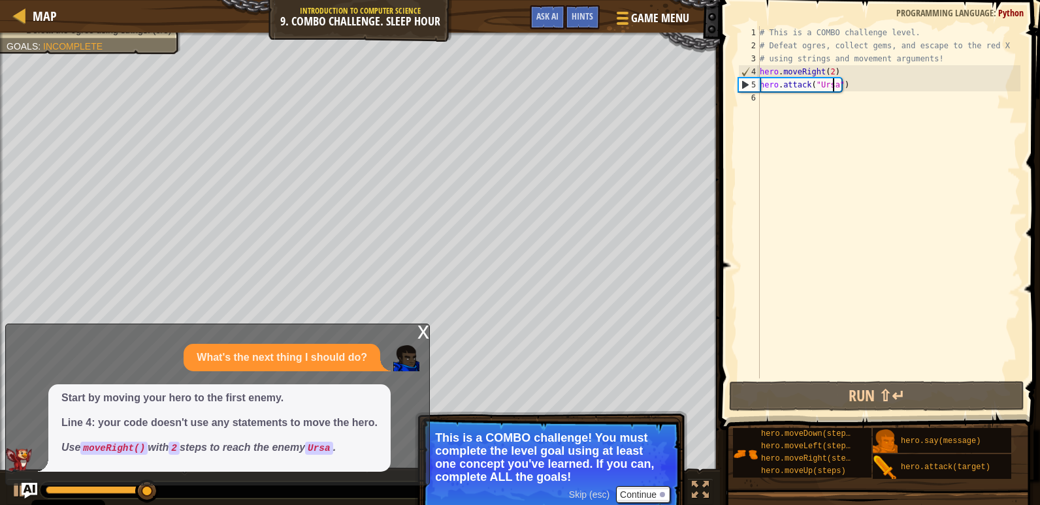
click at [772, 102] on div "# This is a COMBO challenge level. # Defeat [PERSON_NAME], collect gems, and es…" at bounding box center [888, 215] width 263 height 379
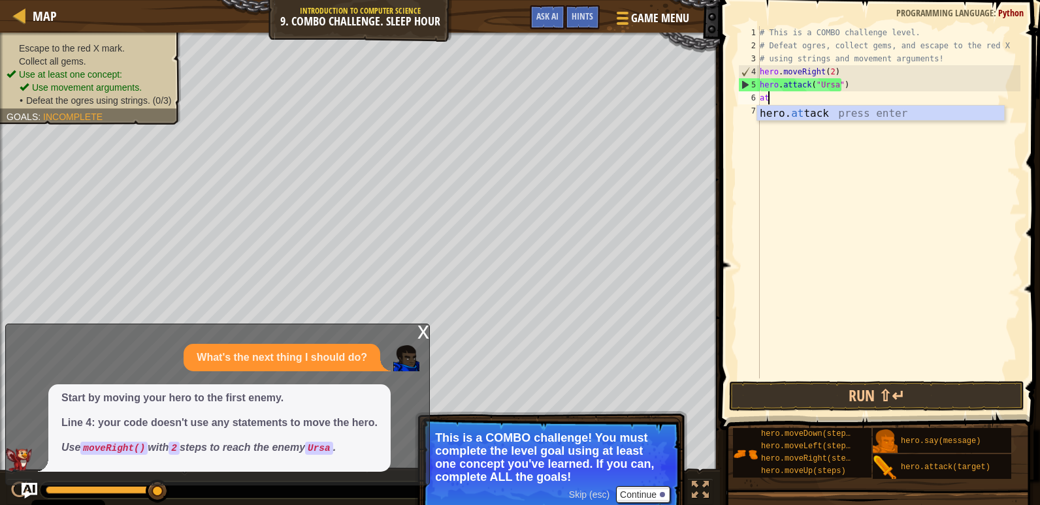
scroll to position [6, 1]
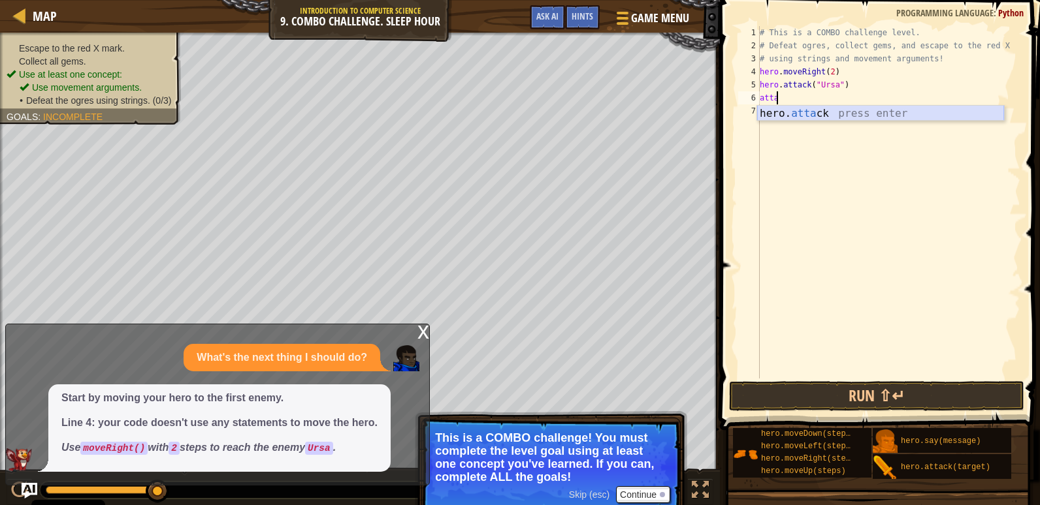
click at [853, 111] on div "hero. [PERSON_NAME] press enter" at bounding box center [880, 129] width 247 height 47
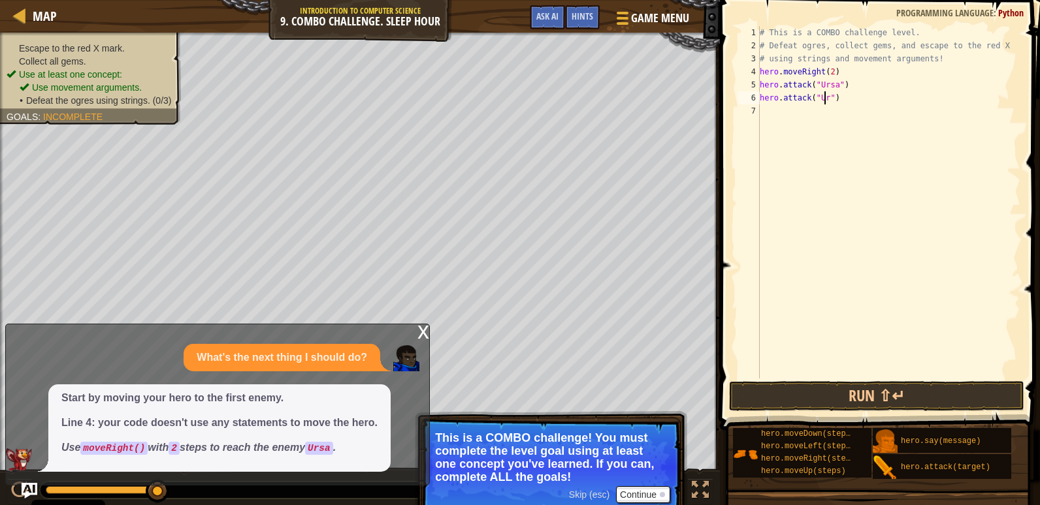
scroll to position [6, 6]
type textarea "hero.attack("Ursa")"
click at [897, 404] on button "Run ⇧↵" at bounding box center [876, 396] width 295 height 30
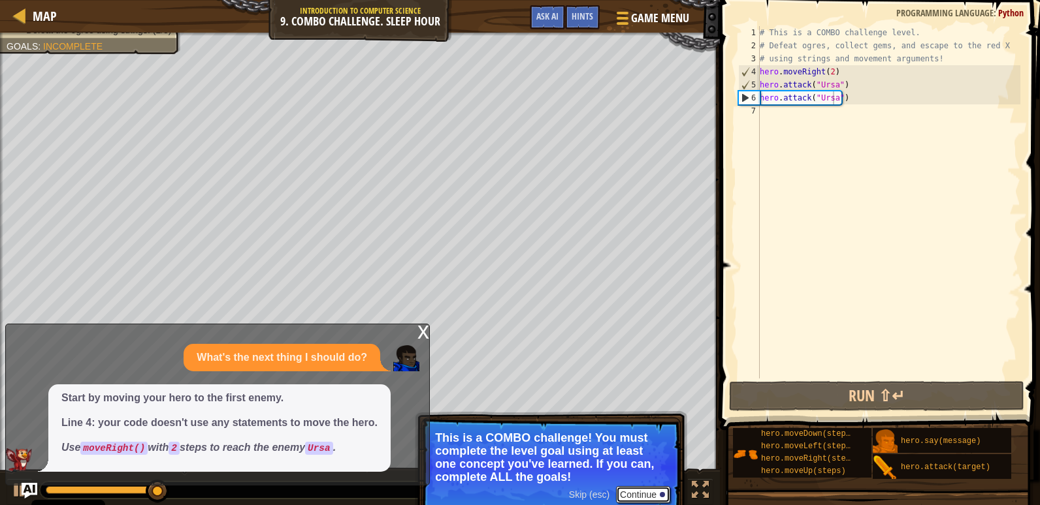
click at [652, 496] on button "Continue" at bounding box center [643, 494] width 54 height 17
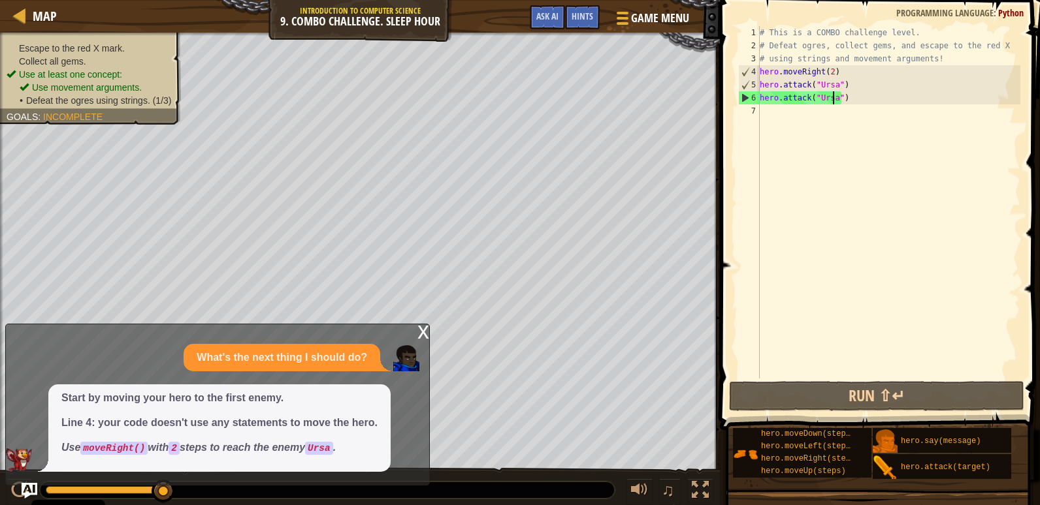
click at [417, 328] on div "x" at bounding box center [423, 331] width 12 height 13
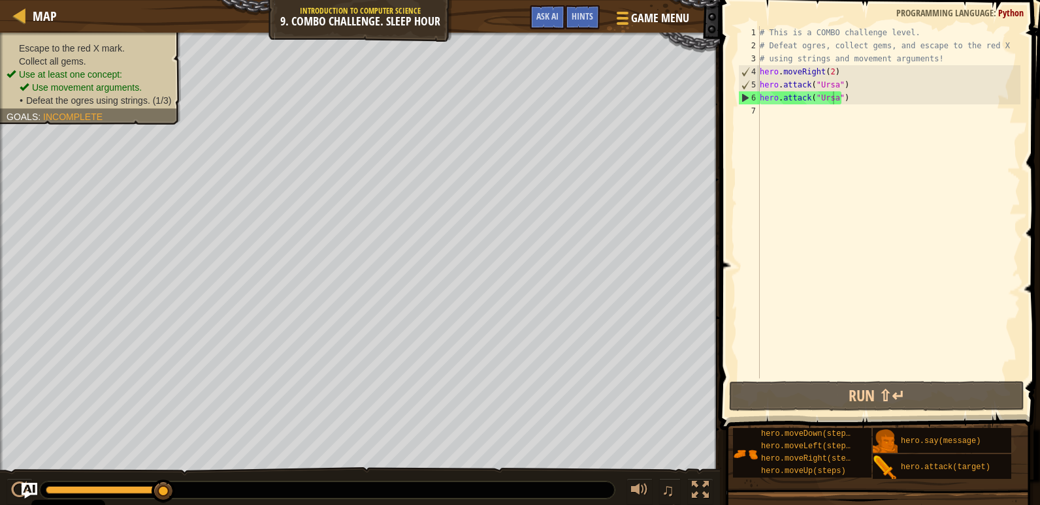
click at [767, 109] on div "# This is a COMBO challenge level. # Defeat [PERSON_NAME], collect gems, and es…" at bounding box center [888, 215] width 263 height 379
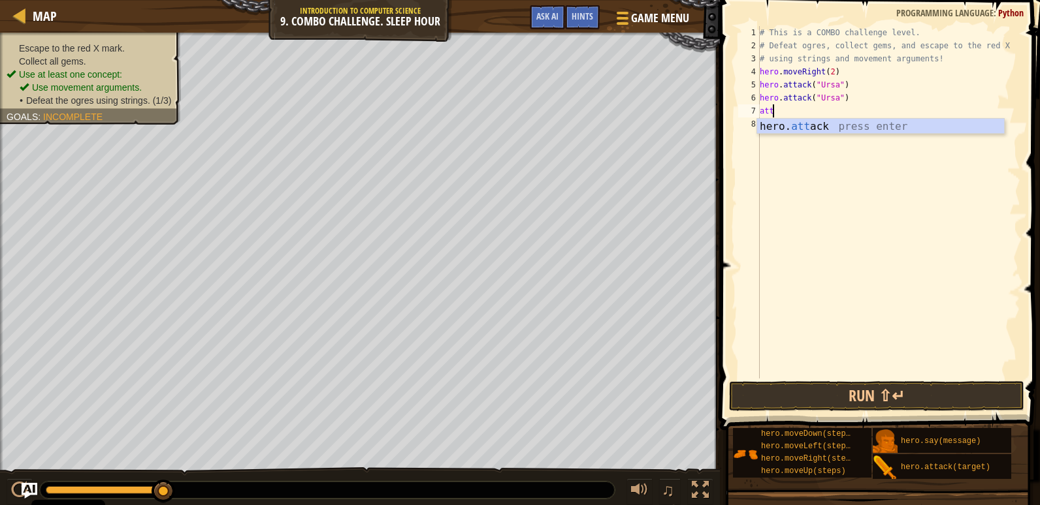
scroll to position [6, 0]
type textarea "a"
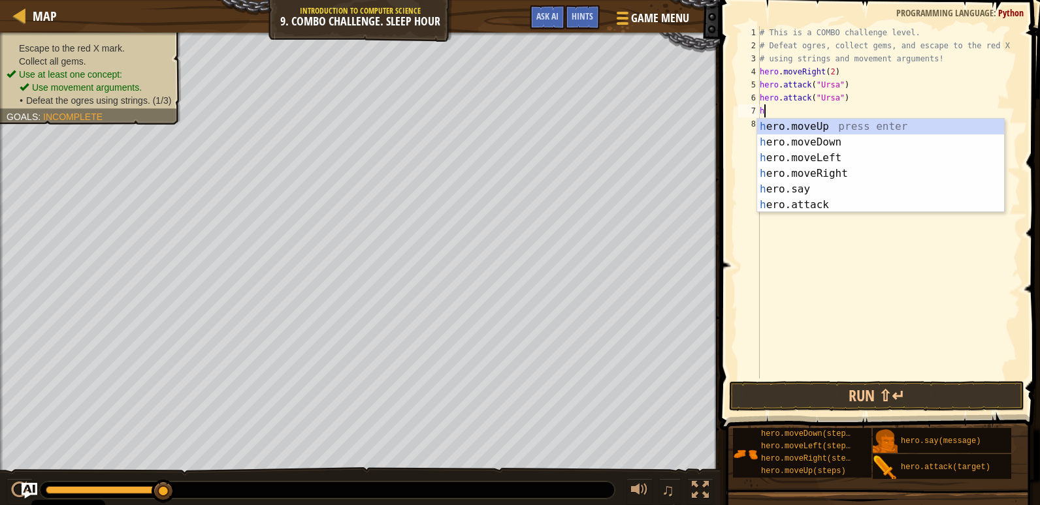
type textarea "he"
click at [818, 128] on div "he ro.moveUp press enter he ro.moveDown press enter he ro.moveLeft press enter …" at bounding box center [880, 181] width 247 height 125
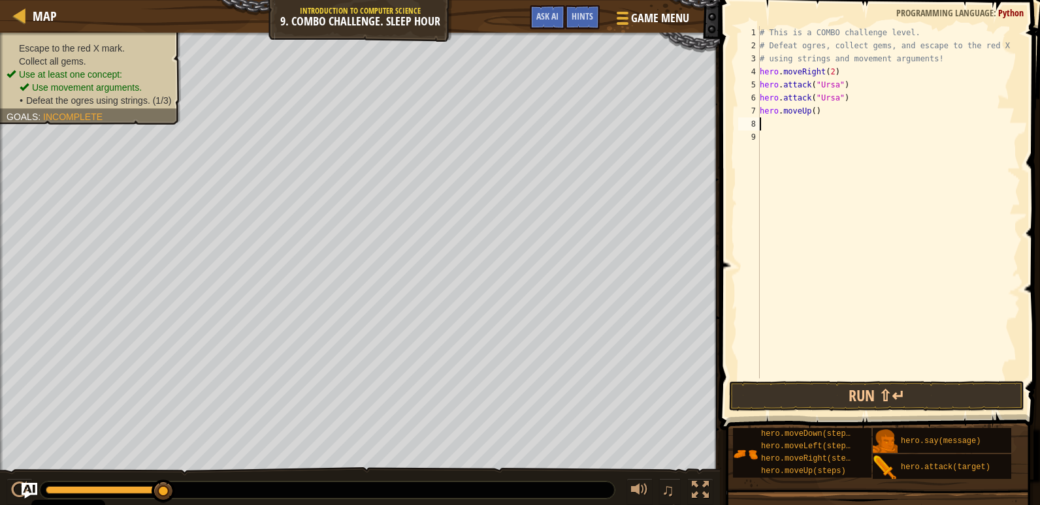
click at [812, 107] on div "# This is a COMBO challenge level. # Defeat [PERSON_NAME], collect gems, and es…" at bounding box center [888, 215] width 263 height 379
type textarea "hero.moveUp()"
click at [783, 126] on div "# This is a COMBO challenge level. # Defeat [PERSON_NAME], collect gems, and es…" at bounding box center [888, 215] width 263 height 379
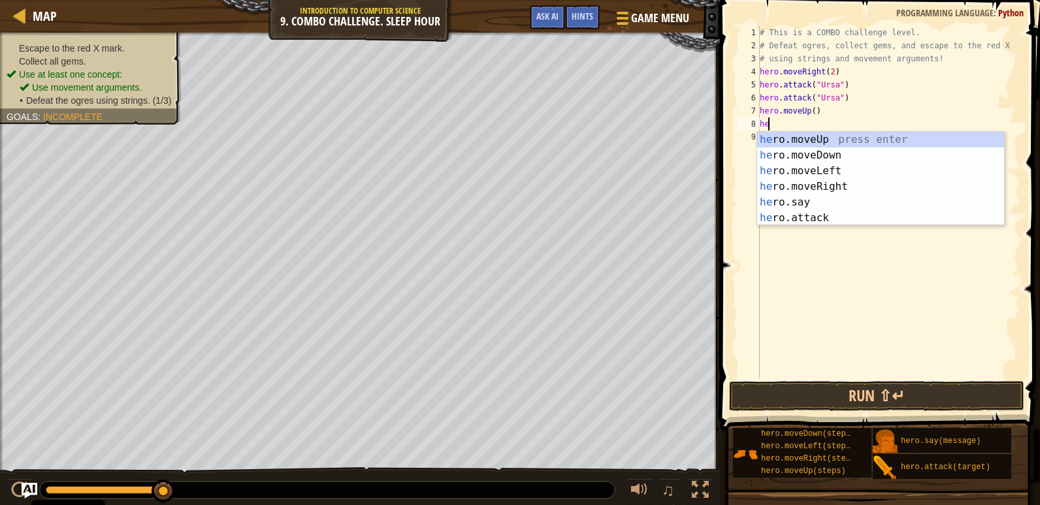
type textarea "her"
click at [816, 167] on div "her o.moveUp press enter her o.moveDown press enter her o.moveLeft press enter …" at bounding box center [880, 194] width 247 height 125
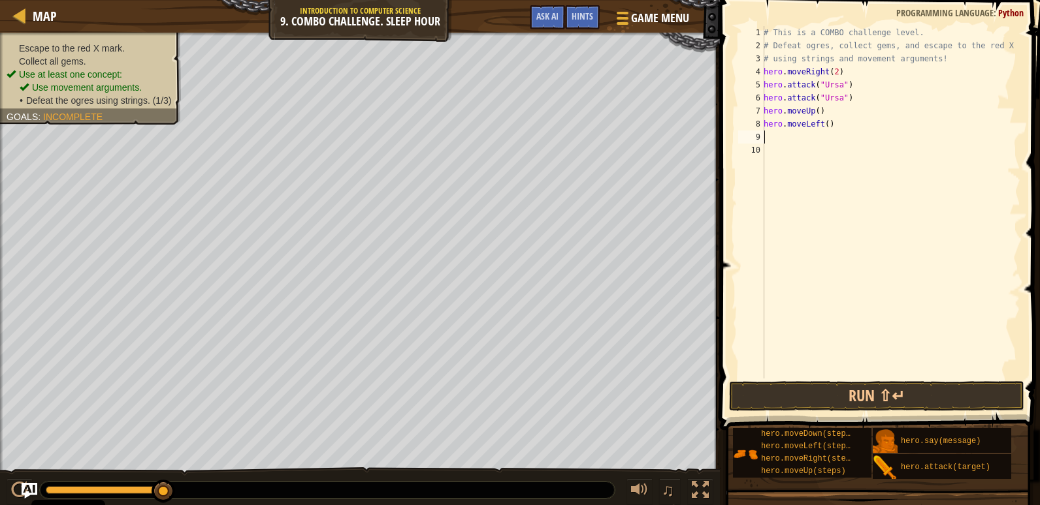
click at [789, 137] on div "# This is a COMBO challenge level. # Defeat [PERSON_NAME], collect gems, and es…" at bounding box center [890, 215] width 259 height 379
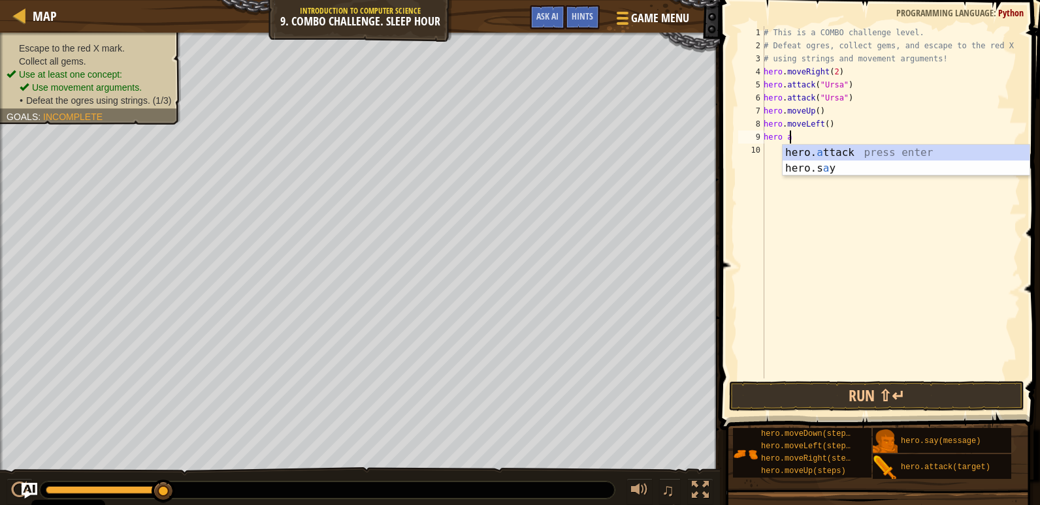
scroll to position [6, 2]
type textarea "hero att"
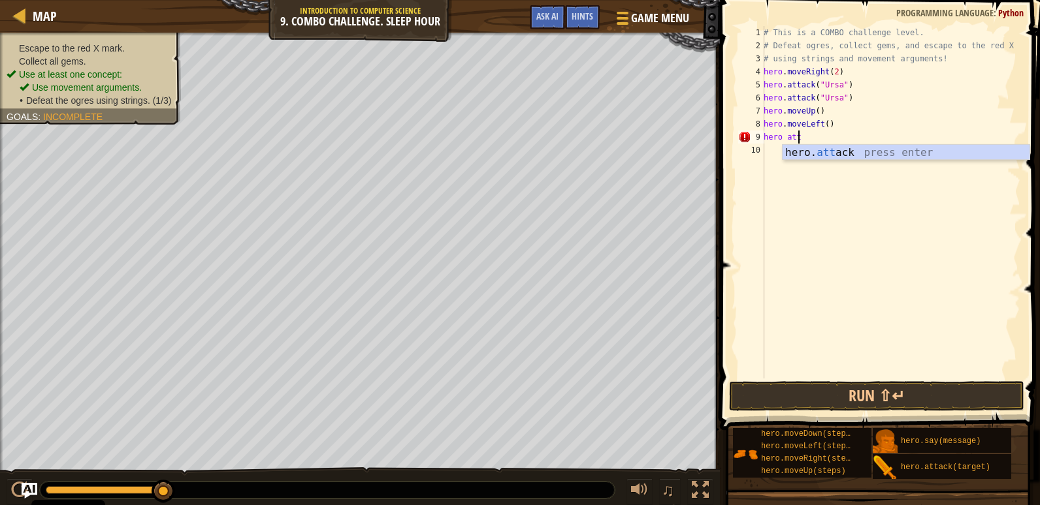
click at [874, 164] on div "# This is a COMBO challenge level. # Defeat [PERSON_NAME], collect gems, and es…" at bounding box center [890, 215] width 259 height 379
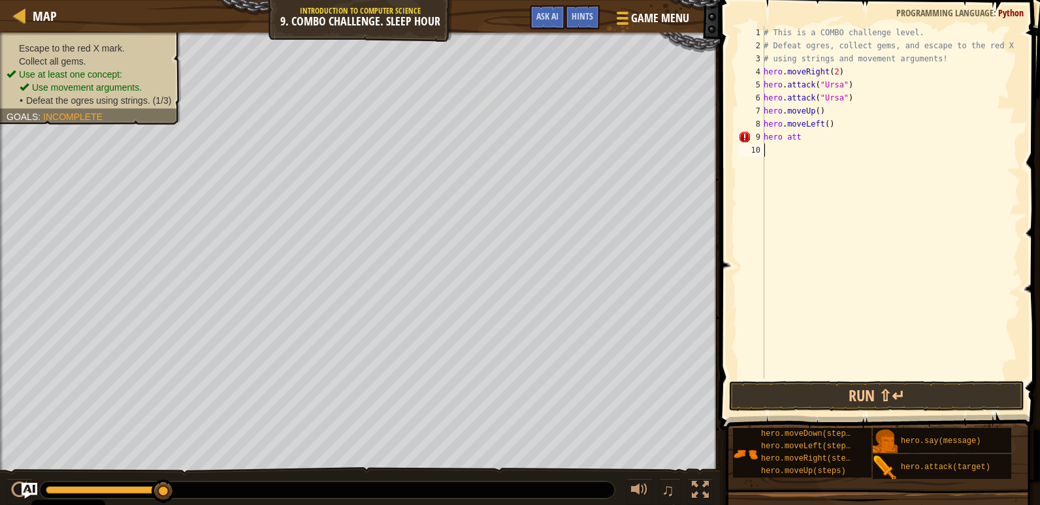
scroll to position [6, 0]
click at [807, 139] on div "# This is a COMBO challenge level. # Defeat [PERSON_NAME], collect gems, and es…" at bounding box center [890, 215] width 259 height 379
click at [820, 150] on div "hero. at tack press enter" at bounding box center [905, 168] width 247 height 47
type textarea "hero.attack("Brack")"
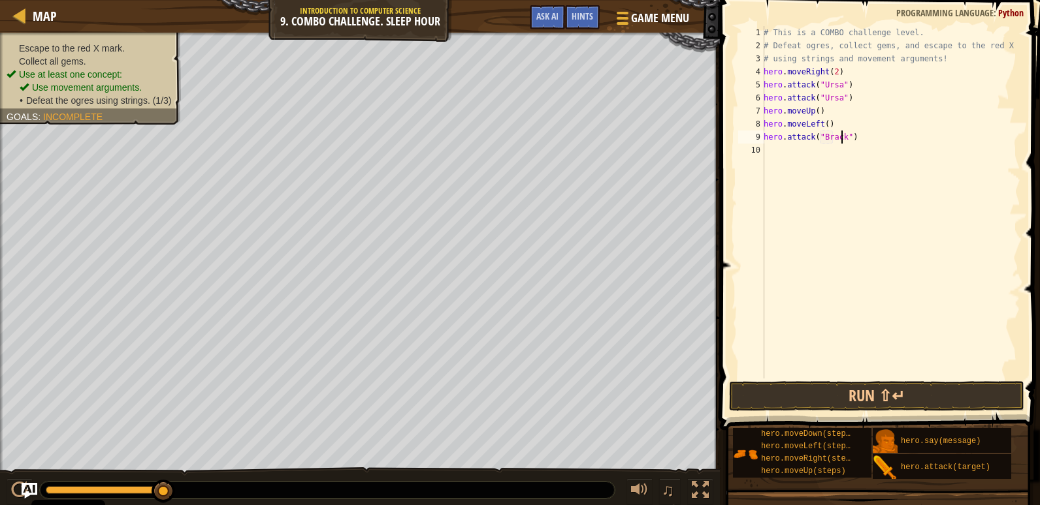
scroll to position [6, 7]
click at [793, 153] on div "# This is a COMBO challenge level. # Defeat [PERSON_NAME], collect gems, and es…" at bounding box center [890, 215] width 259 height 379
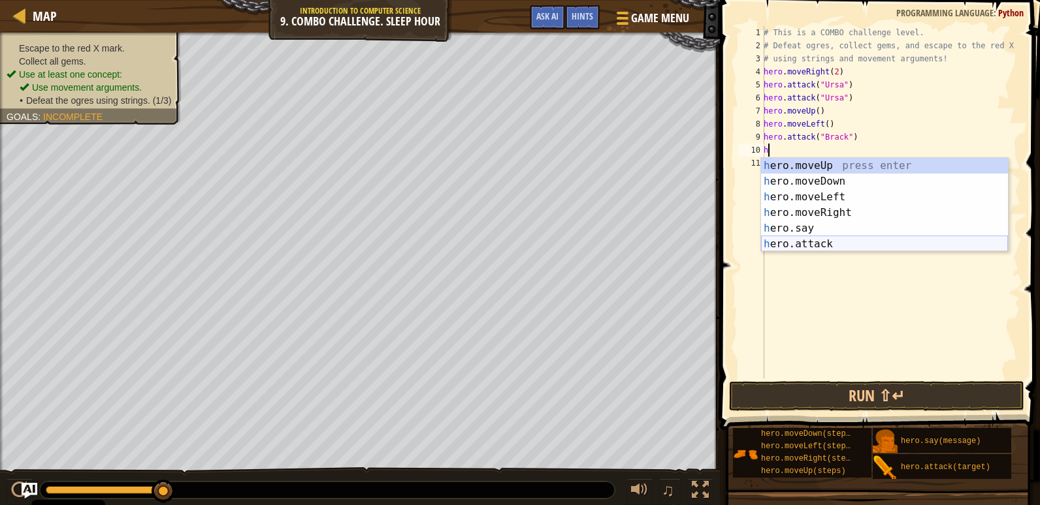
click at [822, 242] on div "h ero.moveUp press enter h ero.moveDown press enter h ero.moveLeft press enter …" at bounding box center [884, 220] width 247 height 125
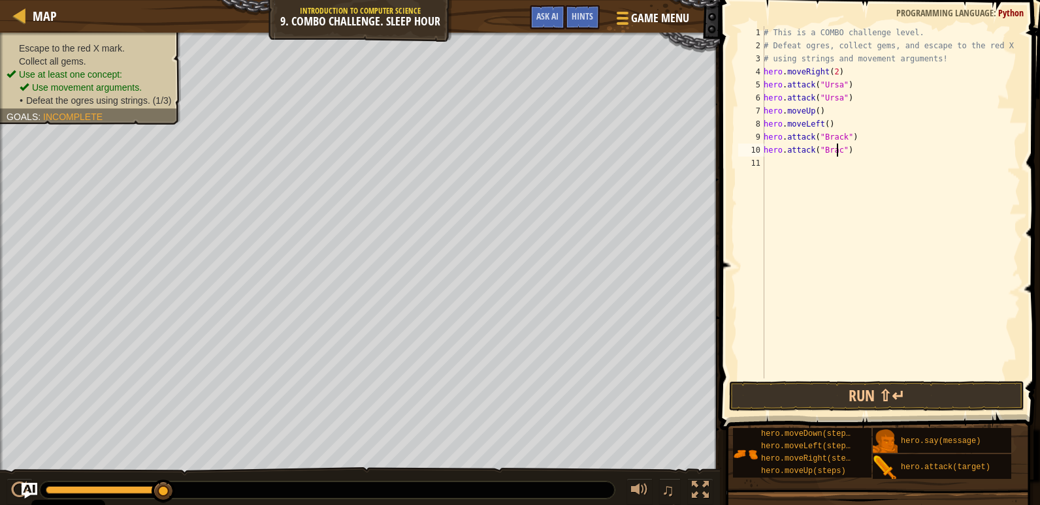
scroll to position [6, 7]
click at [842, 390] on button "Run ⇧↵" at bounding box center [876, 396] width 295 height 30
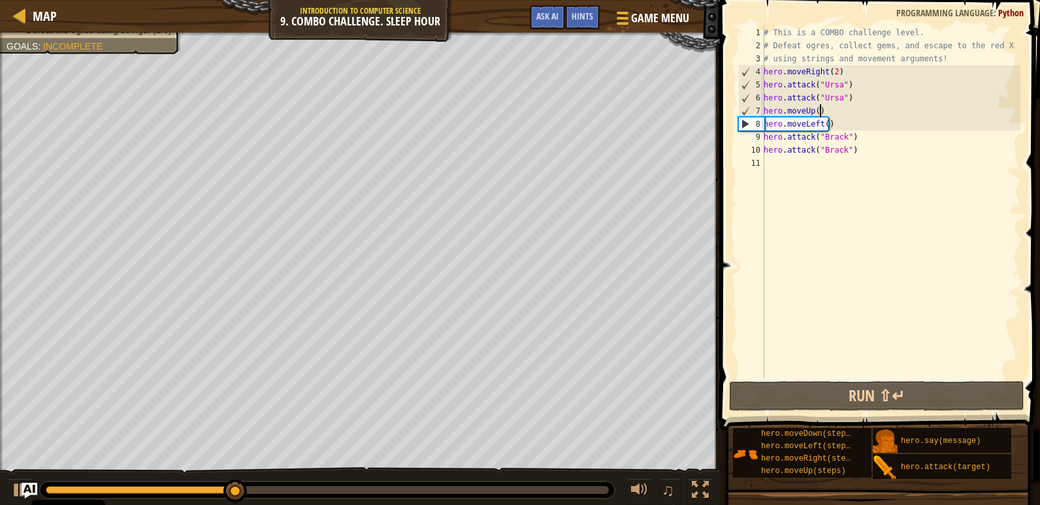
click at [828, 114] on div "# This is a COMBO challenge level. # Defeat [PERSON_NAME], collect gems, and es…" at bounding box center [890, 215] width 259 height 379
click at [827, 128] on div "# This is a COMBO challenge level. # Defeat [PERSON_NAME], collect gems, and es…" at bounding box center [890, 215] width 259 height 379
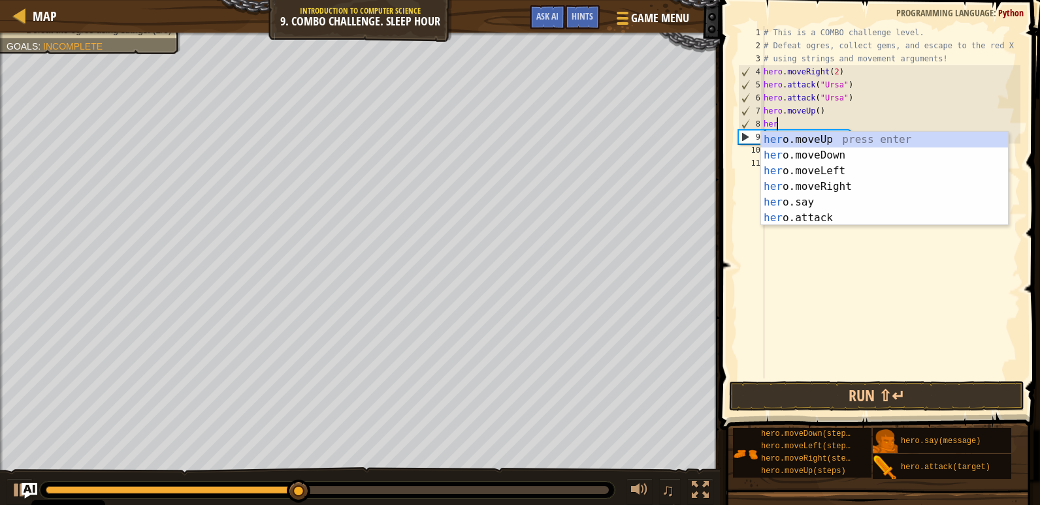
scroll to position [6, 0]
type textarea "h"
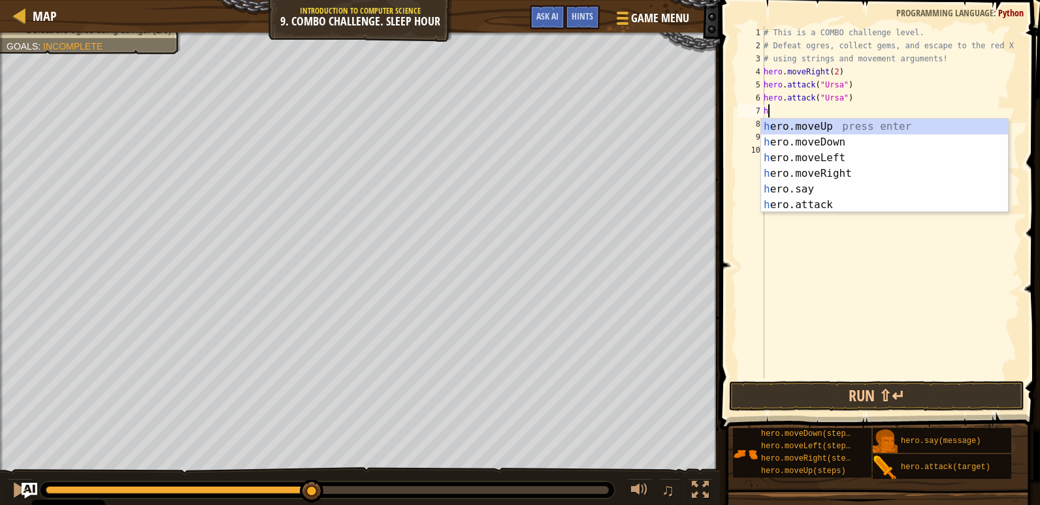
type textarea "h"
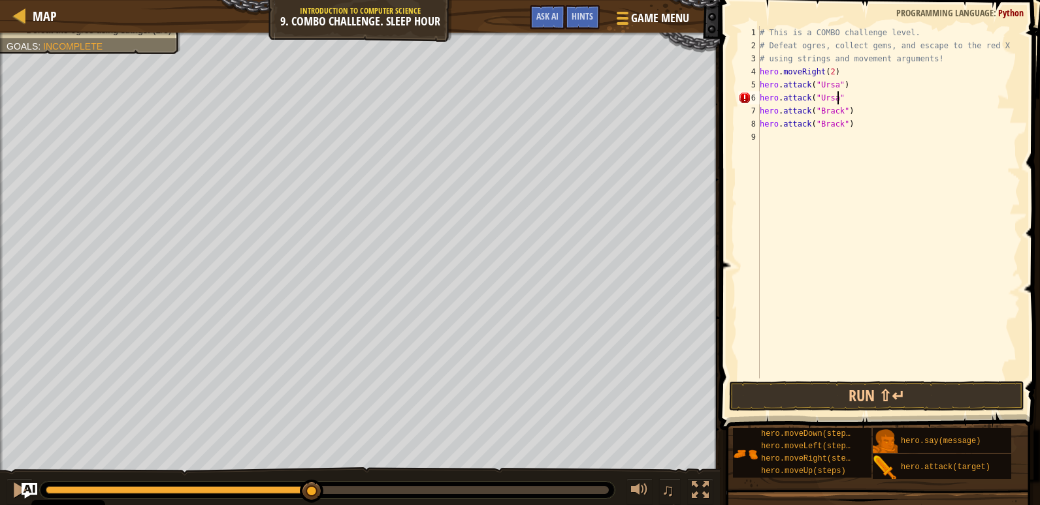
scroll to position [6, 6]
type textarea "hero.attack("Ursa")"
click at [835, 135] on div "# This is a COMBO challenge level. # Defeat [PERSON_NAME], collect gems, and es…" at bounding box center [888, 215] width 263 height 379
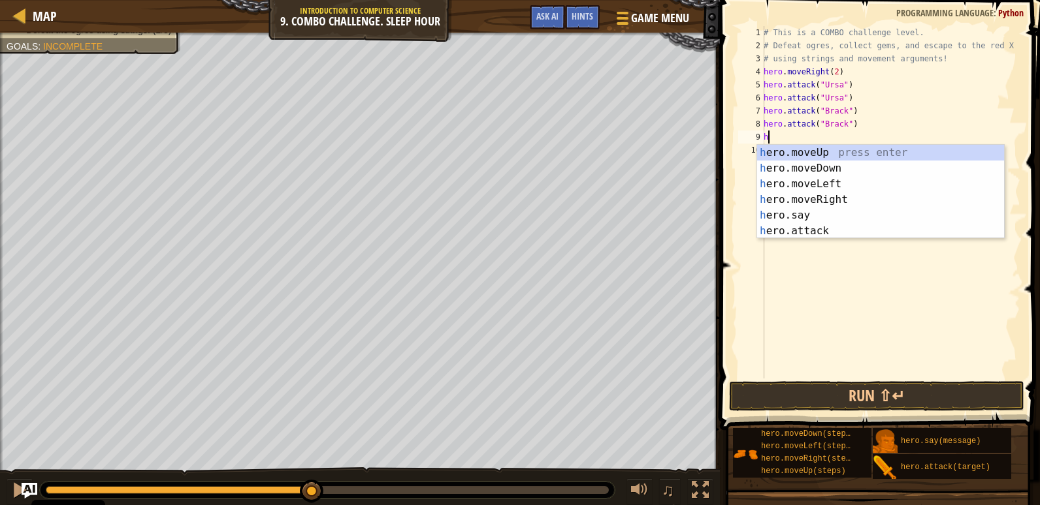
click at [803, 106] on div "# This is a COMBO challenge level. # Defeat [PERSON_NAME], collect gems, and es…" at bounding box center [890, 215] width 259 height 379
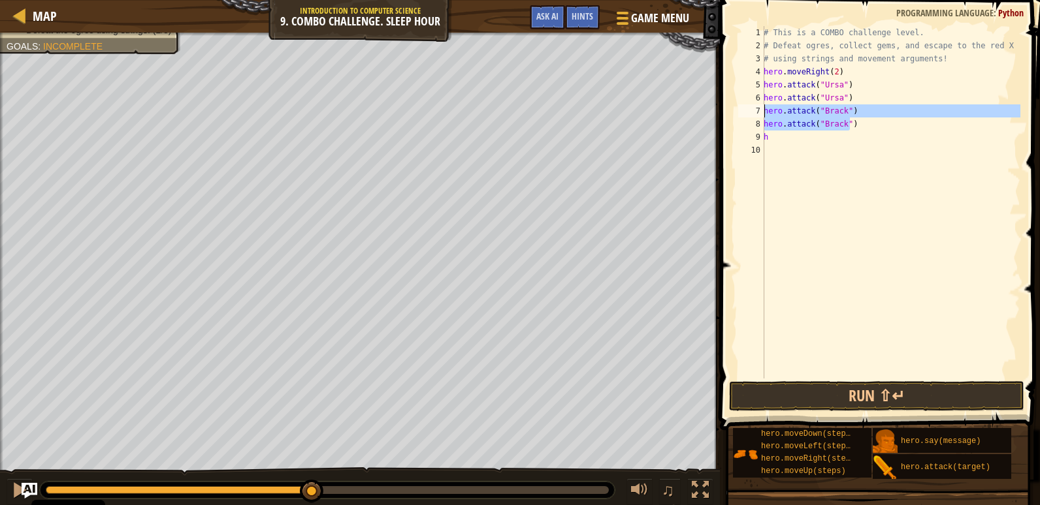
drag, startPoint x: 853, startPoint y: 129, endPoint x: 743, endPoint y: 108, distance: 111.6
click at [743, 108] on div "hero.attack("[PERSON_NAME]") 1 2 3 4 5 6 7 8 9 10 # This is a COMBO challenge l…" at bounding box center [877, 202] width 285 height 353
type textarea "hero.attack("[PERSON_NAME]") hero.attack("[PERSON_NAME]")"
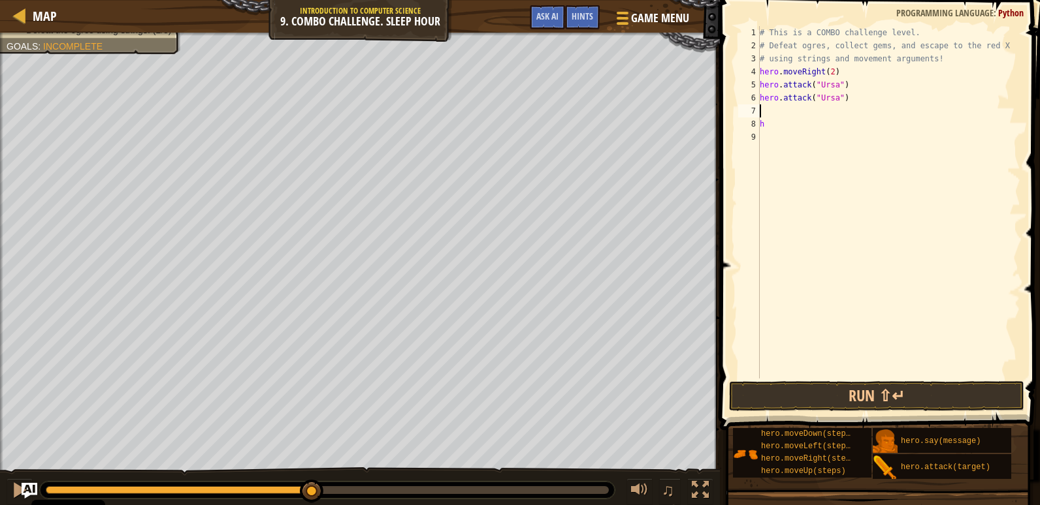
type textarea "he"
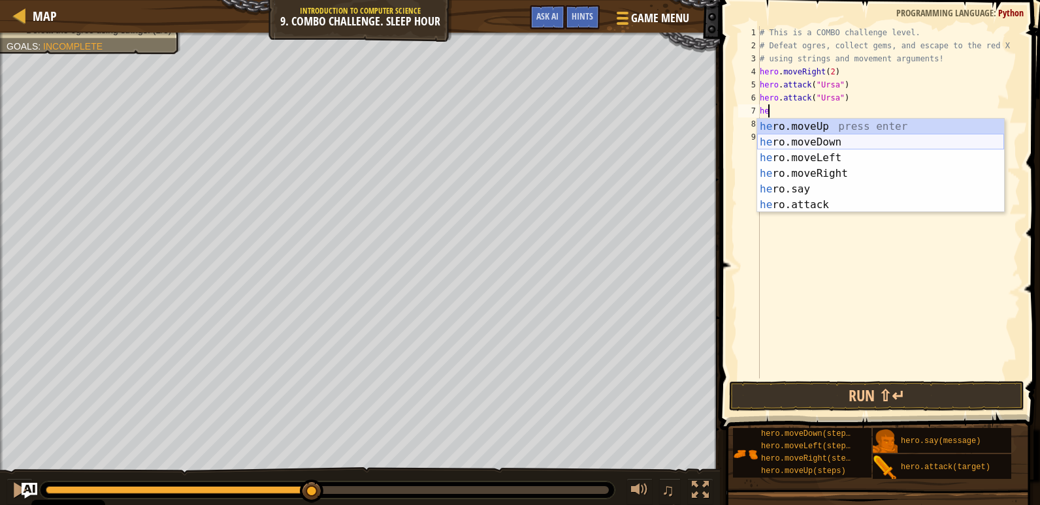
click at [830, 141] on div "he ro.moveUp press enter he ro.moveDown press enter he ro.moveLeft press enter …" at bounding box center [880, 181] width 247 height 125
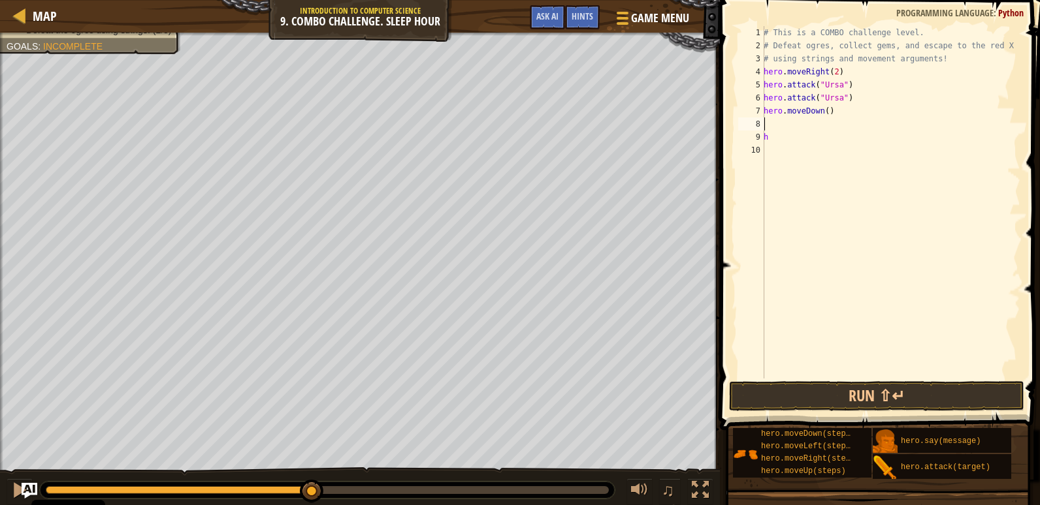
type textarea "he"
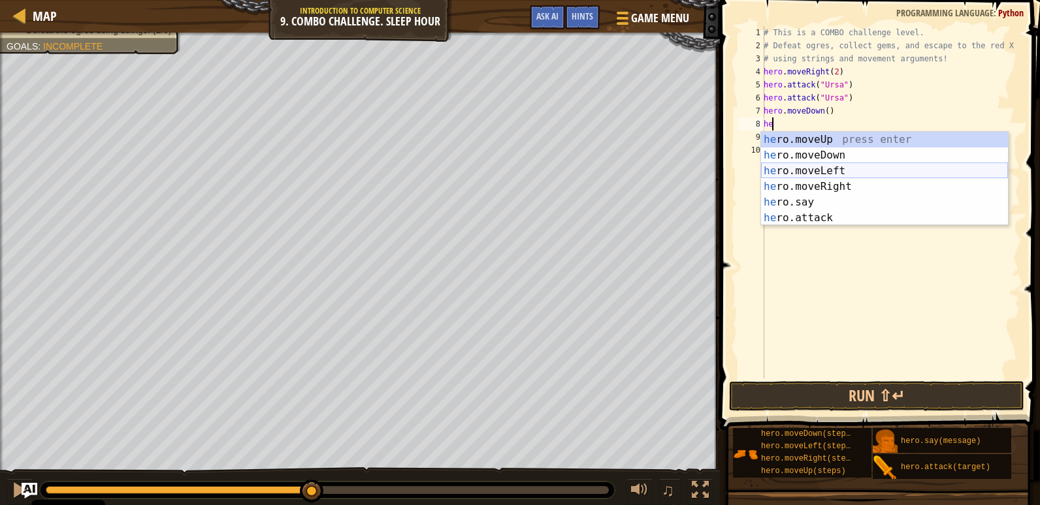
click at [830, 171] on div "he ro.moveUp press enter he ro.moveDown press enter he ro.moveLeft press enter …" at bounding box center [884, 194] width 247 height 125
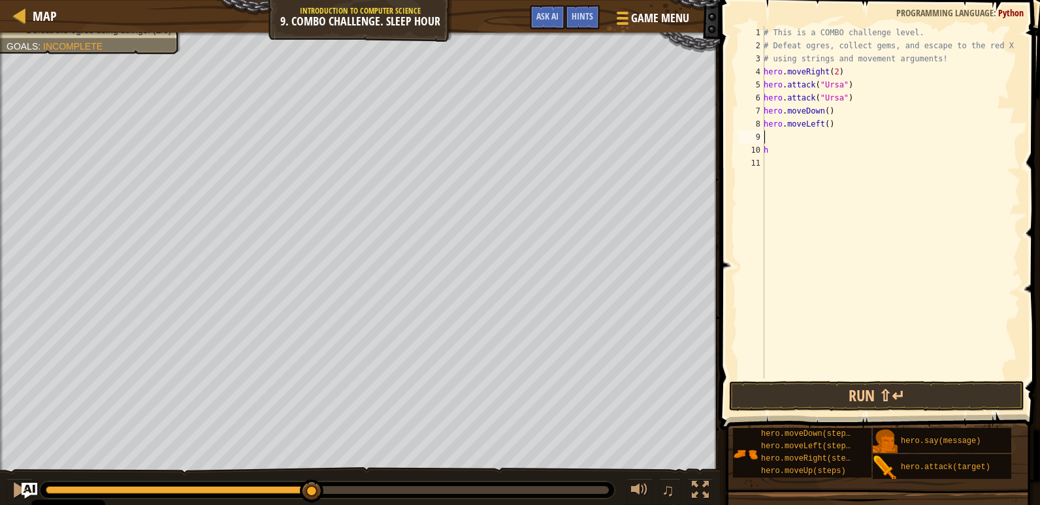
click at [828, 126] on div "# This is a COMBO challenge level. # Defeat [PERSON_NAME], collect gems, and es…" at bounding box center [890, 215] width 259 height 379
click at [823, 127] on div "# This is a COMBO challenge level. # Defeat [PERSON_NAME], collect gems, and es…" at bounding box center [890, 215] width 259 height 379
type textarea "hero.moveLeft(2)"
click at [778, 135] on div "# This is a COMBO challenge level. # Defeat [PERSON_NAME], collect gems, and es…" at bounding box center [890, 215] width 259 height 379
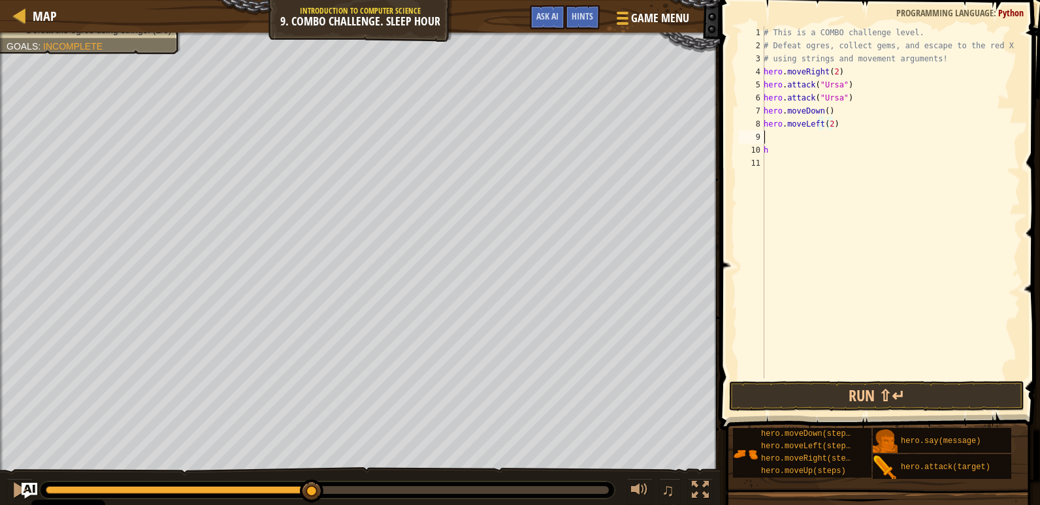
scroll to position [6, 0]
type textarea "he"
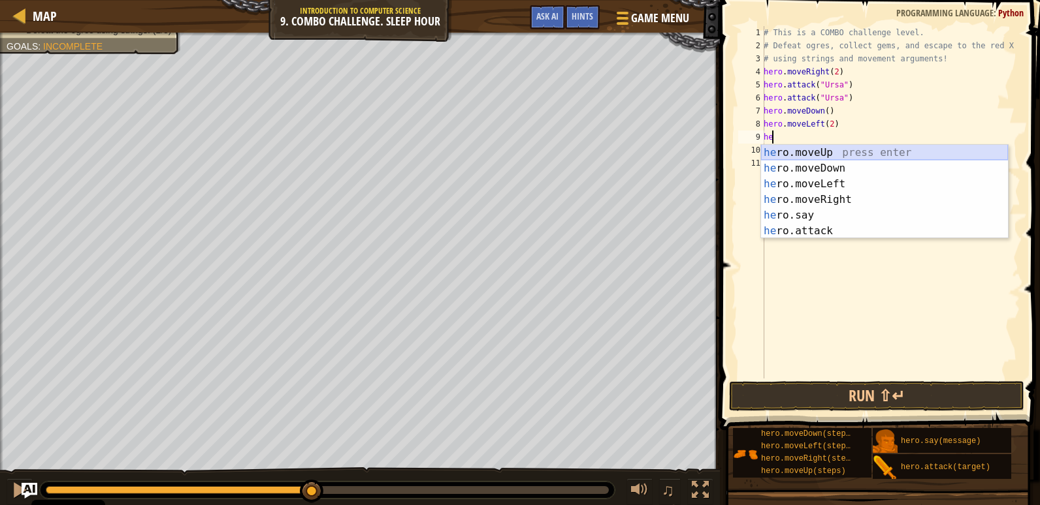
click at [815, 157] on div "he ro.moveUp press enter he ro.moveDown press enter he ro.moveLeft press enter …" at bounding box center [884, 207] width 247 height 125
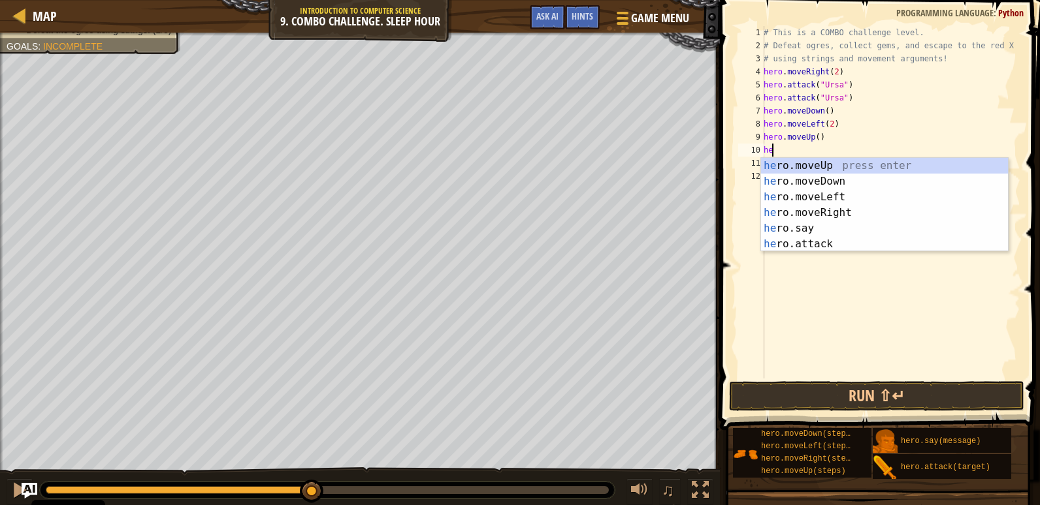
type textarea "hero"
drag, startPoint x: 812, startPoint y: 252, endPoint x: 807, endPoint y: 246, distance: 8.0
click at [812, 251] on div "# This is a COMBO challenge level. # Defeat [PERSON_NAME], collect gems, and es…" at bounding box center [890, 215] width 259 height 379
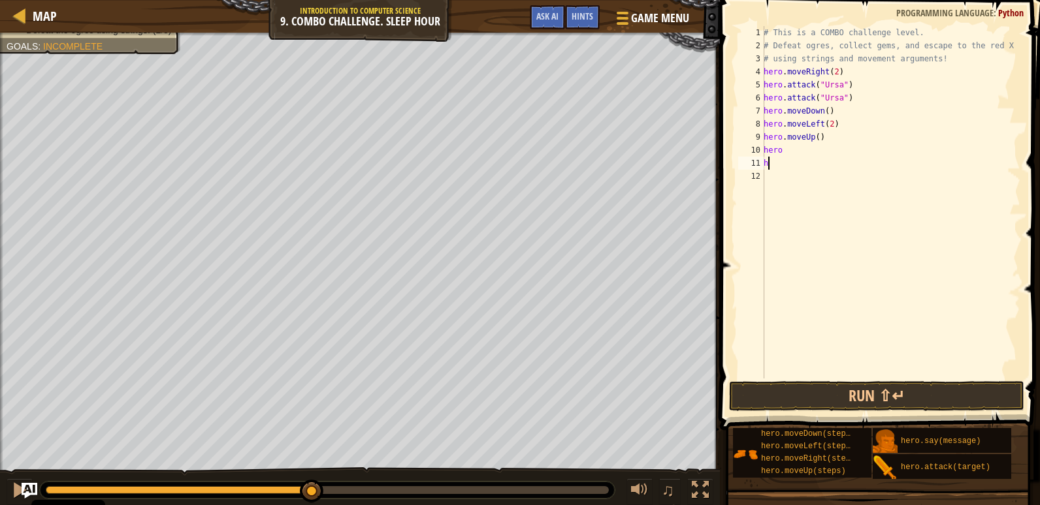
click at [780, 165] on div "# This is a COMBO challenge level. # Defeat [PERSON_NAME], collect gems, and es…" at bounding box center [890, 215] width 259 height 379
click at [788, 154] on div "# This is a COMBO challenge level. # Defeat [PERSON_NAME], collect gems, and es…" at bounding box center [890, 215] width 259 height 379
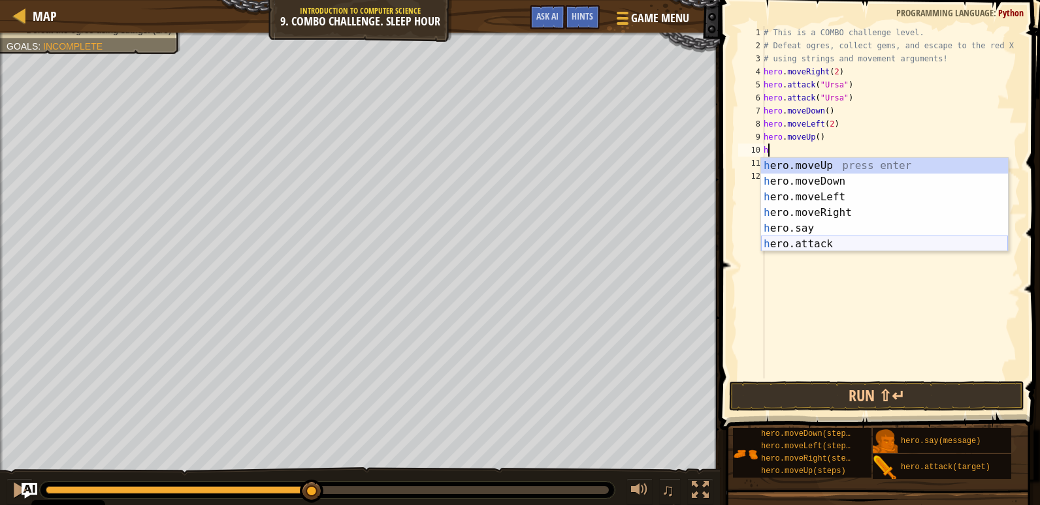
click at [823, 243] on div "h ero.moveUp press enter h ero.moveDown press enter h ero.moveLeft press enter …" at bounding box center [884, 220] width 247 height 125
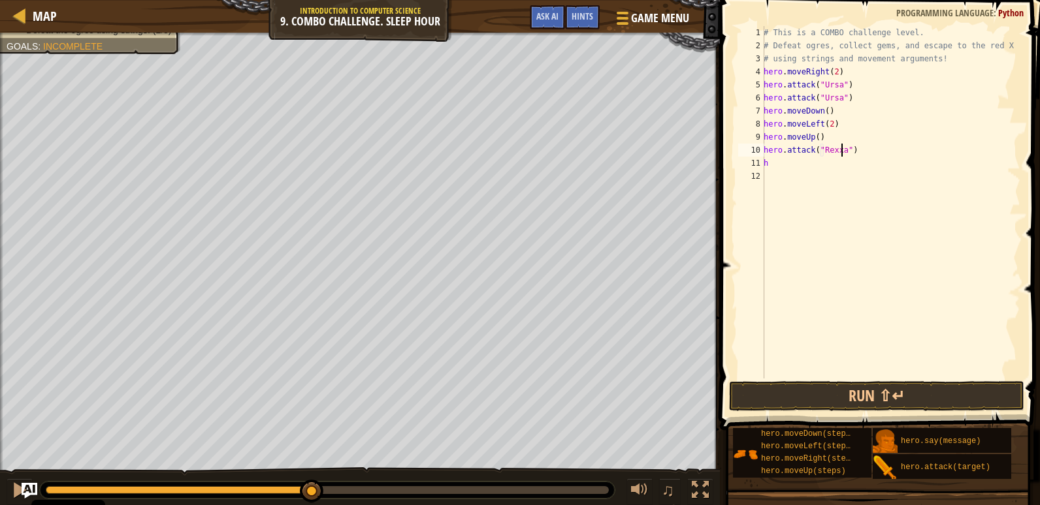
scroll to position [6, 7]
click at [778, 159] on div "# This is a COMBO challenge level. # Defeat [PERSON_NAME], collect gems, and es…" at bounding box center [890, 215] width 259 height 379
type textarea "h"
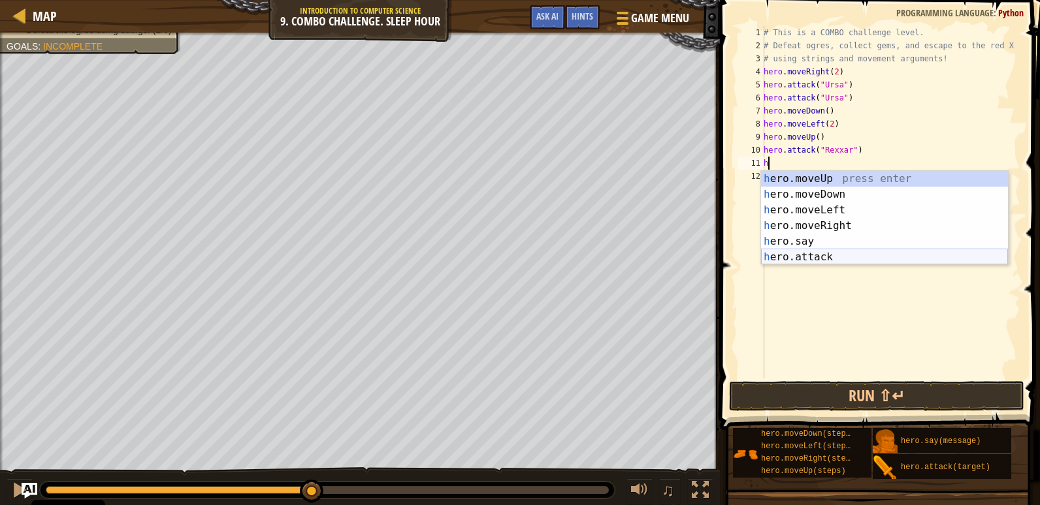
click at [800, 247] on div "h ero.moveUp press enter h ero.moveDown press enter h ero.moveLeft press enter …" at bounding box center [884, 233] width 247 height 125
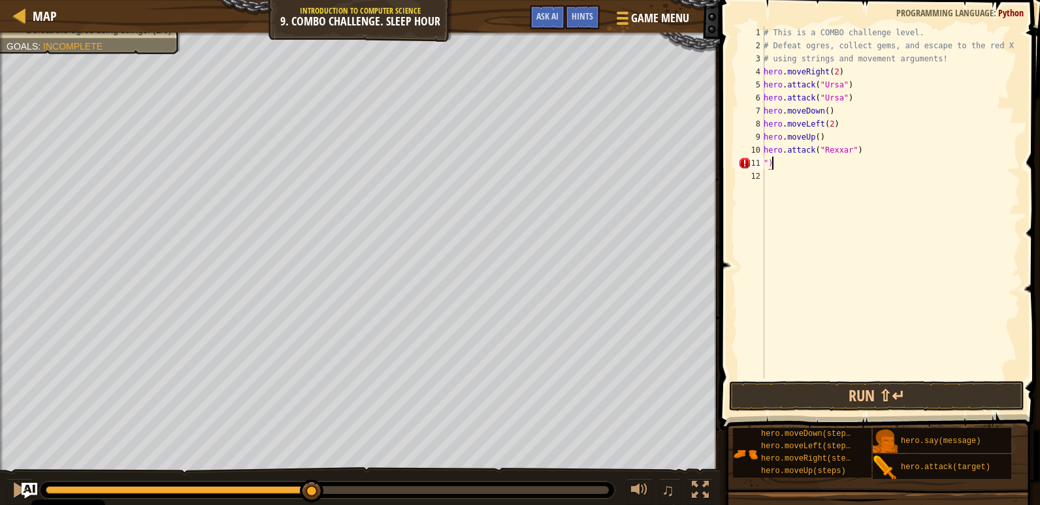
type textarea """
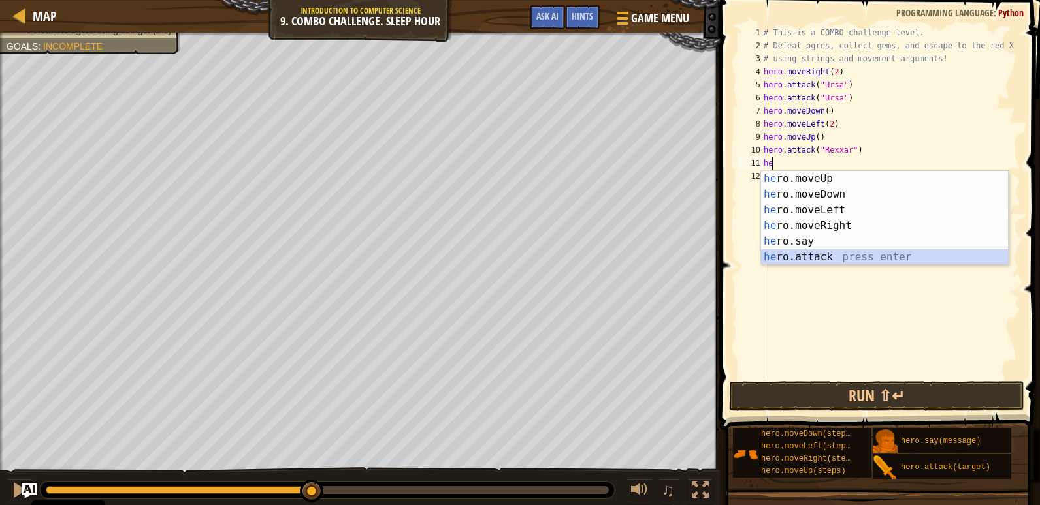
click at [807, 261] on div "he ro.moveUp press enter he ro.moveDown press enter he ro.moveLeft press enter …" at bounding box center [884, 233] width 247 height 125
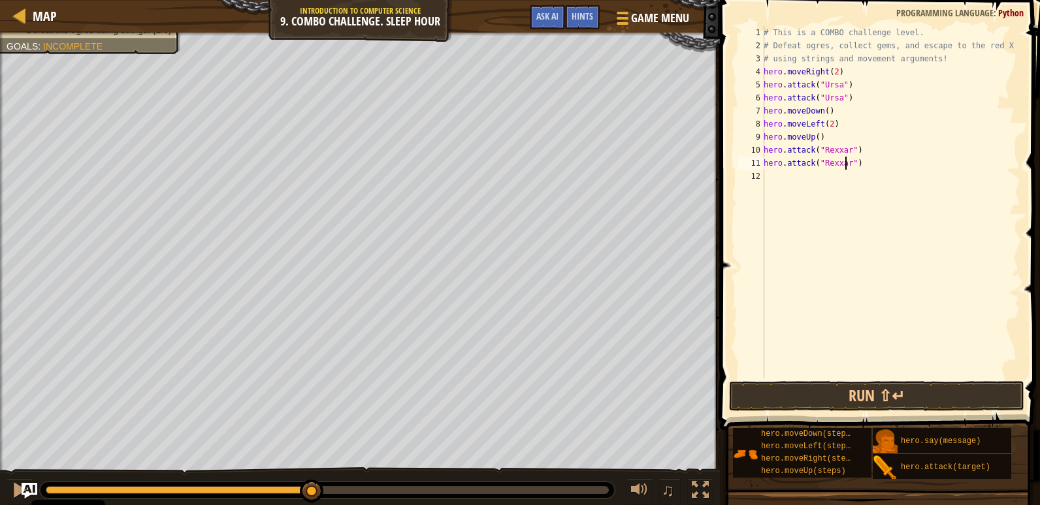
scroll to position [6, 7]
type textarea "hero.attack("Rexxar")"
click at [874, 394] on button "Run ⇧↵" at bounding box center [876, 396] width 295 height 30
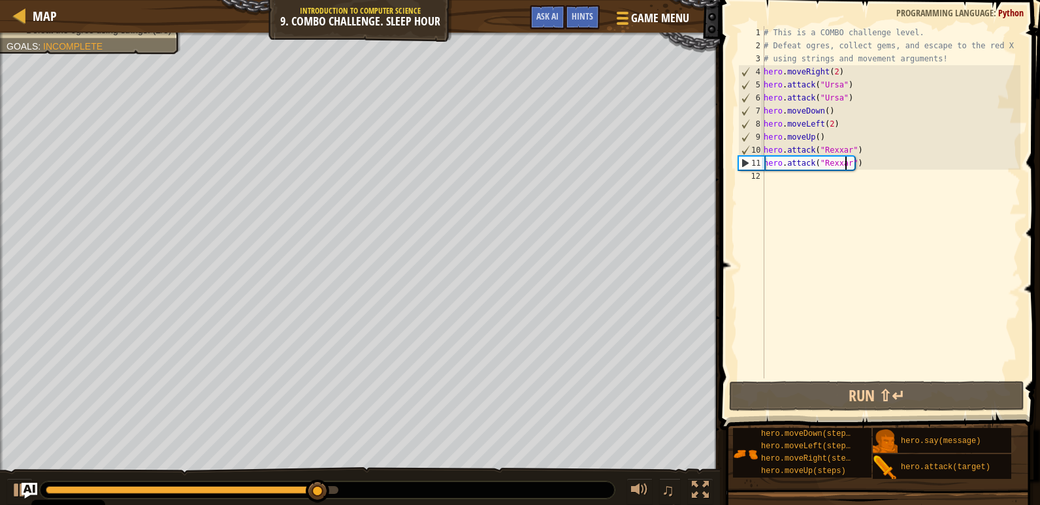
click at [784, 183] on div "# This is a COMBO challenge level. # Defeat [PERSON_NAME], collect gems, and es…" at bounding box center [890, 215] width 259 height 379
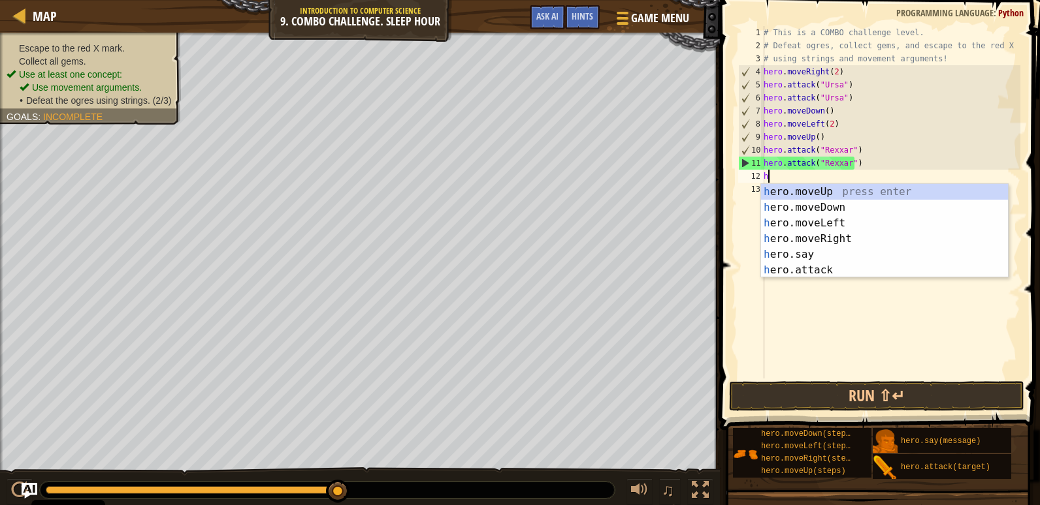
type textarea "hero"
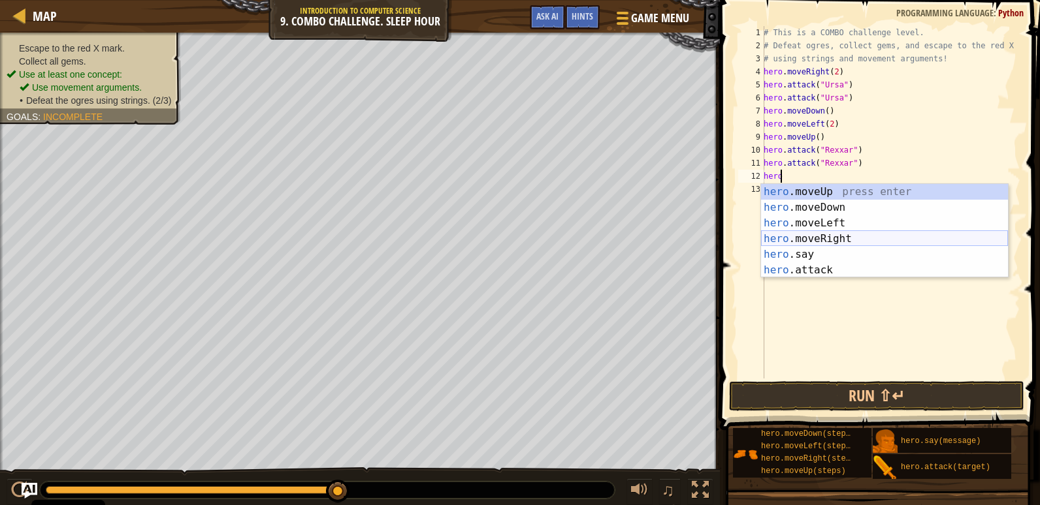
click at [834, 238] on div "hero .moveUp press enter hero .moveDown press enter hero .moveLeft press enter …" at bounding box center [884, 246] width 247 height 125
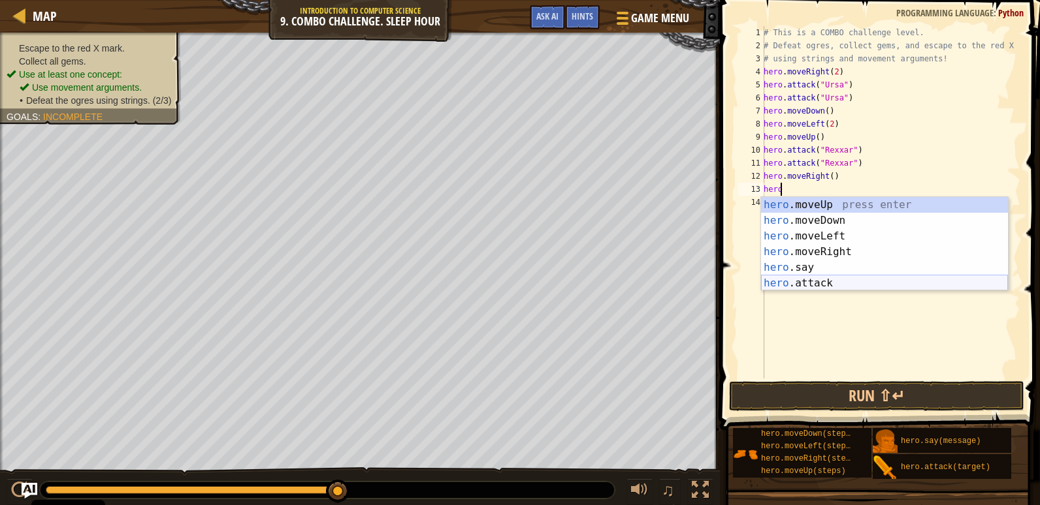
click at [818, 279] on div "hero .moveUp press enter hero .moveDown press enter hero .moveLeft press enter …" at bounding box center [884, 259] width 247 height 125
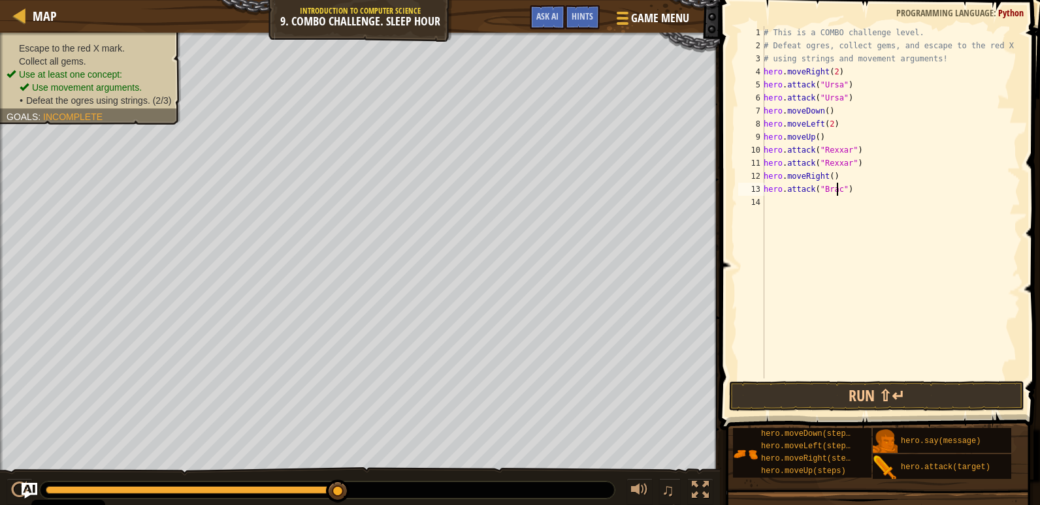
type textarea "hero.attack("Brack")"
click at [801, 195] on div "# This is a COMBO challenge level. # Defeat [PERSON_NAME], collect gems, and es…" at bounding box center [890, 215] width 259 height 379
click at [806, 206] on div "# This is a COMBO challenge level. # Defeat [PERSON_NAME], collect gems, and es…" at bounding box center [890, 215] width 259 height 379
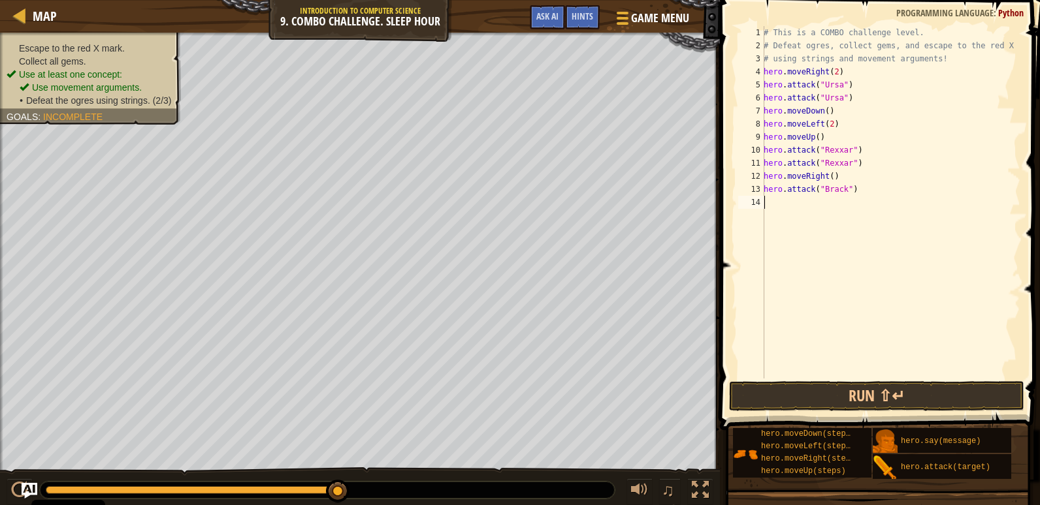
type textarea "H"
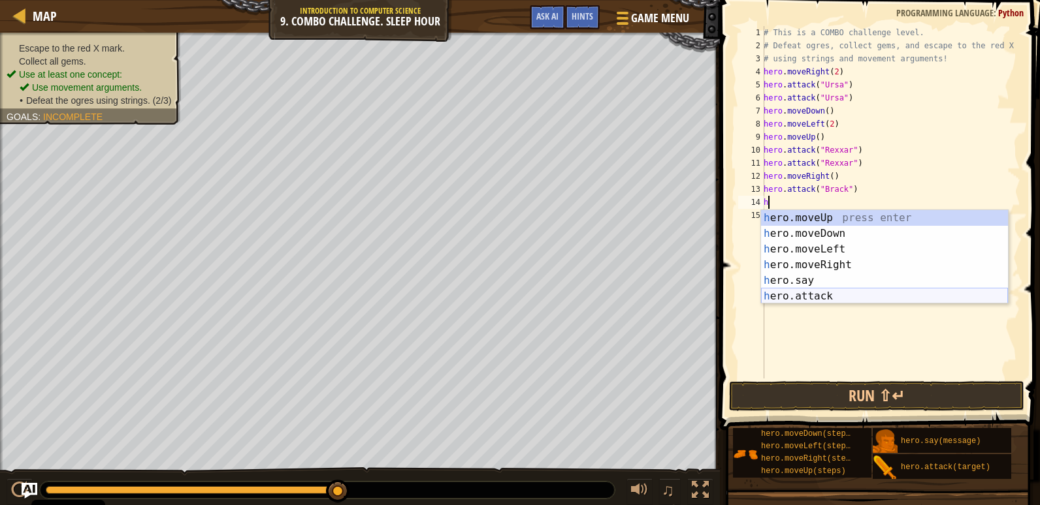
click at [814, 302] on div "h ero.moveUp press enter h ero.moveDown press enter h ero.moveLeft press enter …" at bounding box center [884, 272] width 247 height 125
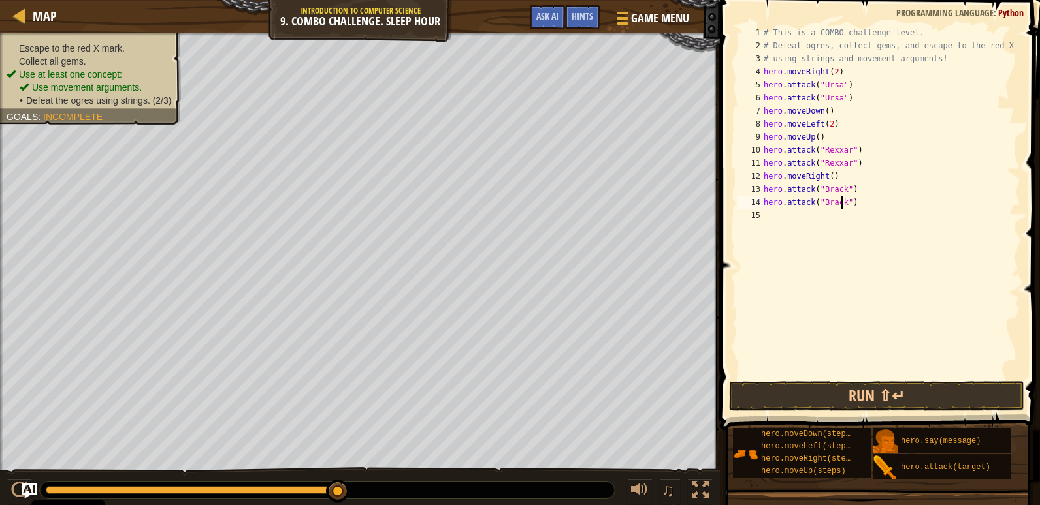
scroll to position [6, 7]
click at [868, 396] on button "Run ⇧↵" at bounding box center [876, 396] width 295 height 30
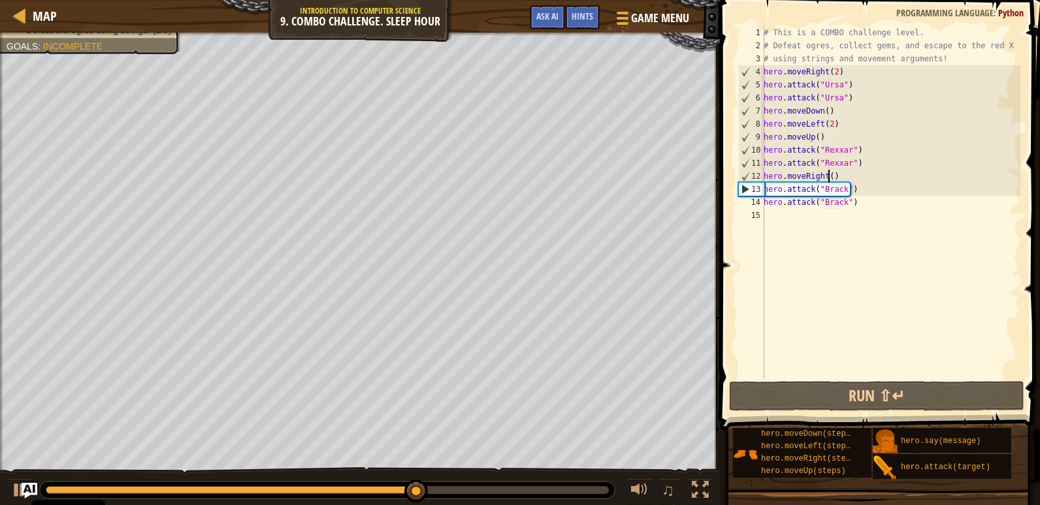
click at [829, 177] on div "# This is a COMBO challenge level. # Defeat [PERSON_NAME], collect gems, and es…" at bounding box center [890, 215] width 259 height 379
drag, startPoint x: 813, startPoint y: 178, endPoint x: 821, endPoint y: 175, distance: 8.3
click at [814, 177] on div "# This is a COMBO challenge level. # Defeat [PERSON_NAME], collect gems, and es…" at bounding box center [890, 215] width 259 height 379
click at [823, 174] on div "# This is a COMBO challenge level. # Defeat [PERSON_NAME], collect gems, and es…" at bounding box center [890, 215] width 259 height 379
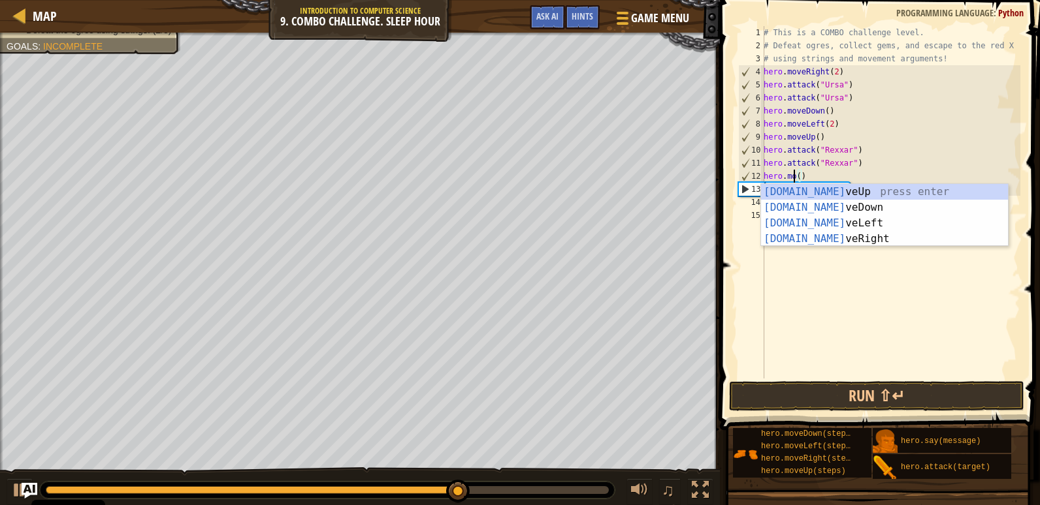
scroll to position [6, 3]
click at [837, 195] on div "[DOMAIN_NAME] veUp press enter [DOMAIN_NAME] veDown press enter [DOMAIN_NAME] v…" at bounding box center [884, 231] width 247 height 94
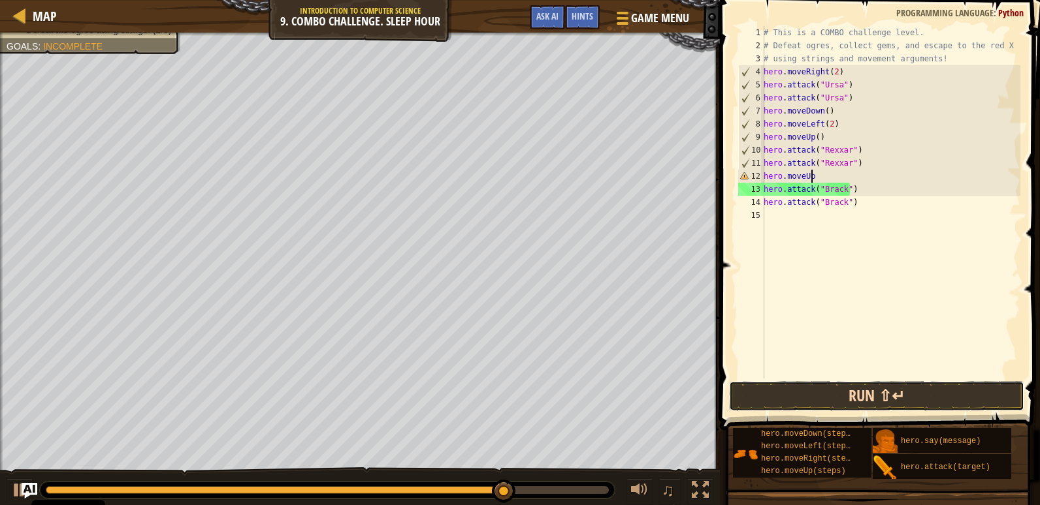
click at [849, 398] on button "Run ⇧↵" at bounding box center [876, 396] width 295 height 30
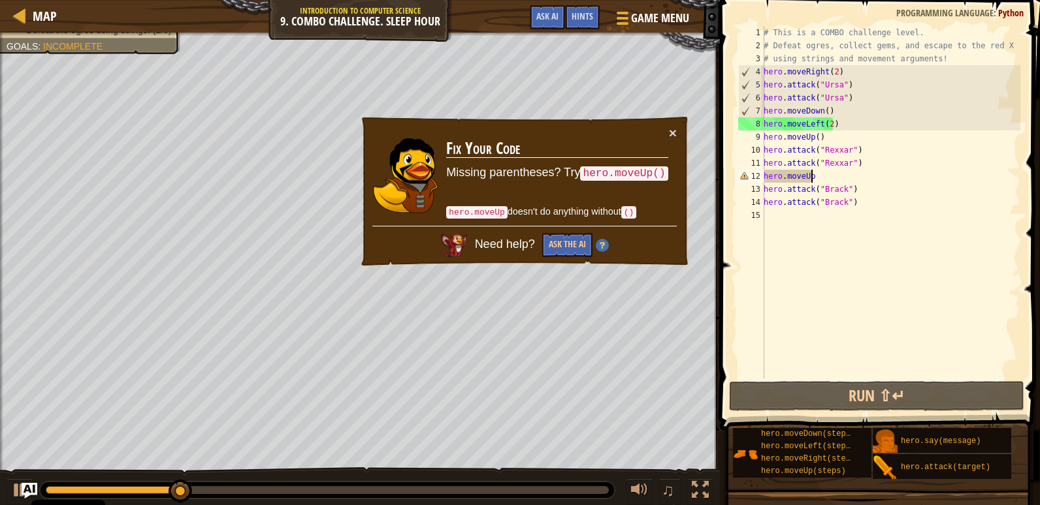
scroll to position [6, 4]
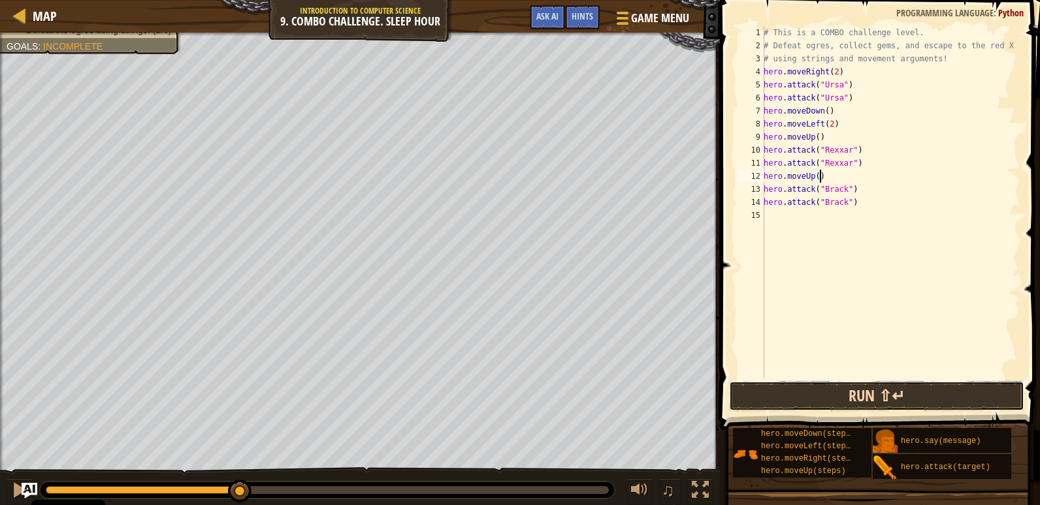
click at [868, 382] on button "Run ⇧↵" at bounding box center [876, 396] width 295 height 30
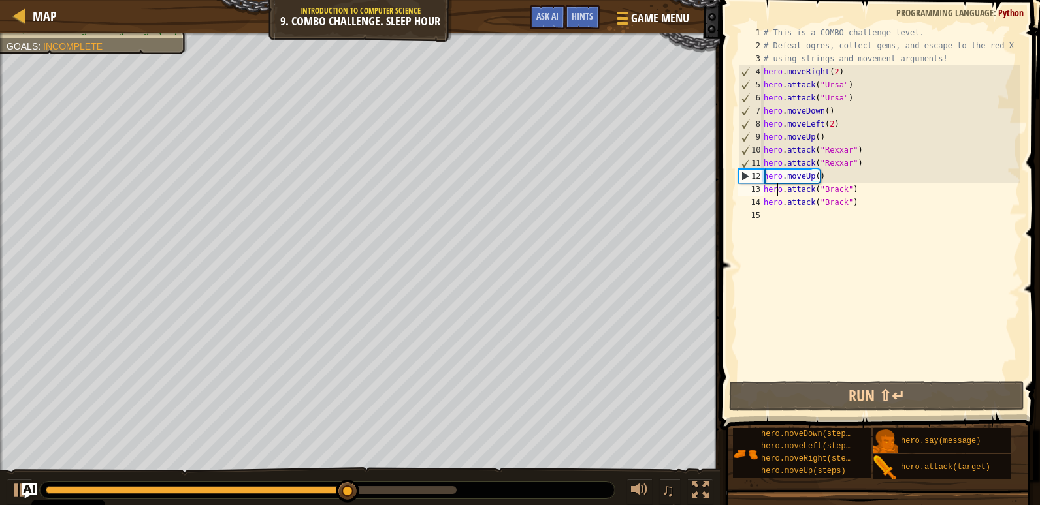
click at [776, 184] on div "# This is a COMBO challenge level. # Defeat [PERSON_NAME], collect gems, and es…" at bounding box center [890, 215] width 259 height 379
click at [818, 183] on div "# This is a COMBO challenge level. # Defeat [PERSON_NAME], collect gems, and es…" at bounding box center [890, 215] width 259 height 379
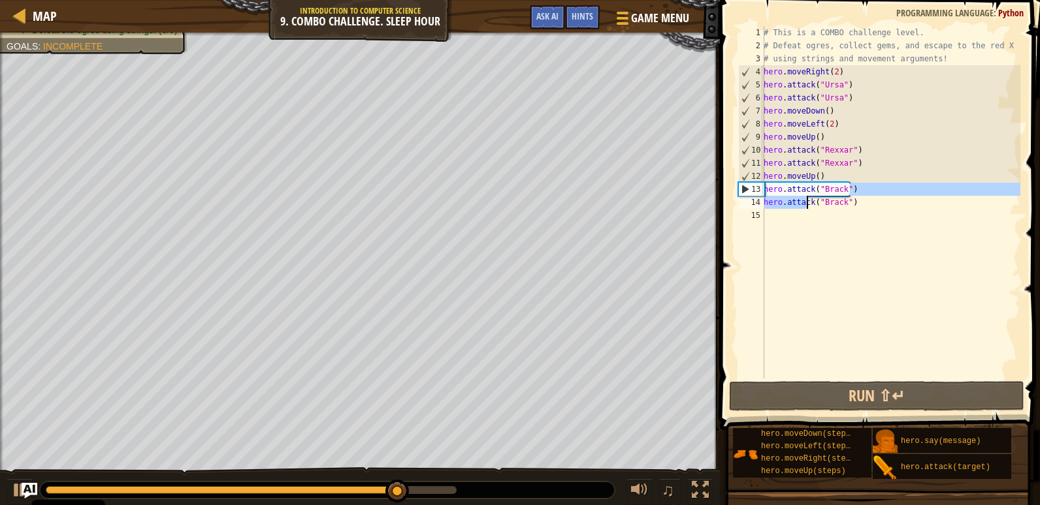
drag, startPoint x: 853, startPoint y: 190, endPoint x: 869, endPoint y: 208, distance: 23.6
click at [828, 201] on div "# This is a COMBO challenge level. # Defeat [PERSON_NAME], collect gems, and es…" at bounding box center [890, 215] width 259 height 379
type textarea "hero.attack("[PERSON_NAME]") hero.attack("[PERSON_NAME]")"
click at [888, 210] on div "# This is a COMBO challenge level. # Defeat [PERSON_NAME], collect gems, and es…" at bounding box center [890, 215] width 259 height 379
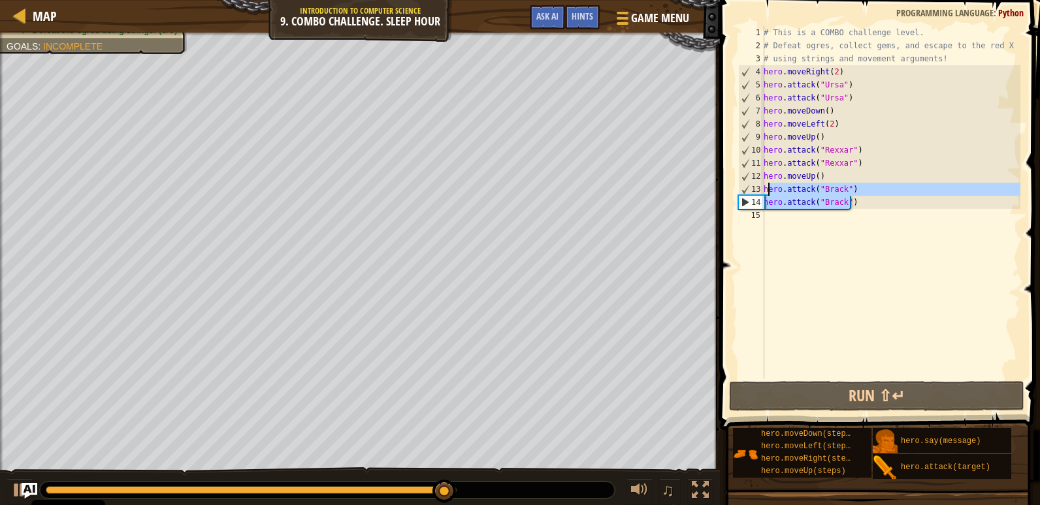
drag, startPoint x: 857, startPoint y: 207, endPoint x: 770, endPoint y: 193, distance: 87.9
click at [770, 193] on div "# This is a COMBO challenge level. # Defeat [PERSON_NAME], collect gems, and es…" at bounding box center [890, 215] width 259 height 379
type textarea "hero.attack("[PERSON_NAME]") hero.attack("[PERSON_NAME]")"
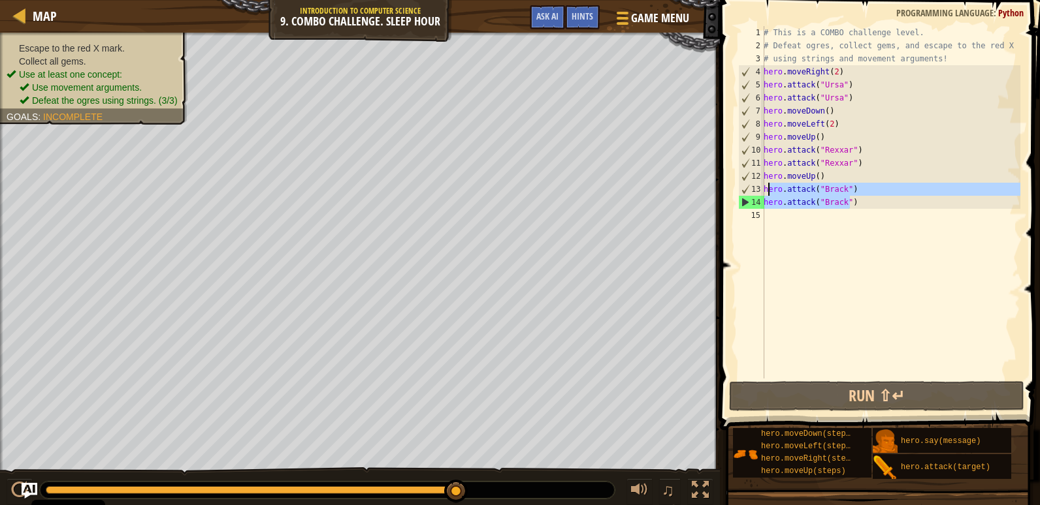
click at [771, 214] on div "# This is a COMBO challenge level. # Defeat [PERSON_NAME], collect gems, and es…" at bounding box center [890, 215] width 259 height 379
paste textarea "hero.attack("Brack")"
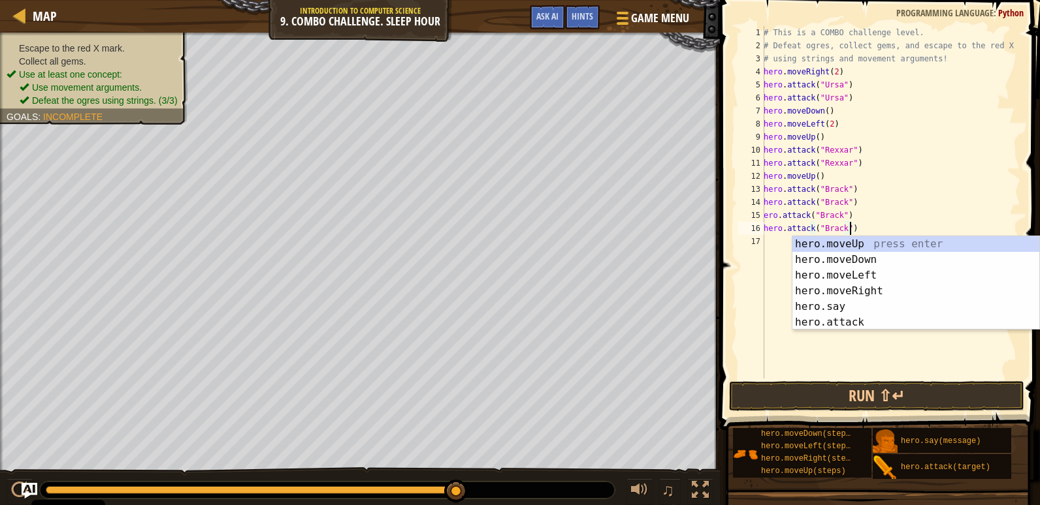
click at [849, 203] on div "# This is a COMBO challenge level. # Defeat [PERSON_NAME], collect gems, and es…" at bounding box center [890, 215] width 259 height 379
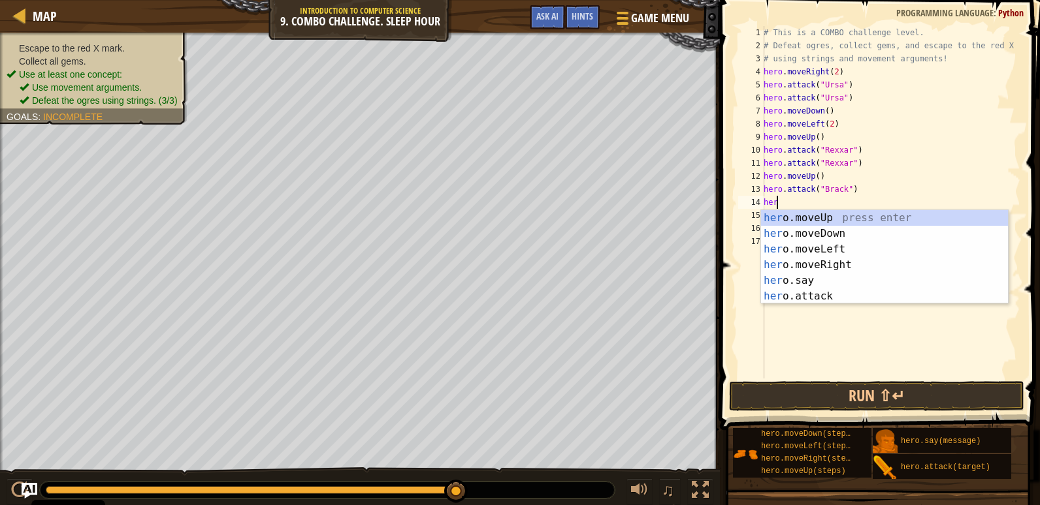
type textarea "h"
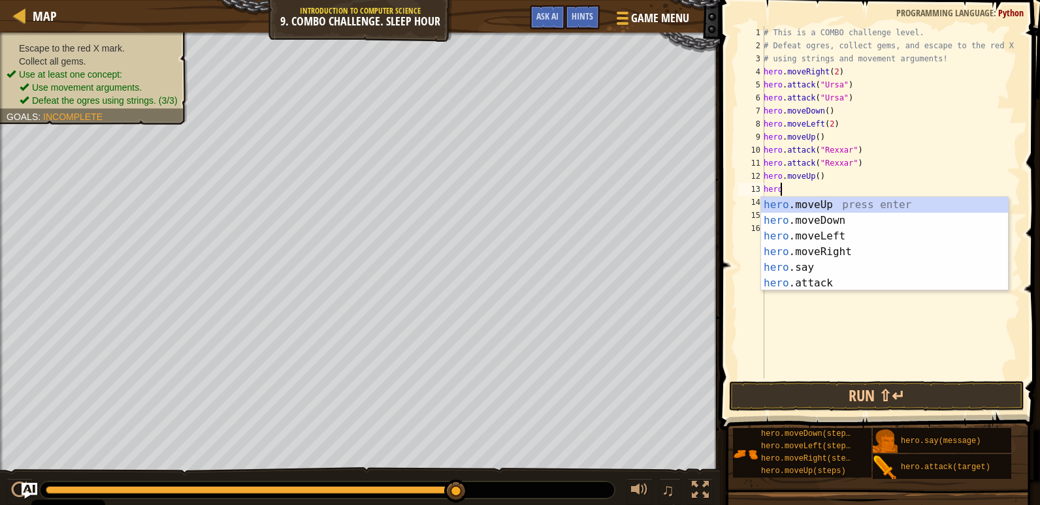
type textarea "her"
click at [839, 235] on div "her o.moveUp press enter her o.moveDown press enter her o.moveLeft press enter …" at bounding box center [884, 259] width 247 height 125
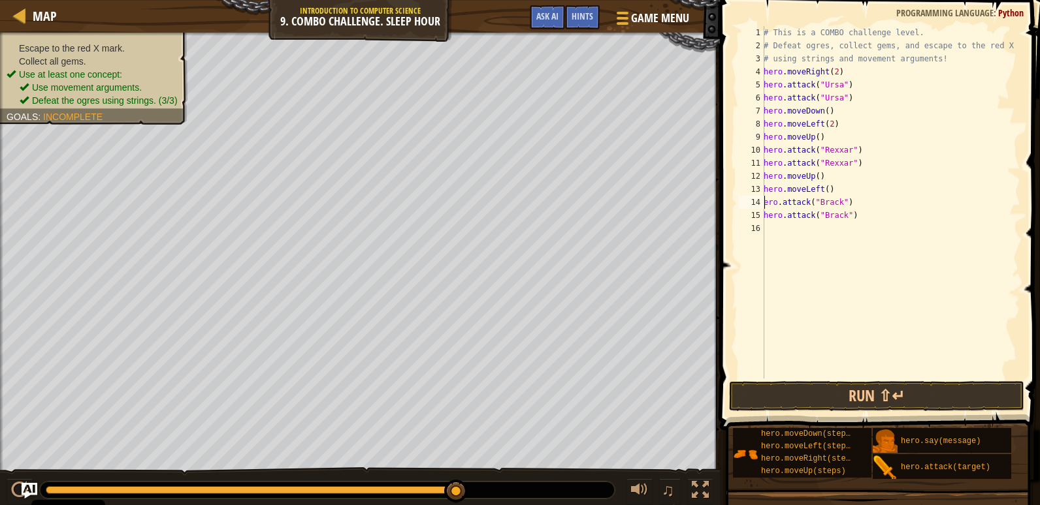
click at [765, 200] on div "# This is a COMBO challenge level. # Defeat [PERSON_NAME], collect gems, and es…" at bounding box center [890, 215] width 259 height 379
type textarea "hero.attack("Brack")"
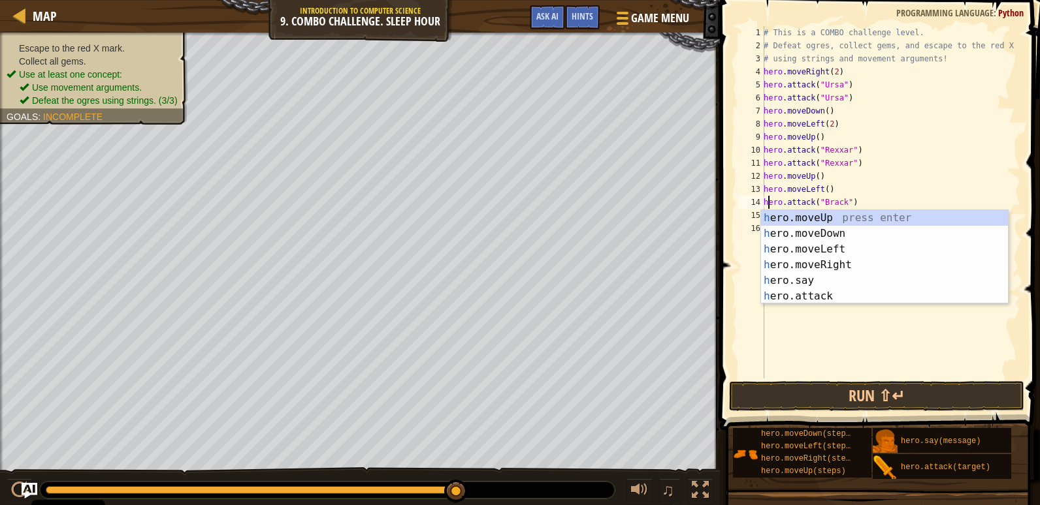
scroll to position [6, 1]
click at [856, 344] on div "# This is a COMBO challenge level. # Defeat [PERSON_NAME], collect gems, and es…" at bounding box center [890, 215] width 259 height 379
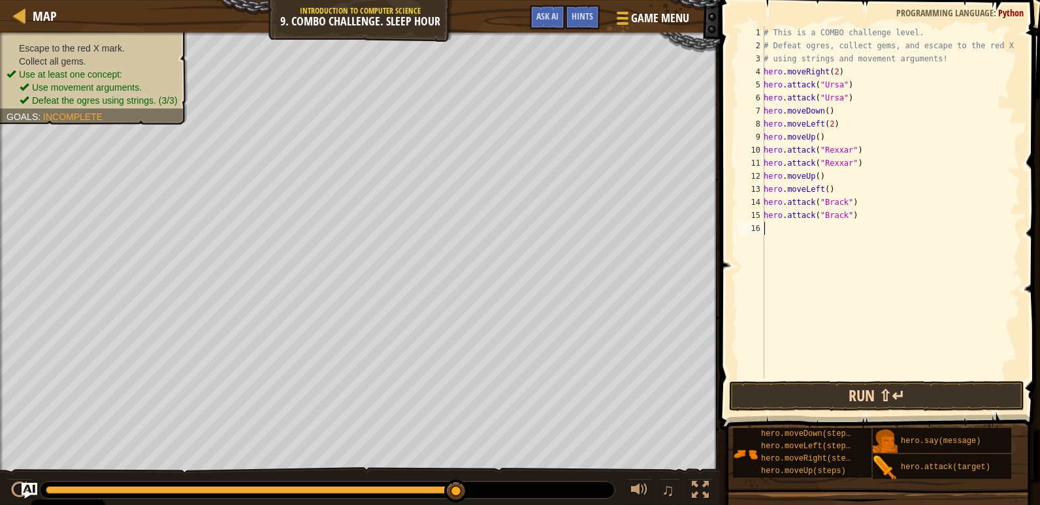
scroll to position [6, 0]
click at [868, 393] on button "Run ⇧↵" at bounding box center [876, 396] width 295 height 30
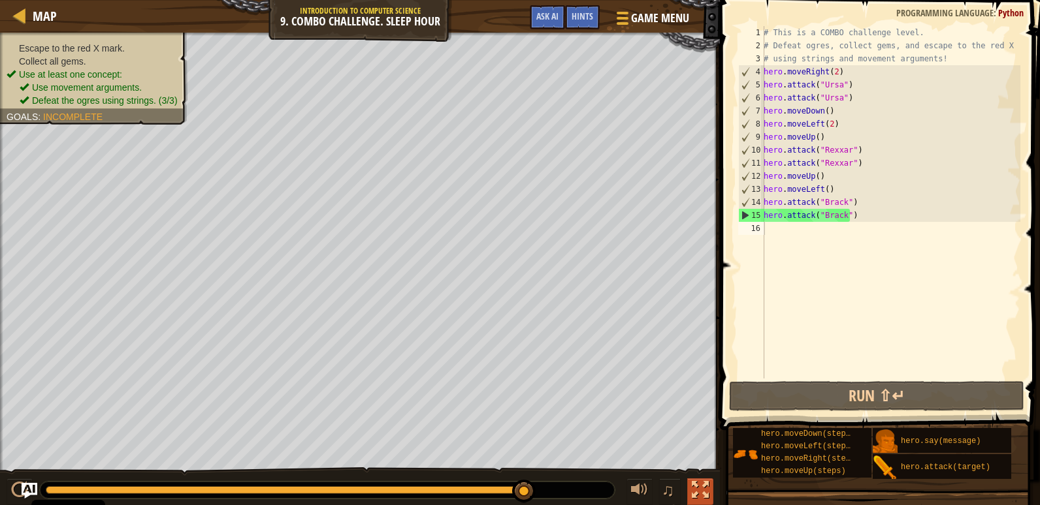
click at [708, 485] on div at bounding box center [700, 490] width 17 height 17
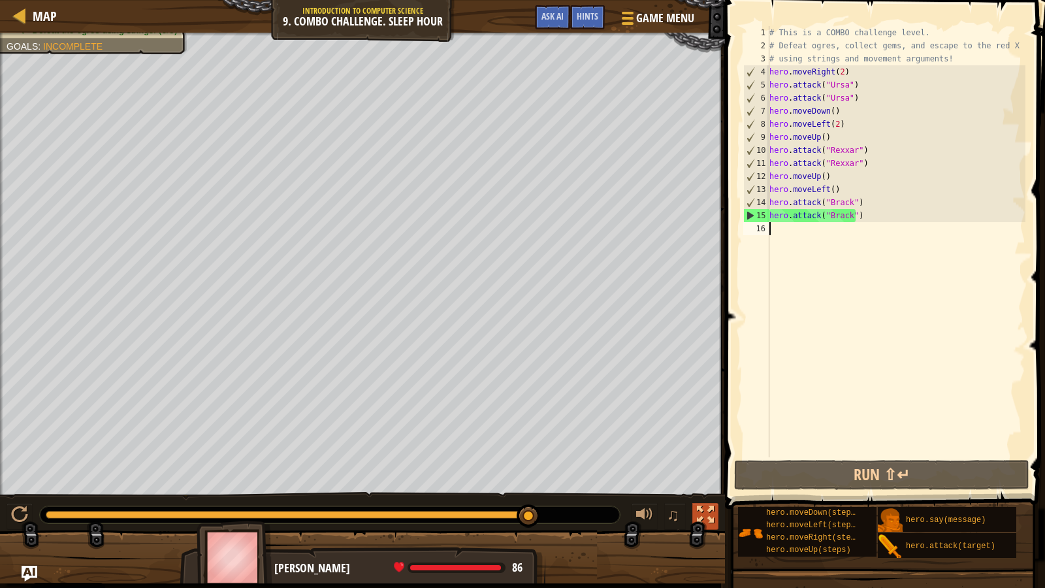
click at [708, 505] on div at bounding box center [705, 514] width 17 height 17
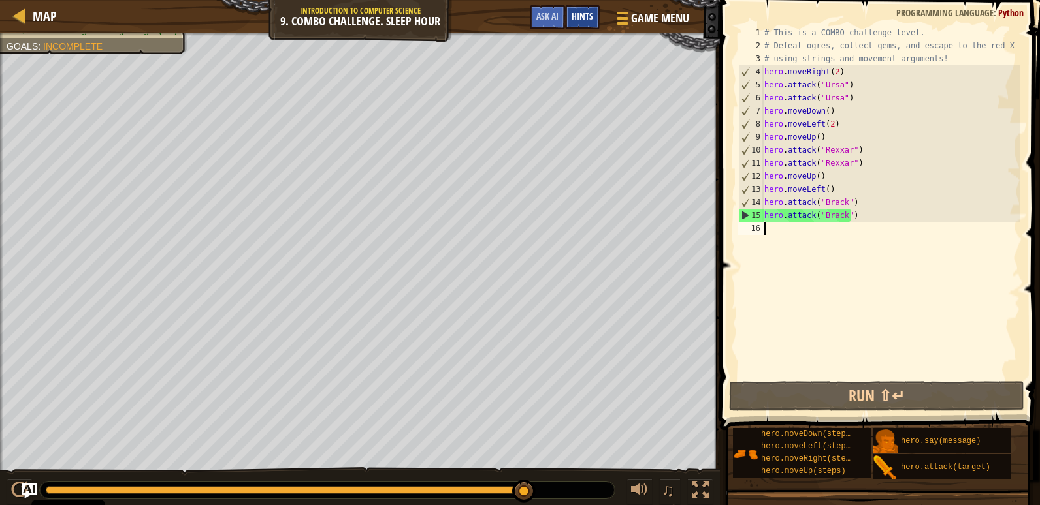
click at [590, 18] on span "Hints" at bounding box center [582, 16] width 22 height 12
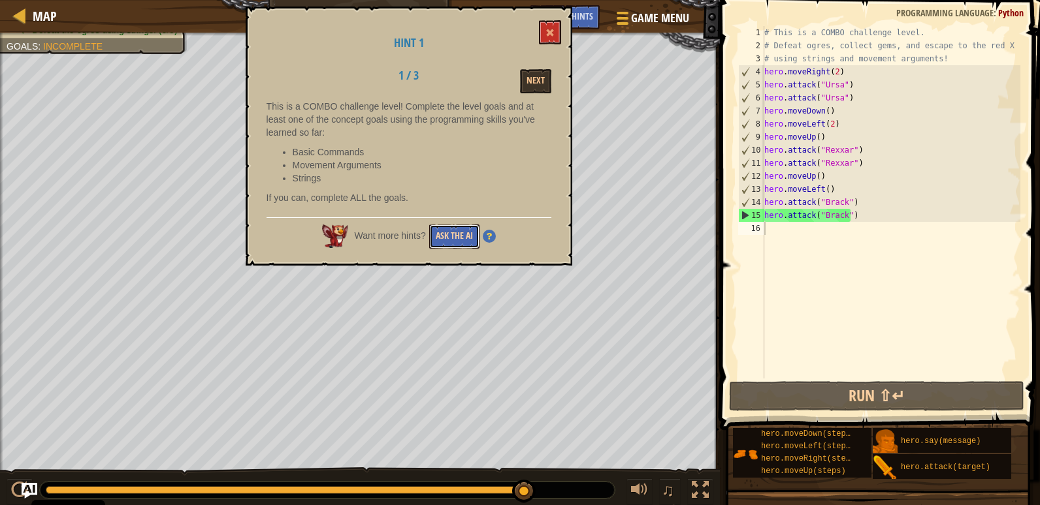
click at [449, 235] on button "Ask the AI" at bounding box center [454, 237] width 50 height 24
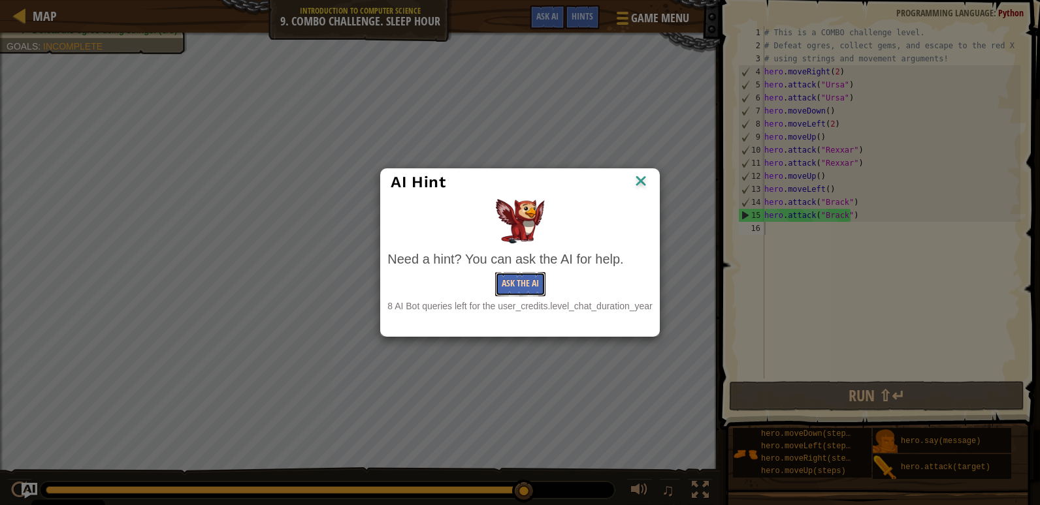
click at [505, 293] on button "Ask the AI" at bounding box center [520, 284] width 50 height 24
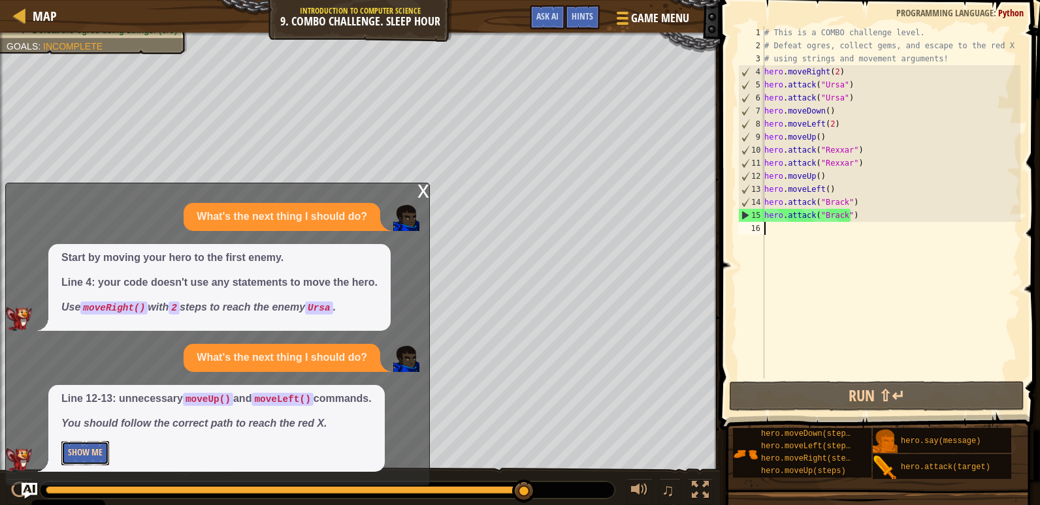
click at [96, 455] on button "Show Me" at bounding box center [85, 453] width 48 height 24
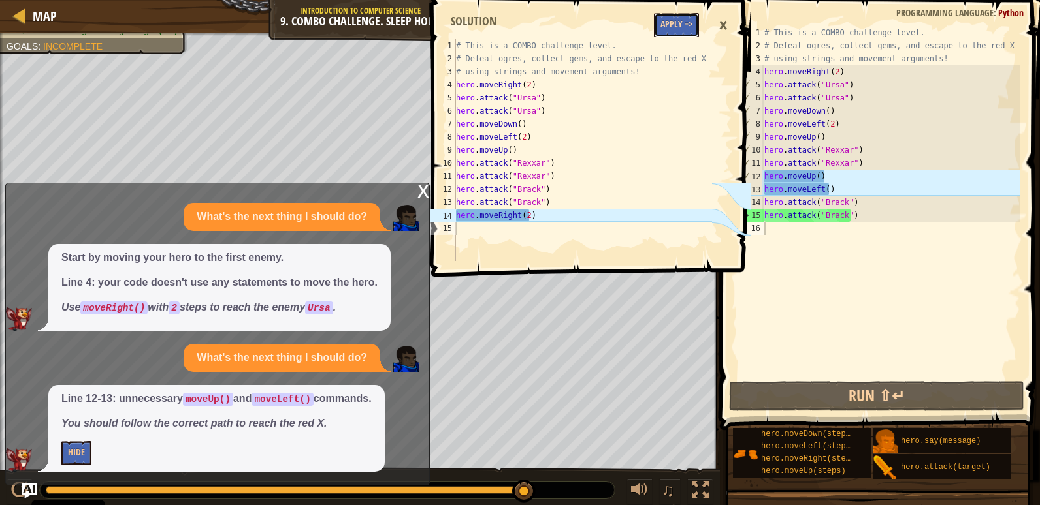
click at [678, 19] on button "Apply =>" at bounding box center [676, 25] width 45 height 24
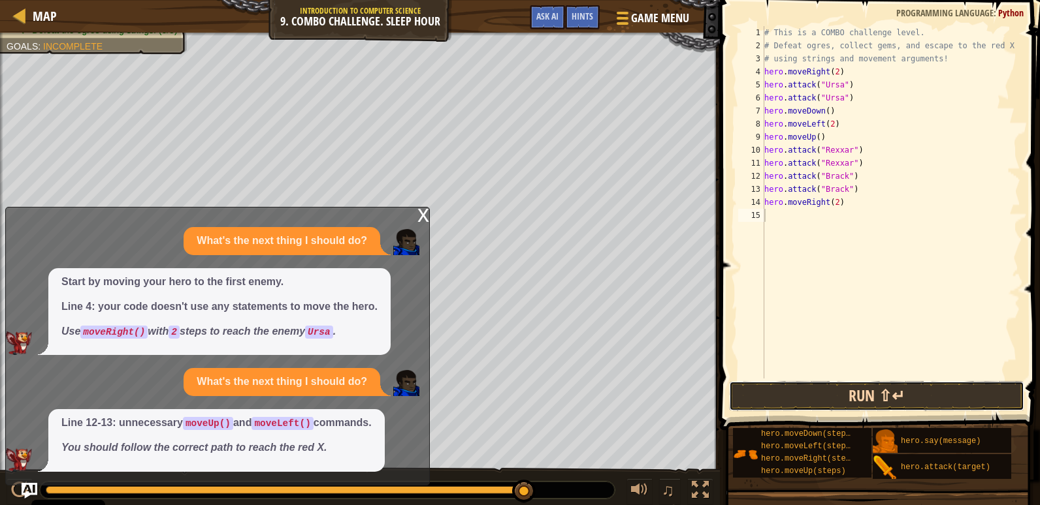
click at [883, 392] on button "Run ⇧↵" at bounding box center [876, 396] width 295 height 30
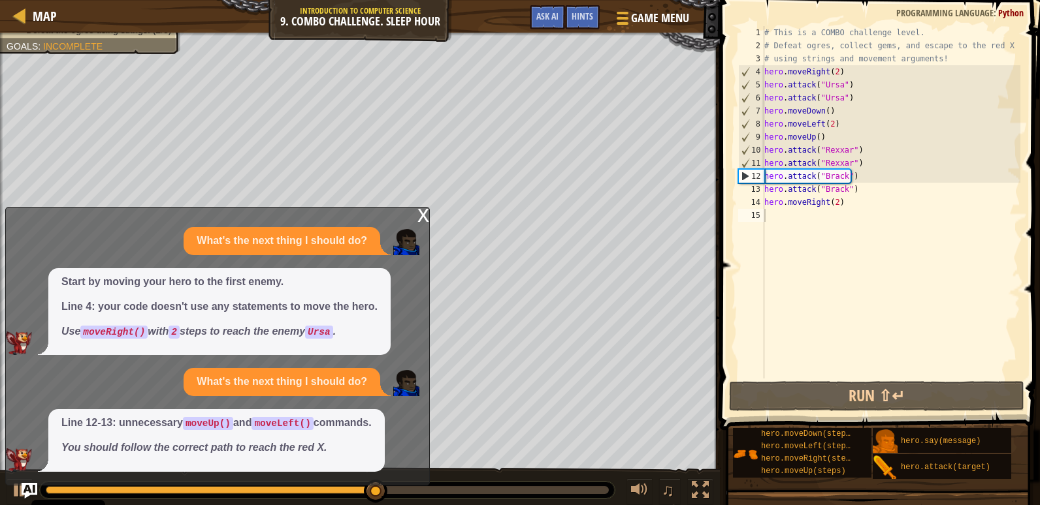
click at [421, 210] on div "x" at bounding box center [423, 214] width 12 height 13
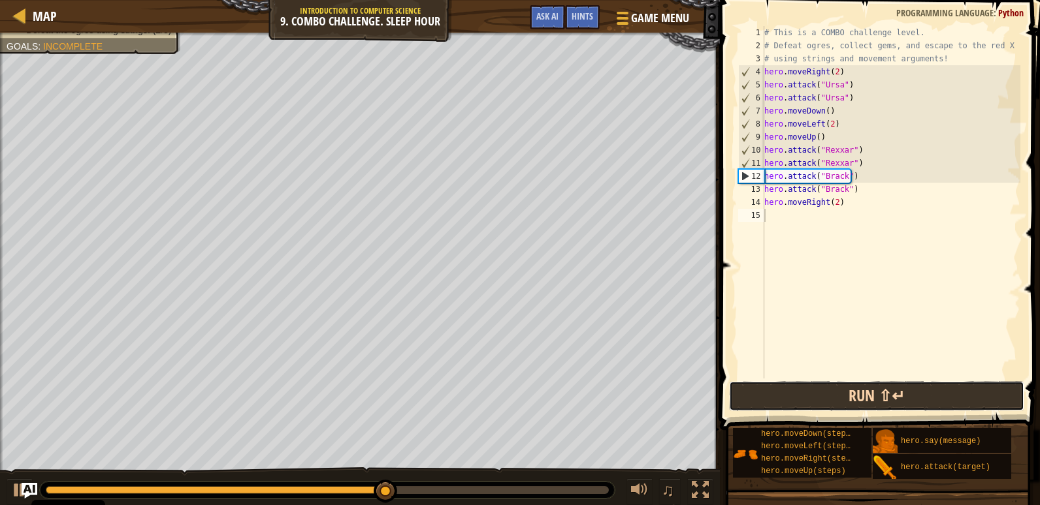
click at [859, 397] on button "Run ⇧↵" at bounding box center [876, 396] width 295 height 30
